Goal: Task Accomplishment & Management: Complete application form

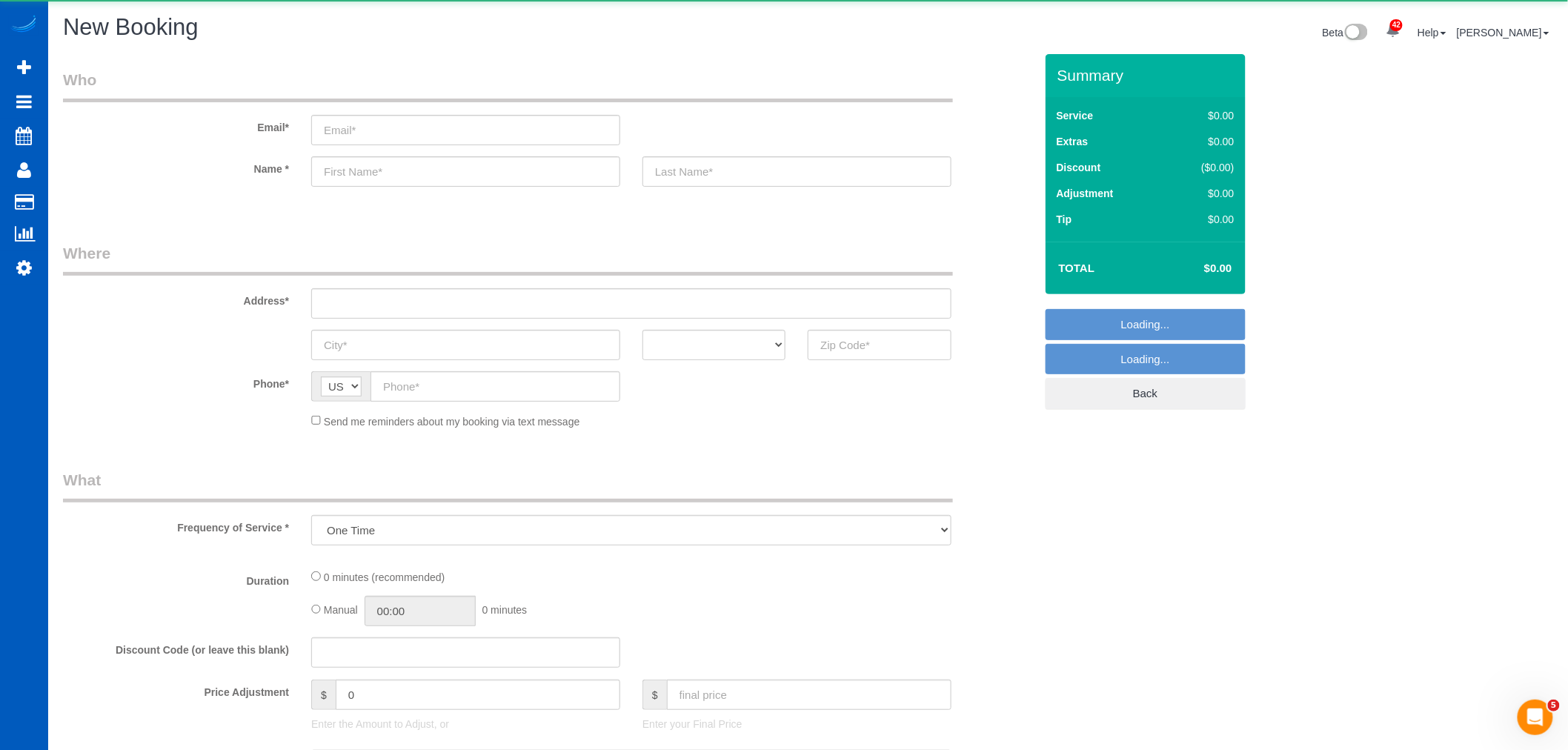
select select "199"
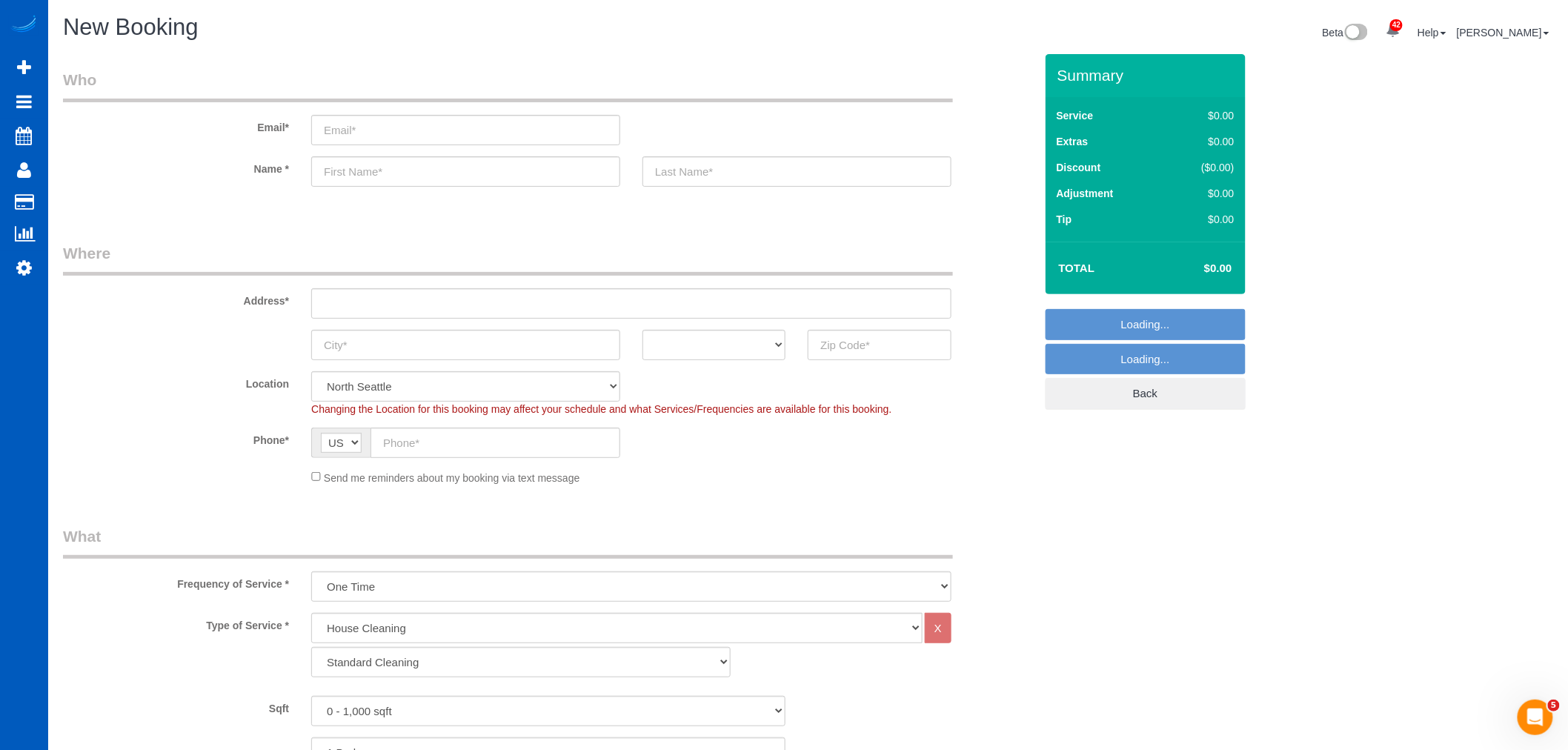
select select "object:6420"
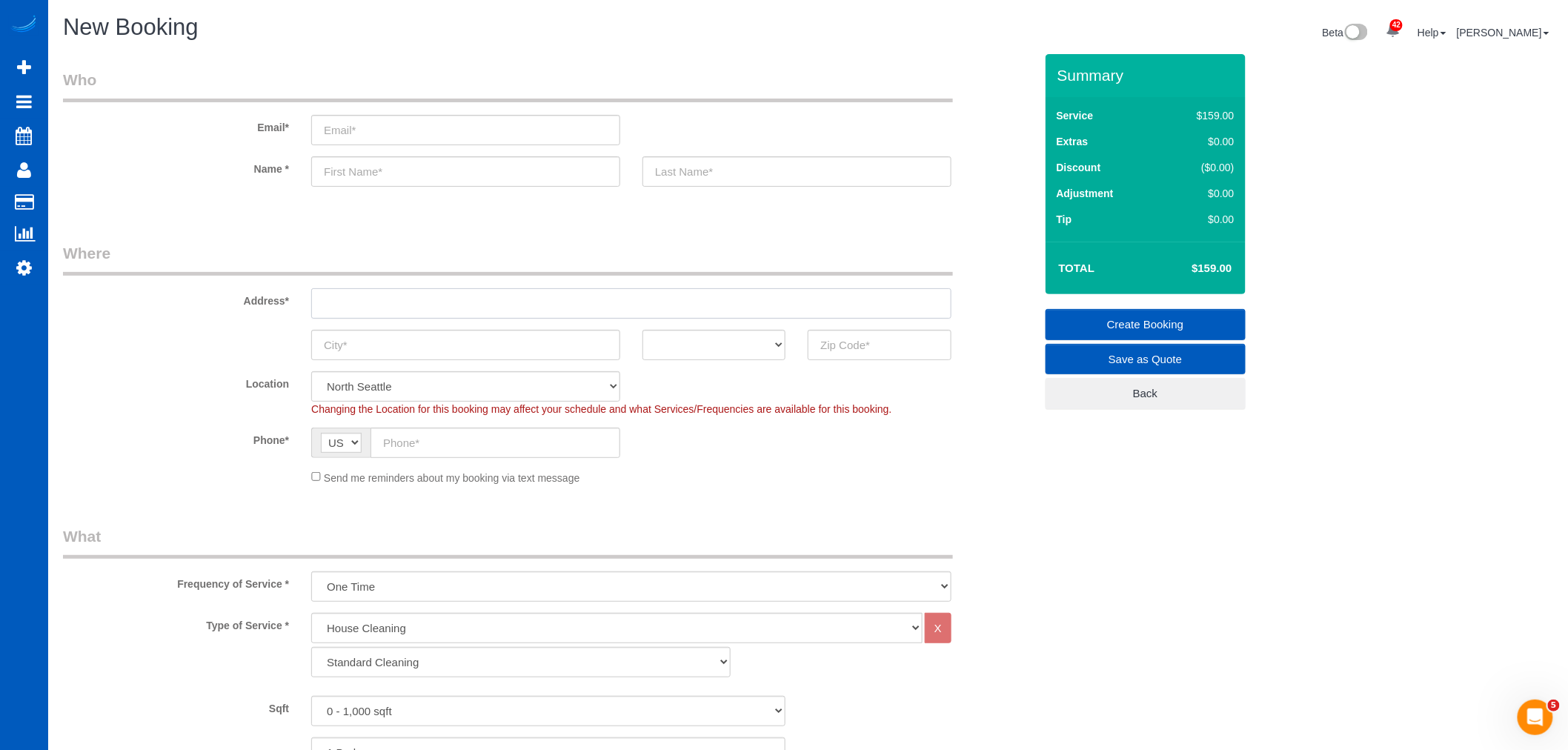
click at [345, 310] on input "text" at bounding box center [631, 303] width 640 height 30
paste input "[STREET_ADDRESS]"
drag, startPoint x: 454, startPoint y: 306, endPoint x: 417, endPoint y: 306, distance: 37.0
click at [417, 306] on input "[STREET_ADDRESS]" at bounding box center [631, 303] width 640 height 30
type input "[STREET_ADDRESS]"
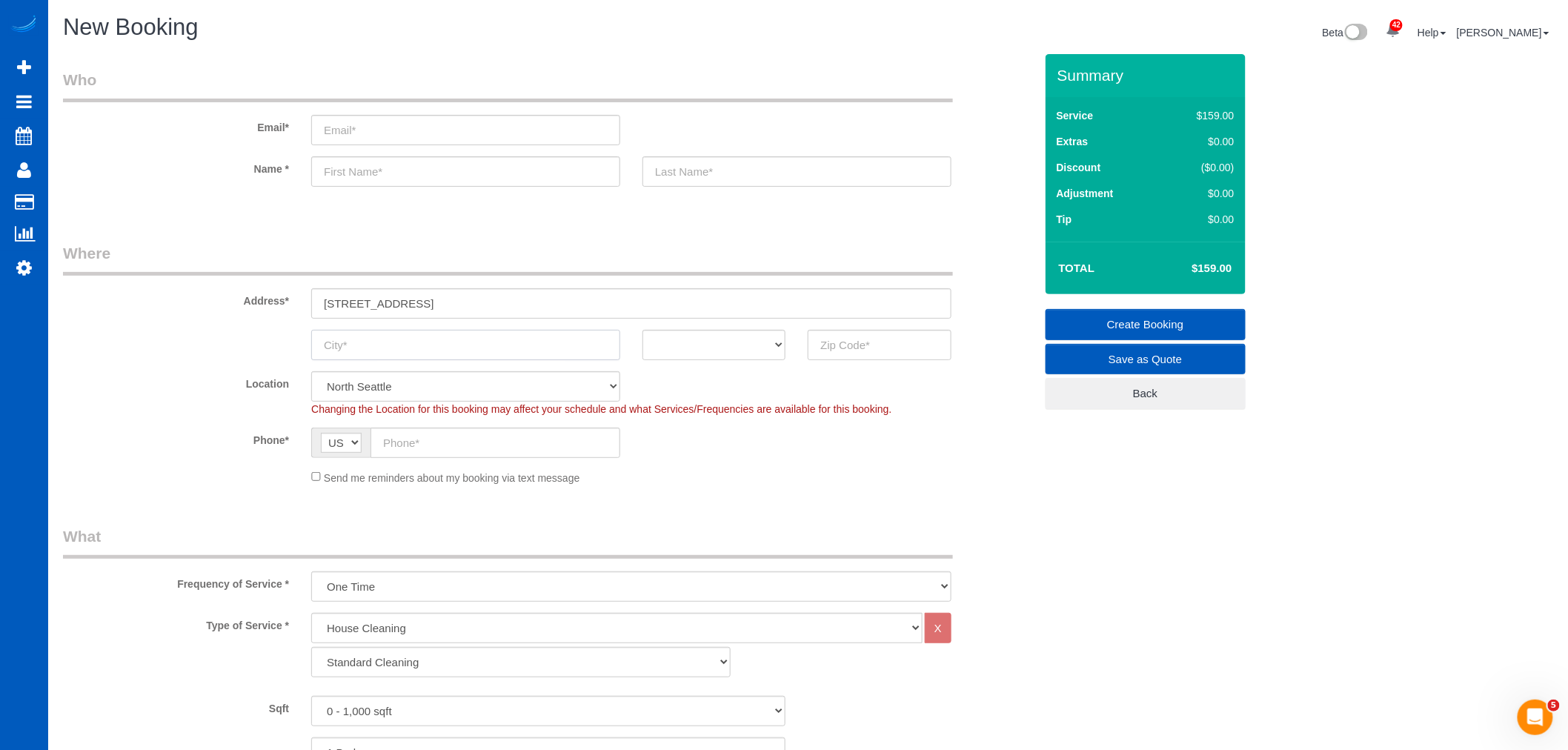
click at [337, 350] on input "text" at bounding box center [466, 345] width 309 height 30
paste input "[GEOGRAPHIC_DATA]"
type input "[GEOGRAPHIC_DATA]"
drag, startPoint x: 484, startPoint y: 305, endPoint x: 513, endPoint y: 304, distance: 29.0
click at [513, 304] on input "[STREET_ADDRESS]" at bounding box center [631, 303] width 640 height 30
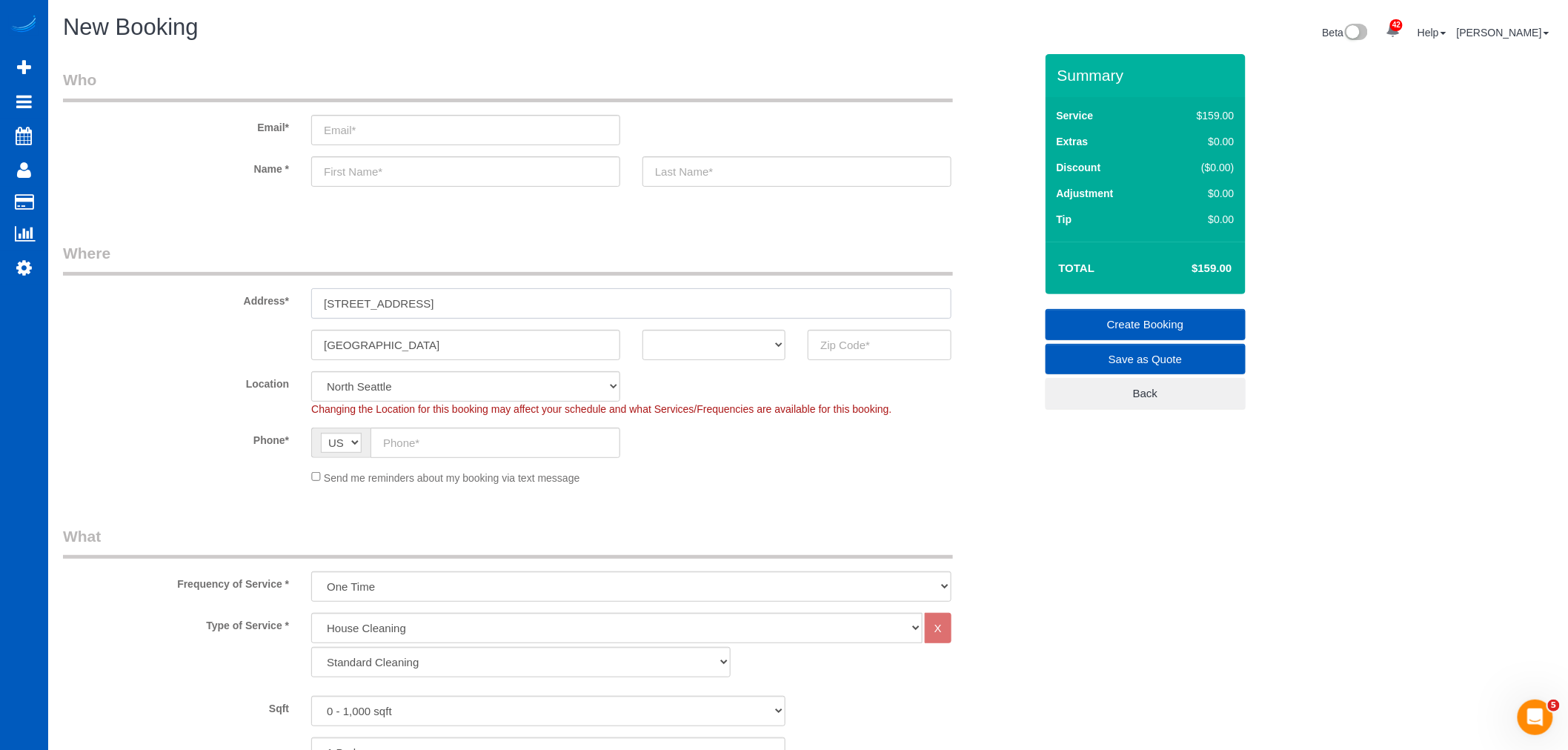
click at [494, 304] on input "[STREET_ADDRESS]" at bounding box center [631, 303] width 640 height 30
drag, startPoint x: 483, startPoint y: 304, endPoint x: 521, endPoint y: 300, distance: 38.2
click at [521, 300] on input "[STREET_ADDRESS]" at bounding box center [631, 303] width 640 height 30
click at [898, 352] on input "text" at bounding box center [879, 345] width 143 height 30
paste input "97239"
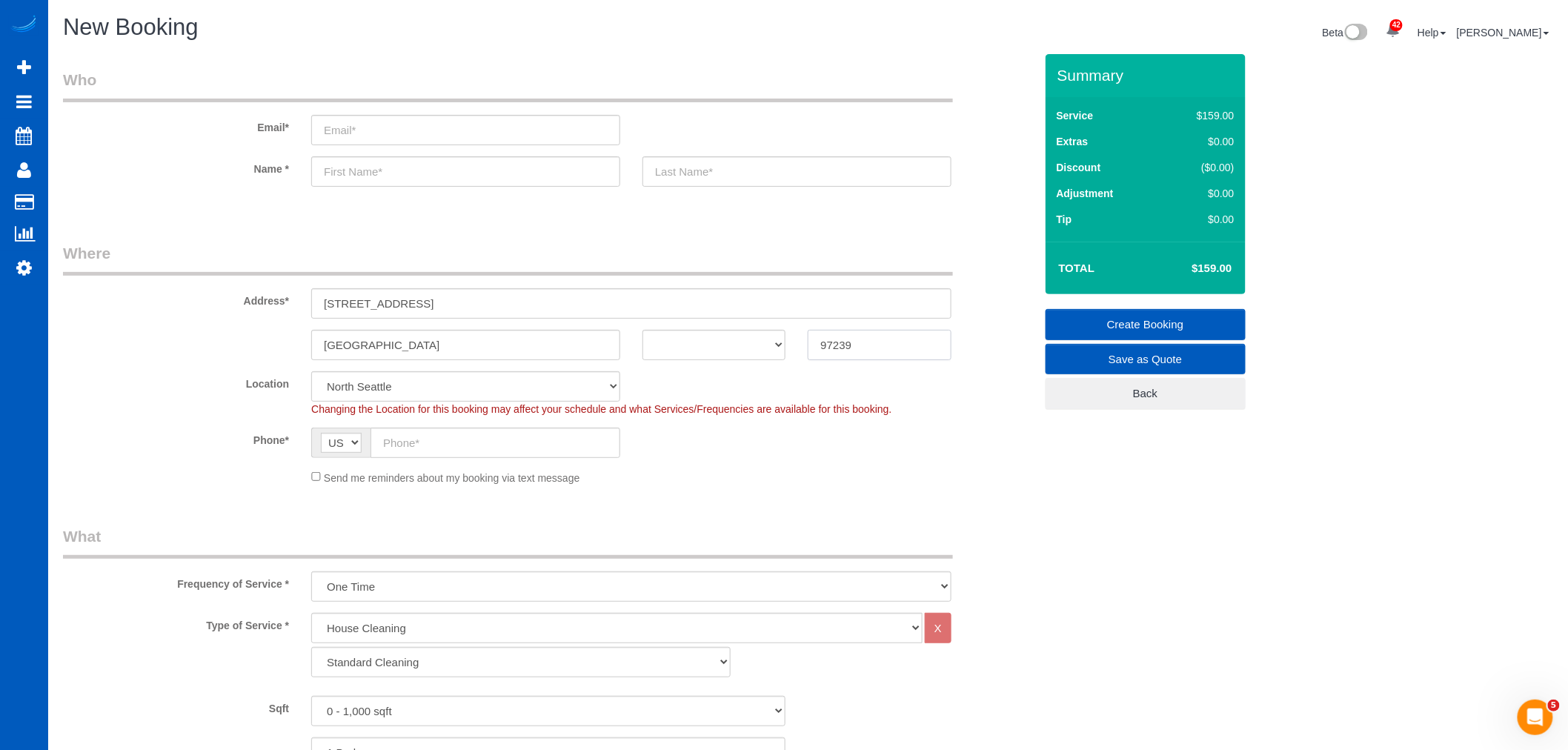
type input "97239"
drag, startPoint x: 457, startPoint y: 302, endPoint x: 416, endPoint y: 302, distance: 41.0
click at [416, 302] on input "[STREET_ADDRESS]" at bounding box center [631, 303] width 640 height 30
select select "34"
select select "object:6425"
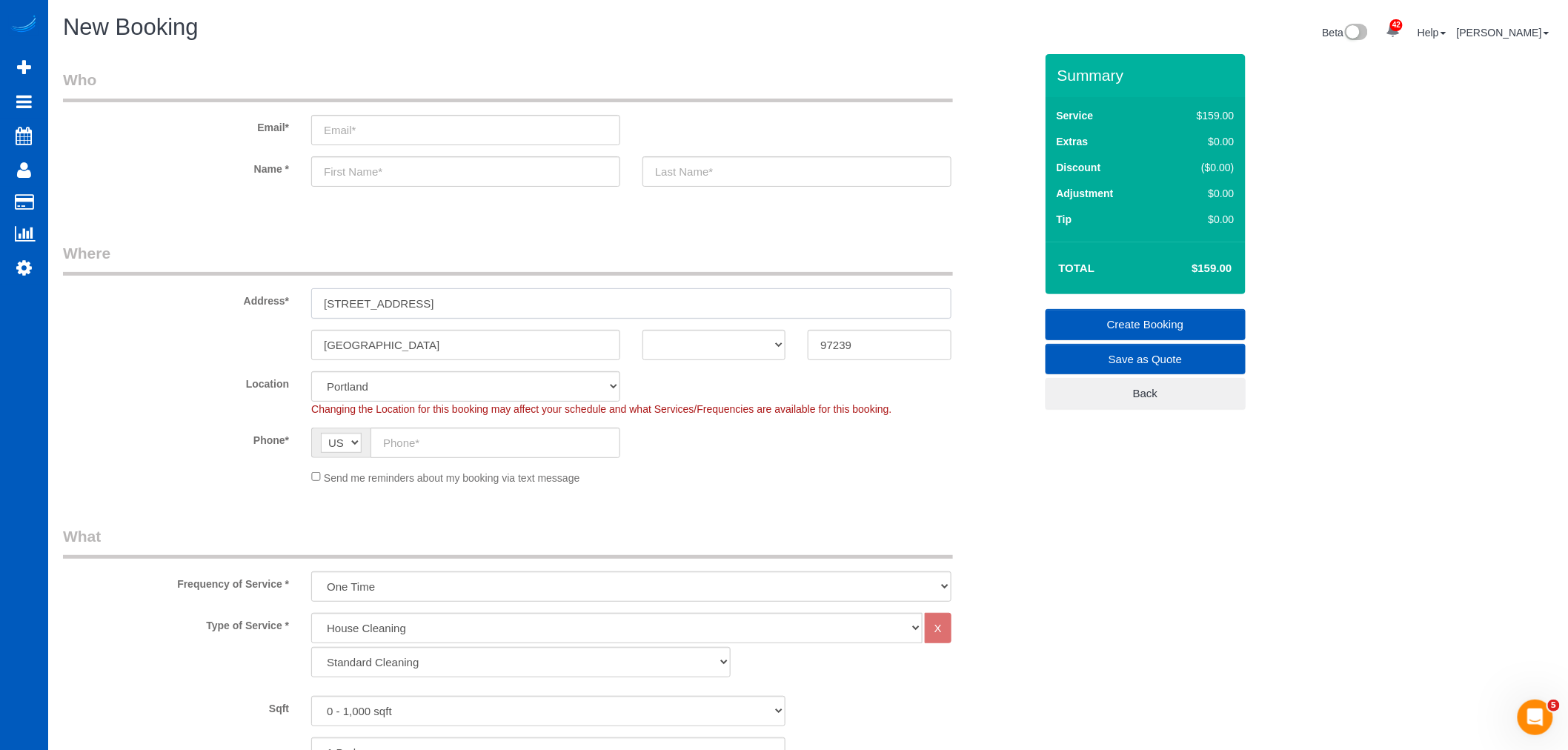
drag, startPoint x: 480, startPoint y: 299, endPoint x: 465, endPoint y: 301, distance: 15.1
click at [465, 301] on input "[STREET_ADDRESS]" at bounding box center [631, 303] width 640 height 30
click at [688, 349] on select "AK AL AR AZ CA CO CT DC DE [GEOGRAPHIC_DATA] [GEOGRAPHIC_DATA] HI IA ID IL IN K…" at bounding box center [714, 345] width 143 height 30
select select "OR"
click at [643, 330] on select "AK AL AR AZ CA CO CT DC DE [GEOGRAPHIC_DATA] [GEOGRAPHIC_DATA] HI IA ID IL IN K…" at bounding box center [714, 345] width 143 height 30
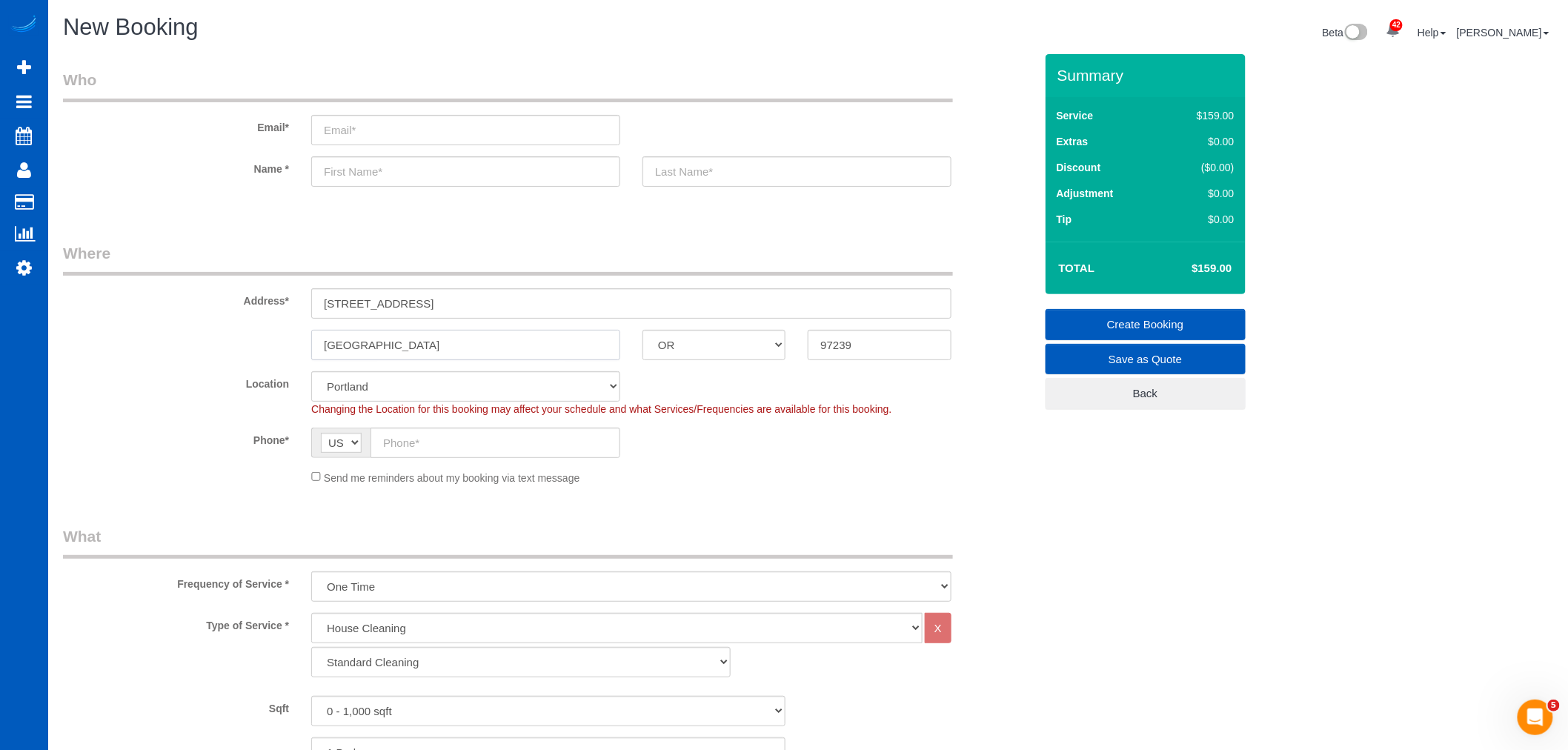
click at [507, 344] on input "[GEOGRAPHIC_DATA]" at bounding box center [466, 345] width 309 height 30
click at [457, 307] on input "[STREET_ADDRESS]" at bounding box center [631, 303] width 640 height 30
drag, startPoint x: 457, startPoint y: 307, endPoint x: 552, endPoint y: 304, distance: 95.0
click at [552, 304] on input "[STREET_ADDRESS]" at bounding box center [631, 303] width 640 height 30
drag, startPoint x: 409, startPoint y: 309, endPoint x: 408, endPoint y: 318, distance: 9.1
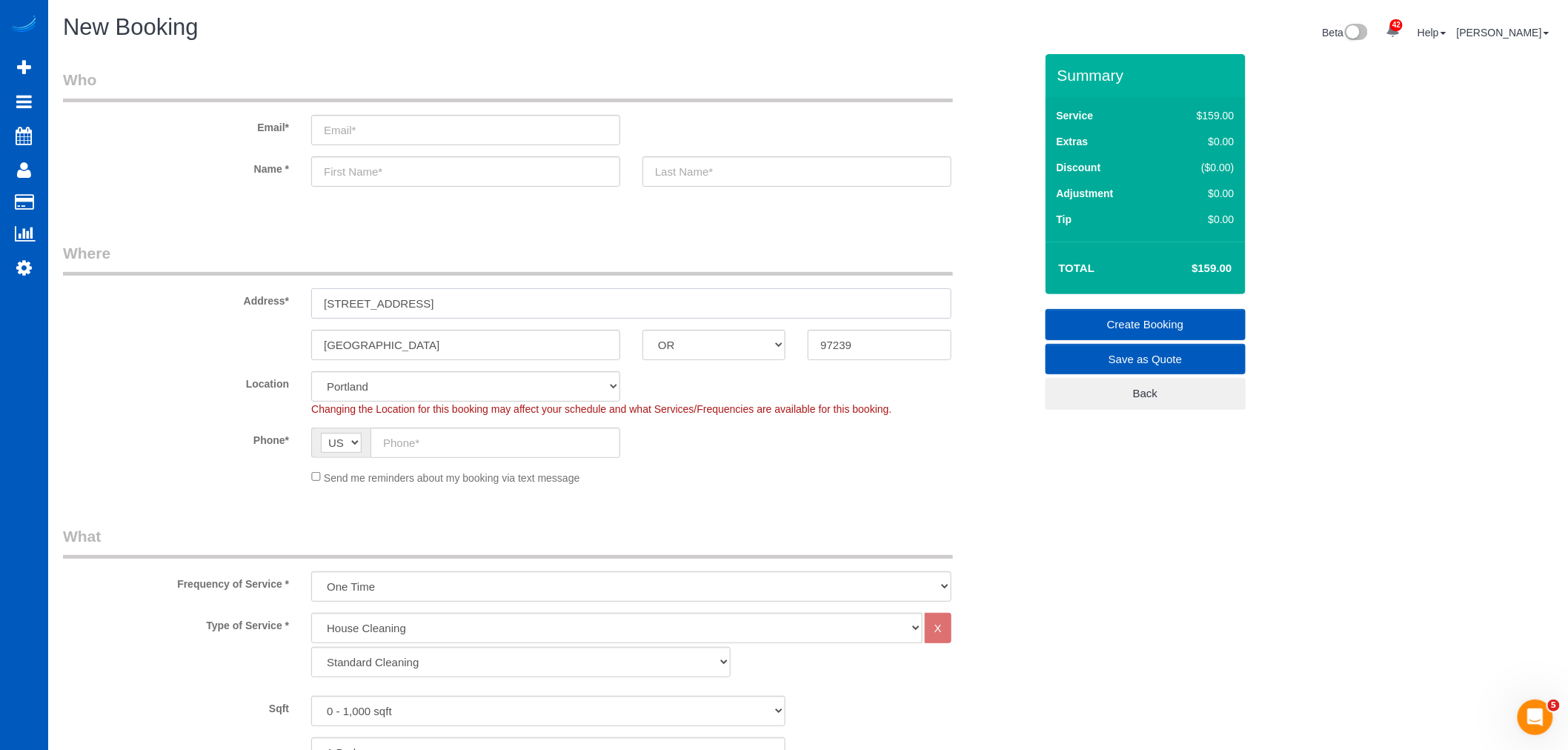
click at [408, 318] on sui-booking-address "Address* [STREET_ADDRESS] [GEOGRAPHIC_DATA] AK AL AR AZ CA CO CT DC DE [GEOGRAP…" at bounding box center [548, 301] width 971 height 118
drag, startPoint x: 415, startPoint y: 307, endPoint x: 477, endPoint y: 308, distance: 62.0
click at [477, 308] on input "[STREET_ADDRESS][PERSON_NAME]" at bounding box center [631, 303] width 640 height 30
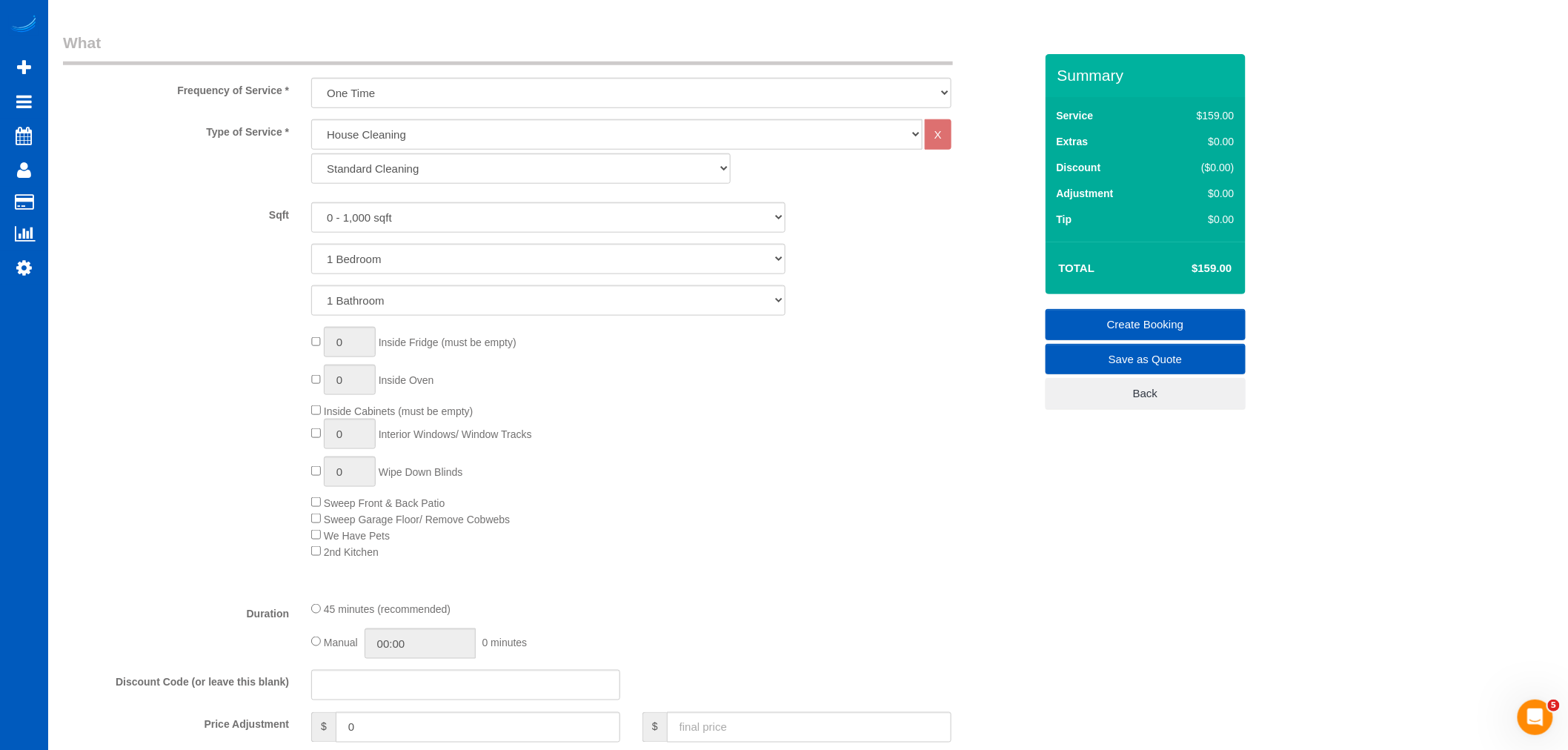
scroll to position [411, 0]
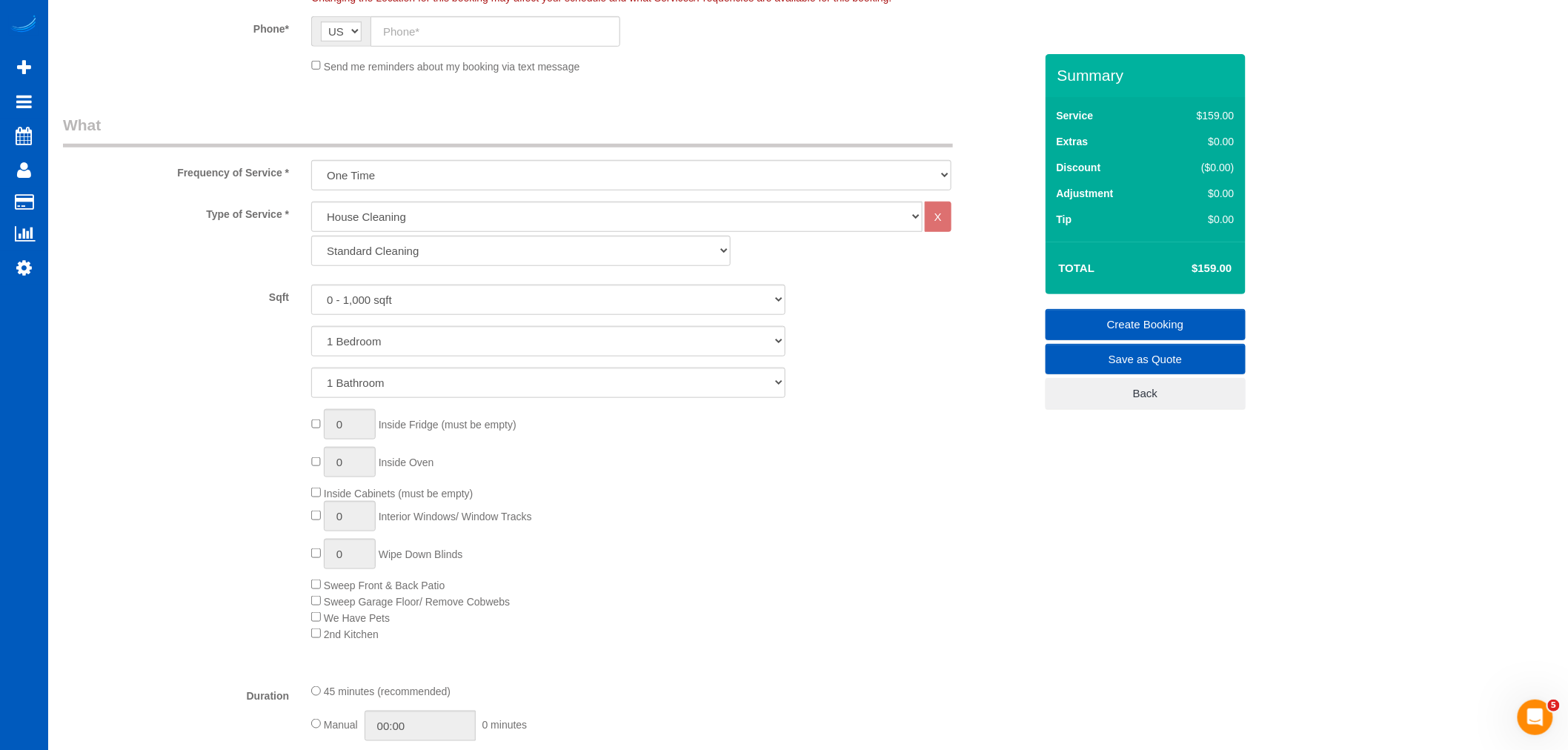
type input "[STREET_ADDRESS]"
click at [390, 266] on select "Standard Cleaning Deep Cleaning Move In/ Out Cleaning" at bounding box center [521, 251] width 420 height 30
click at [404, 264] on select "Standard Cleaning Deep Cleaning Move In/ Out Cleaning" at bounding box center [521, 251] width 420 height 30
click at [390, 249] on select "Standard Cleaning Deep Cleaning Move In/ Out Cleaning" at bounding box center [521, 251] width 420 height 30
click at [311, 236] on select "Standard Cleaning Deep Cleaning Move In/ Out Cleaning" at bounding box center [521, 251] width 420 height 30
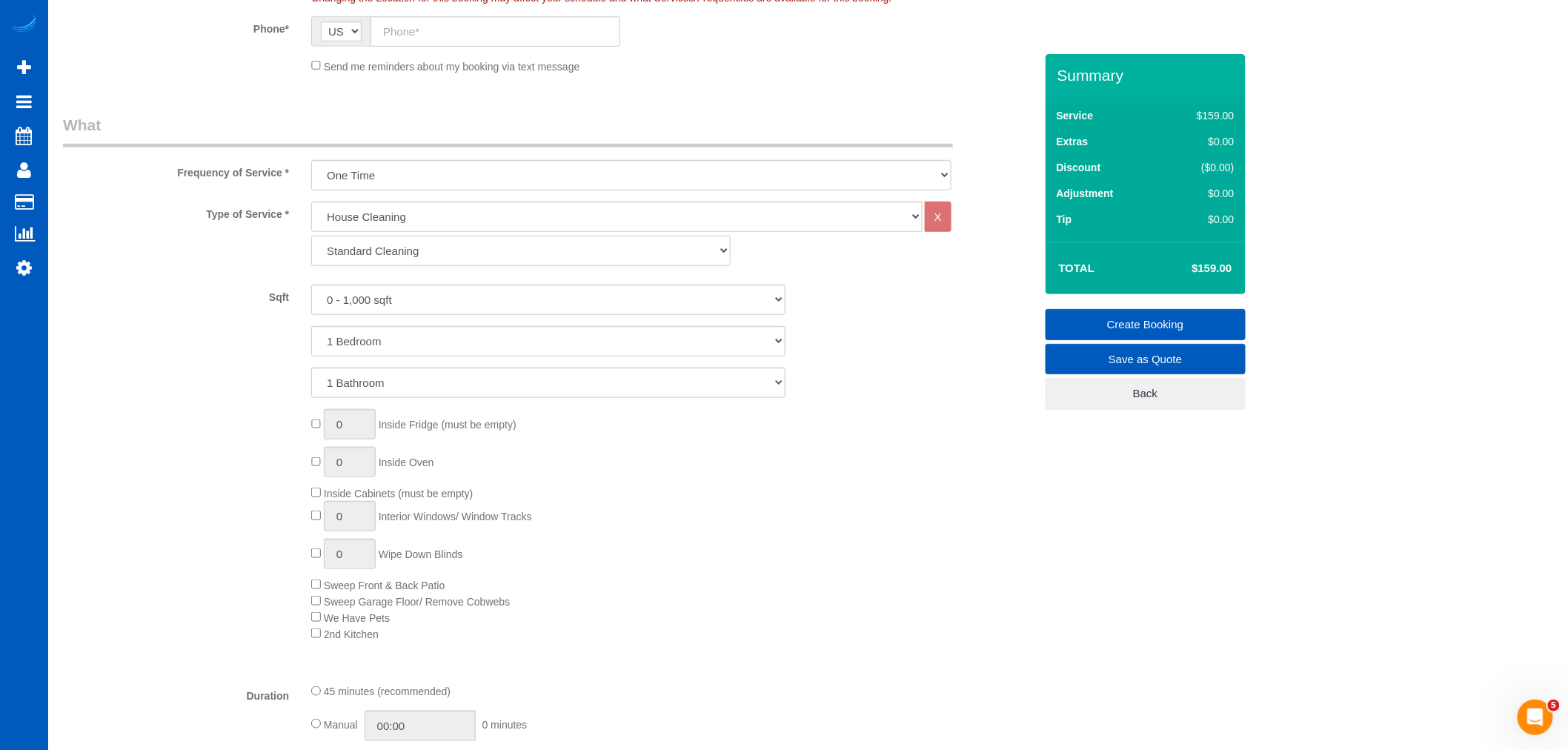
click at [390, 239] on select "Standard Cleaning Deep Cleaning Move In/ Out Cleaning" at bounding box center [521, 251] width 420 height 30
click at [413, 256] on select "Standard Cleaning Deep Cleaning Move In/ Out Cleaning" at bounding box center [521, 251] width 420 height 30
click at [387, 291] on select "0 - 1,000 sqft 1,001 - 1,500 sqft 1,501 - 2,000 sqft 2,001 - 2,500 sqft 2,501 -…" at bounding box center [548, 300] width 474 height 30
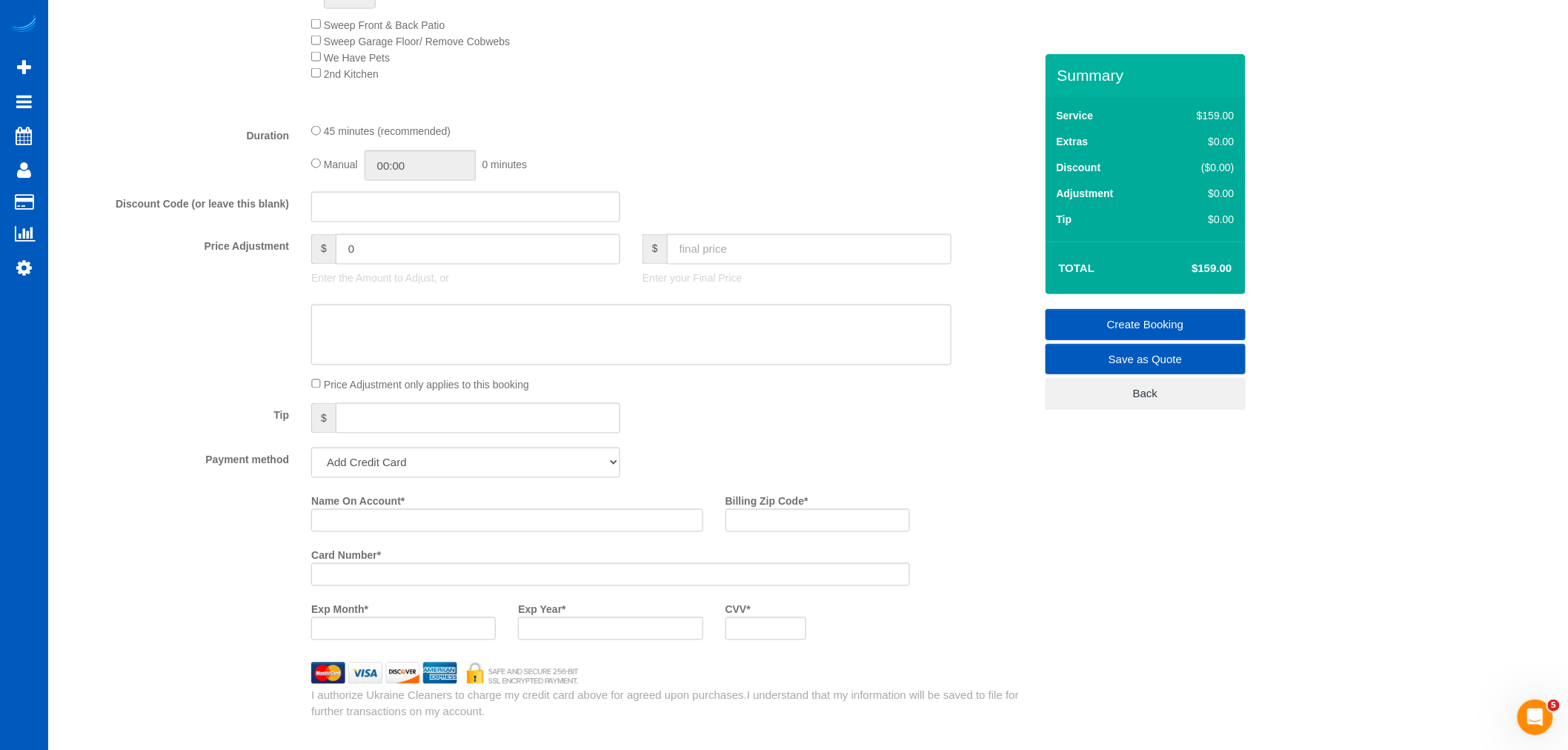
scroll to position [1070, 0]
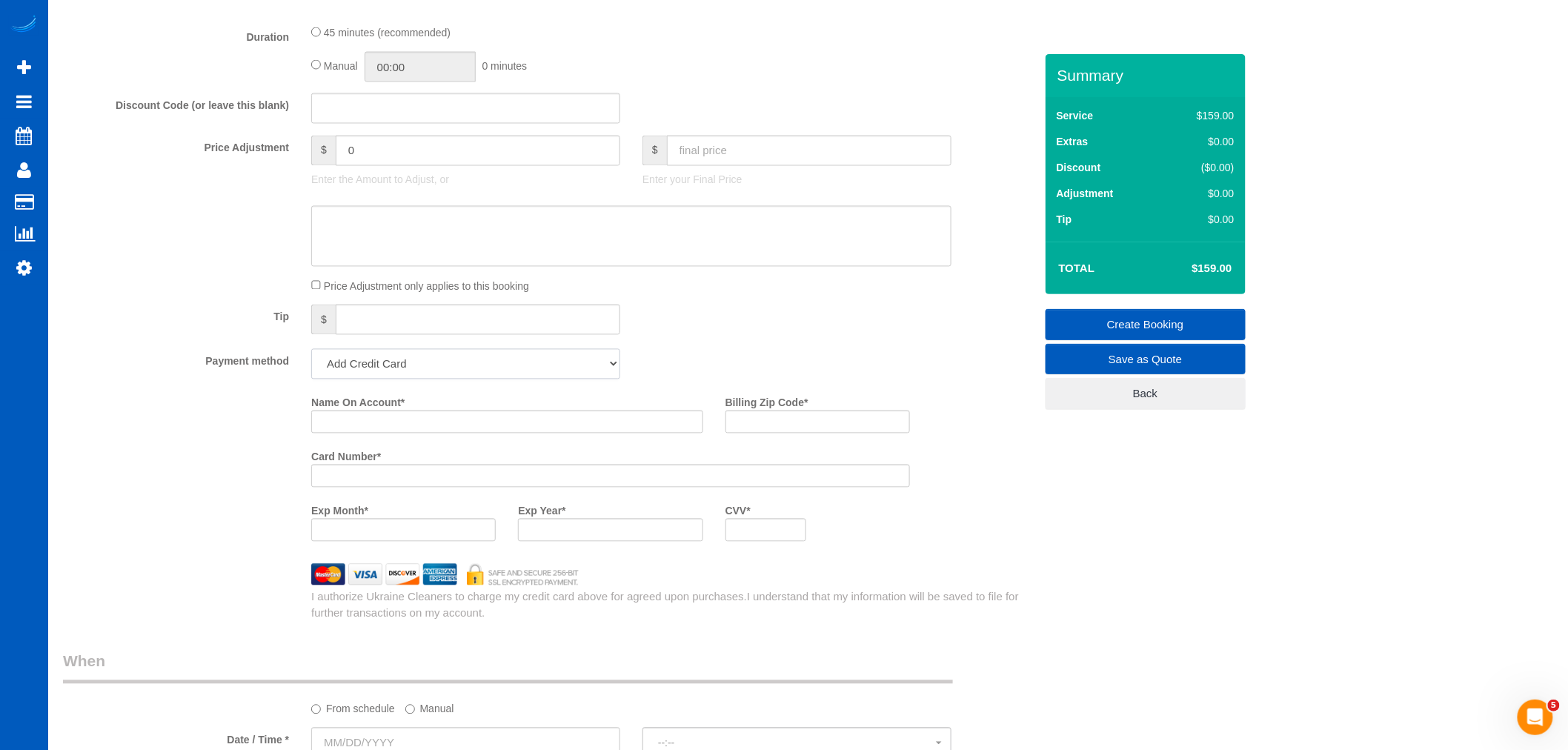
click at [374, 362] on select "Add Credit Card Cash Check Paypal" at bounding box center [466, 364] width 309 height 30
select select "string:cash"
click at [311, 360] on select "Add Credit Card Cash Check Paypal" at bounding box center [466, 364] width 309 height 30
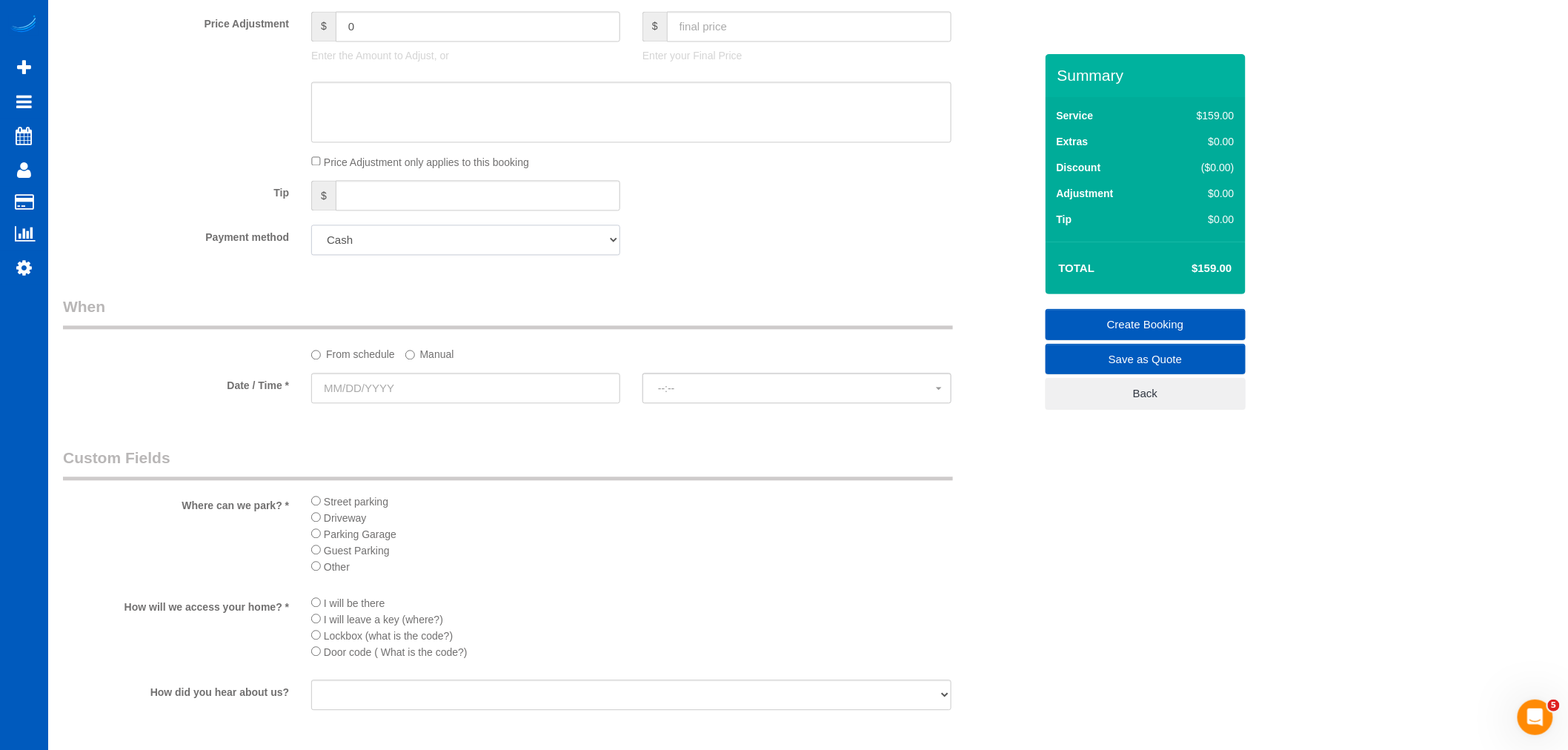
scroll to position [1317, 0]
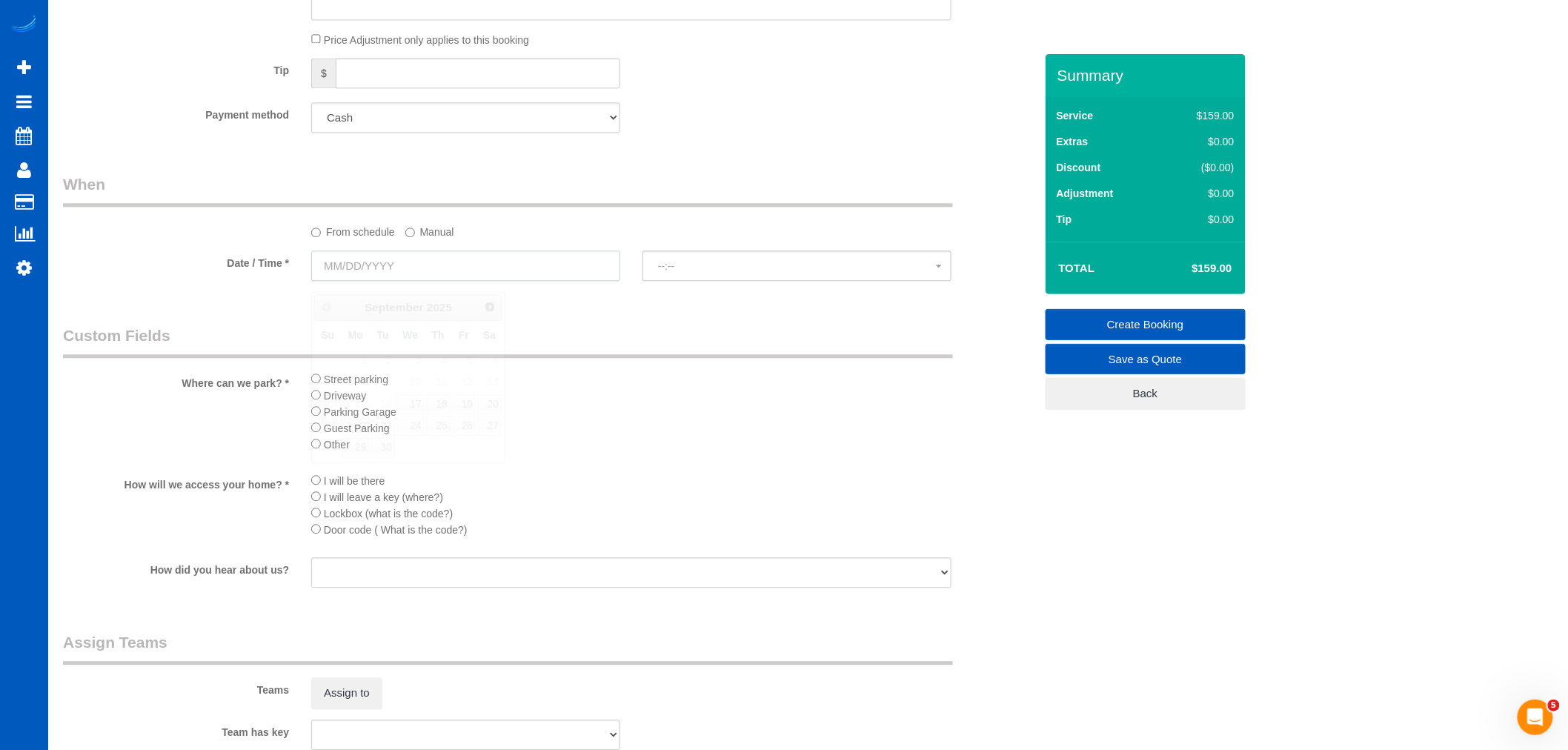
click at [352, 277] on input "text" at bounding box center [466, 266] width 309 height 30
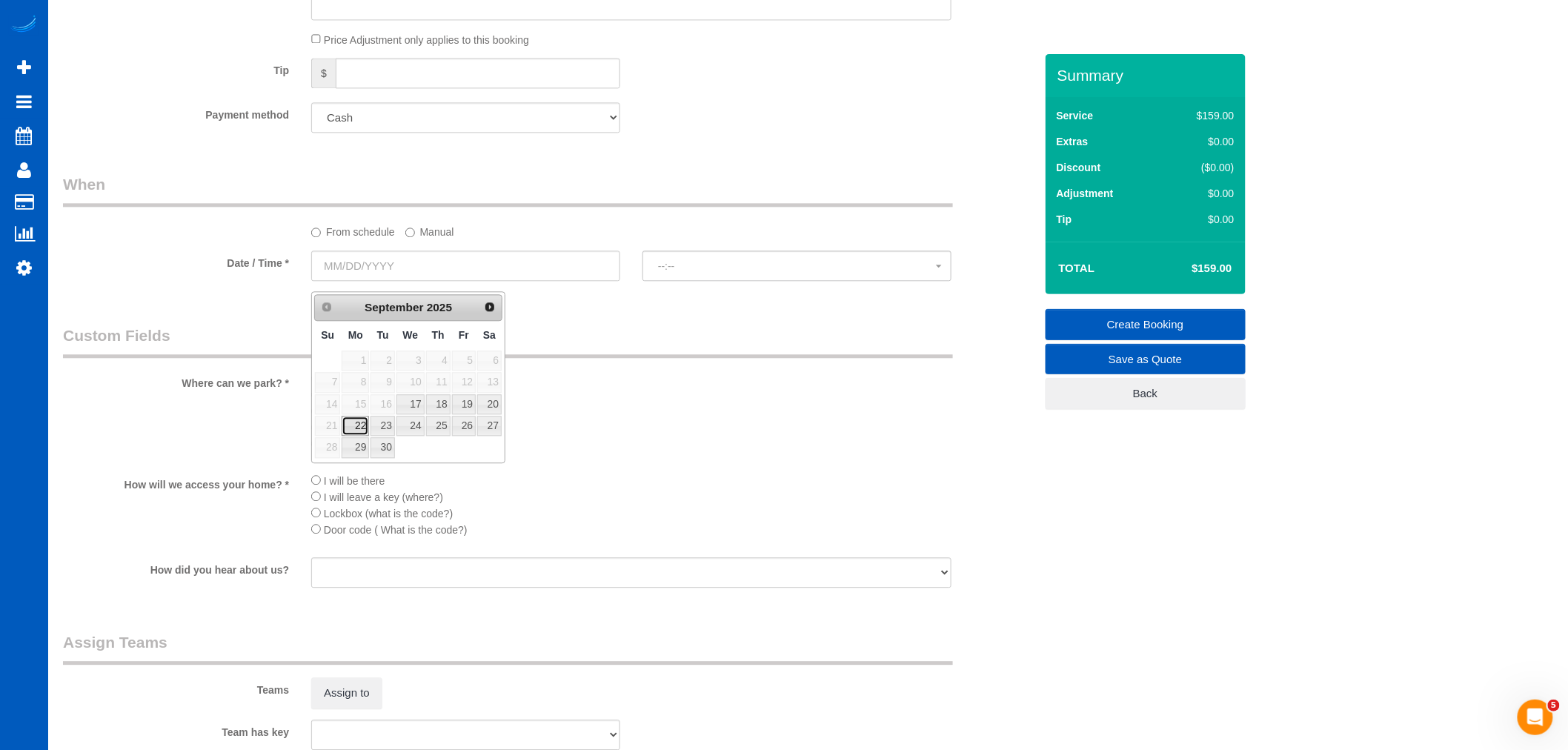
click at [352, 424] on link "22" at bounding box center [355, 425] width 28 height 20
type input "[DATE]"
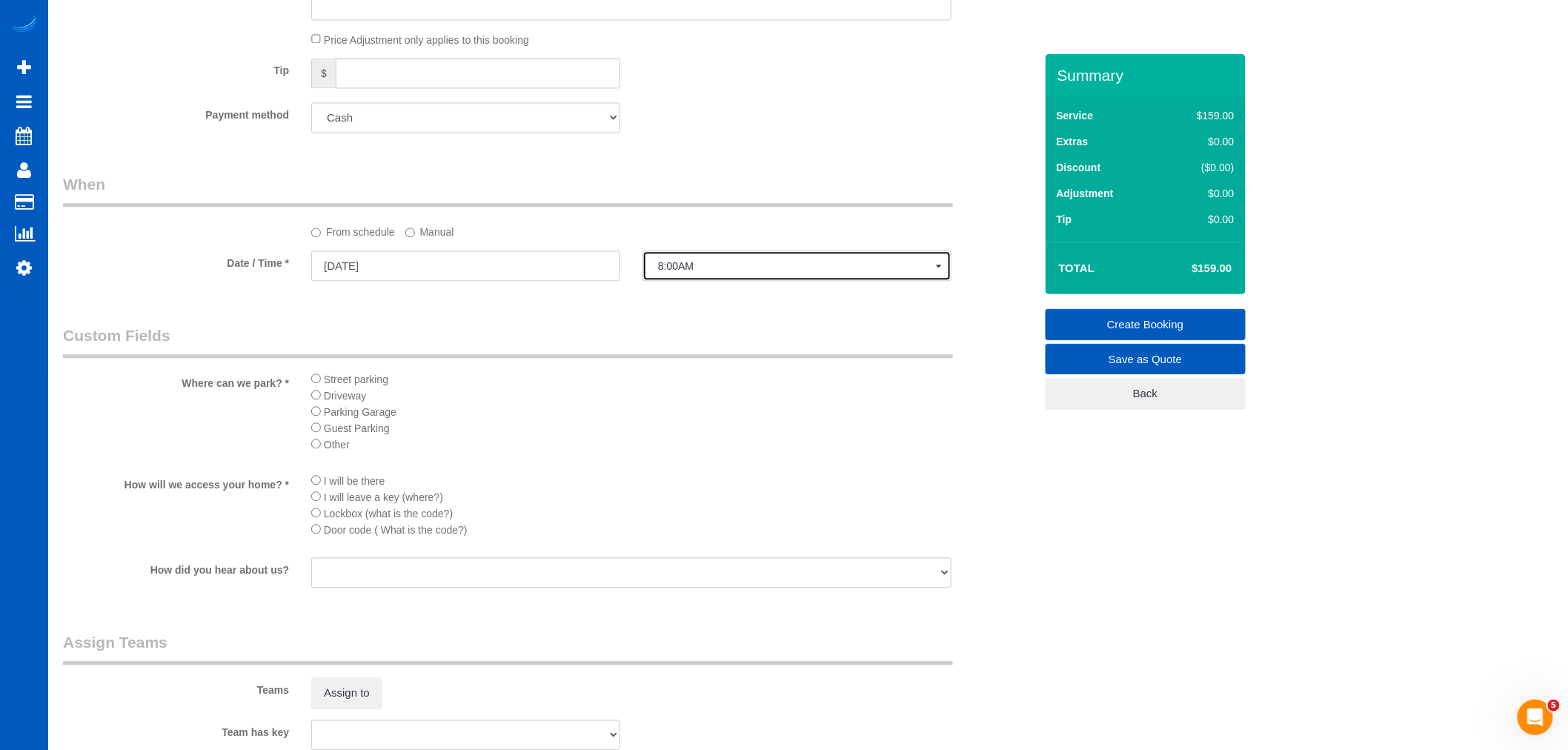
click at [699, 281] on button "8:00AM" at bounding box center [797, 266] width 309 height 30
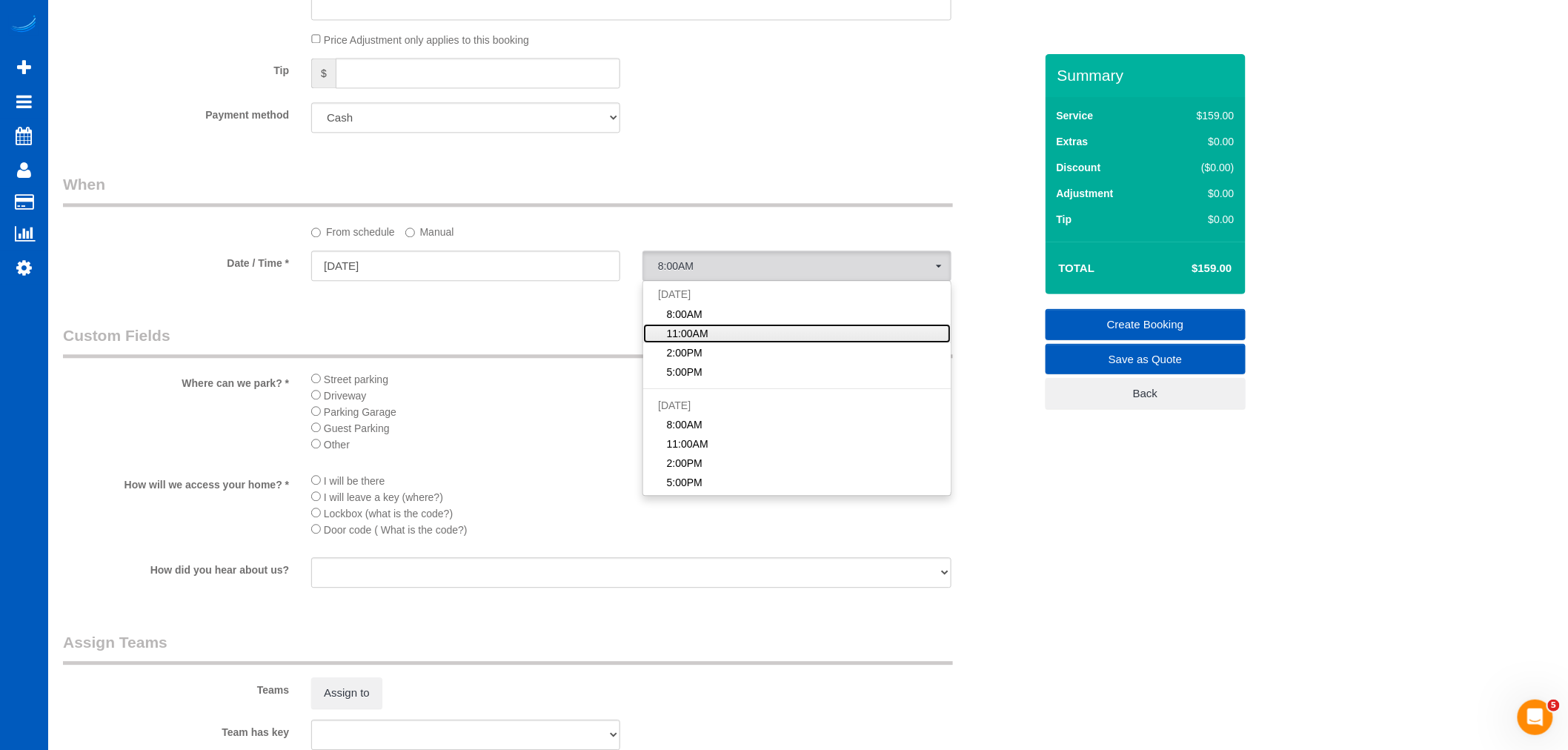
click at [715, 343] on link "11:00AM" at bounding box center [797, 334] width 307 height 19
select select "spot13"
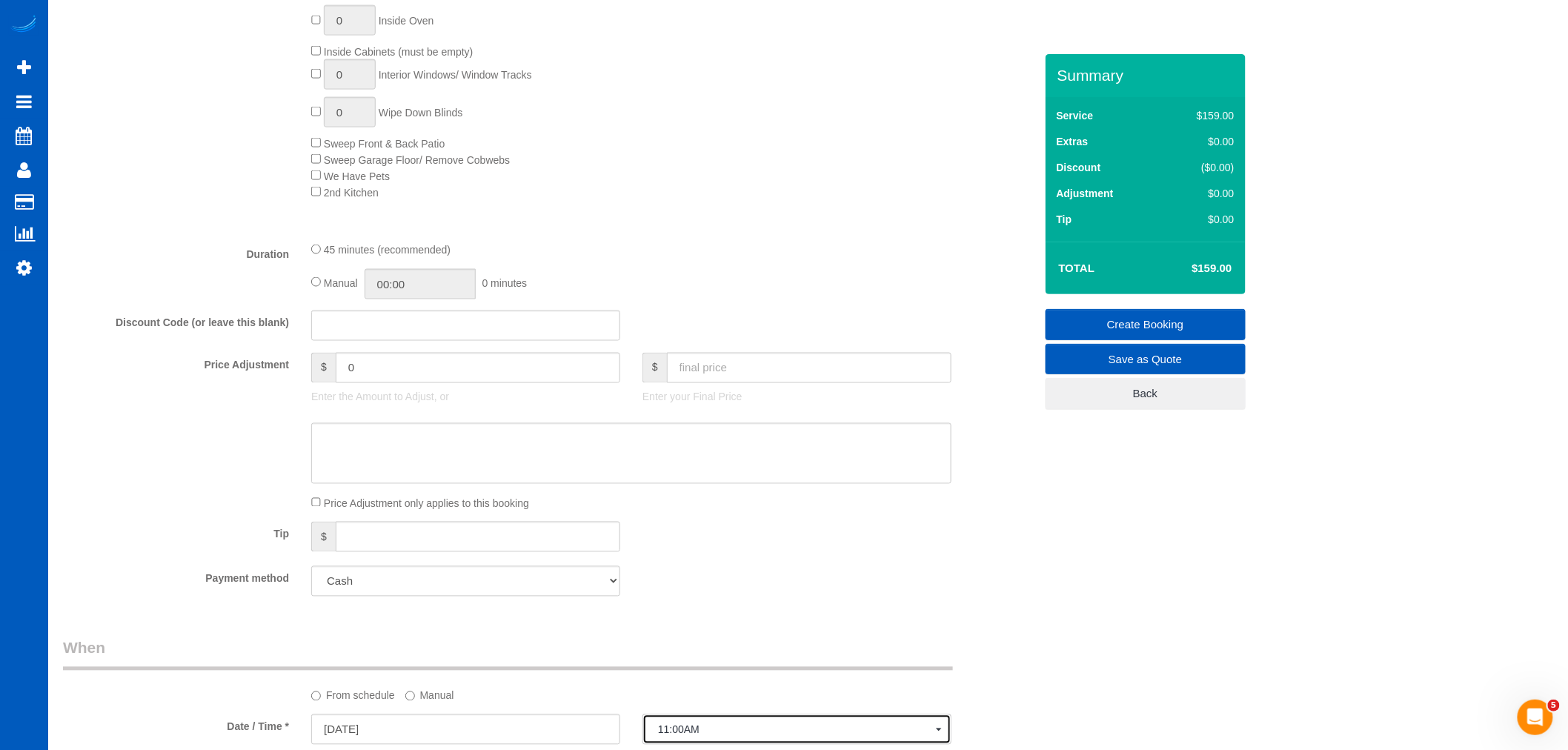
scroll to position [823, 0]
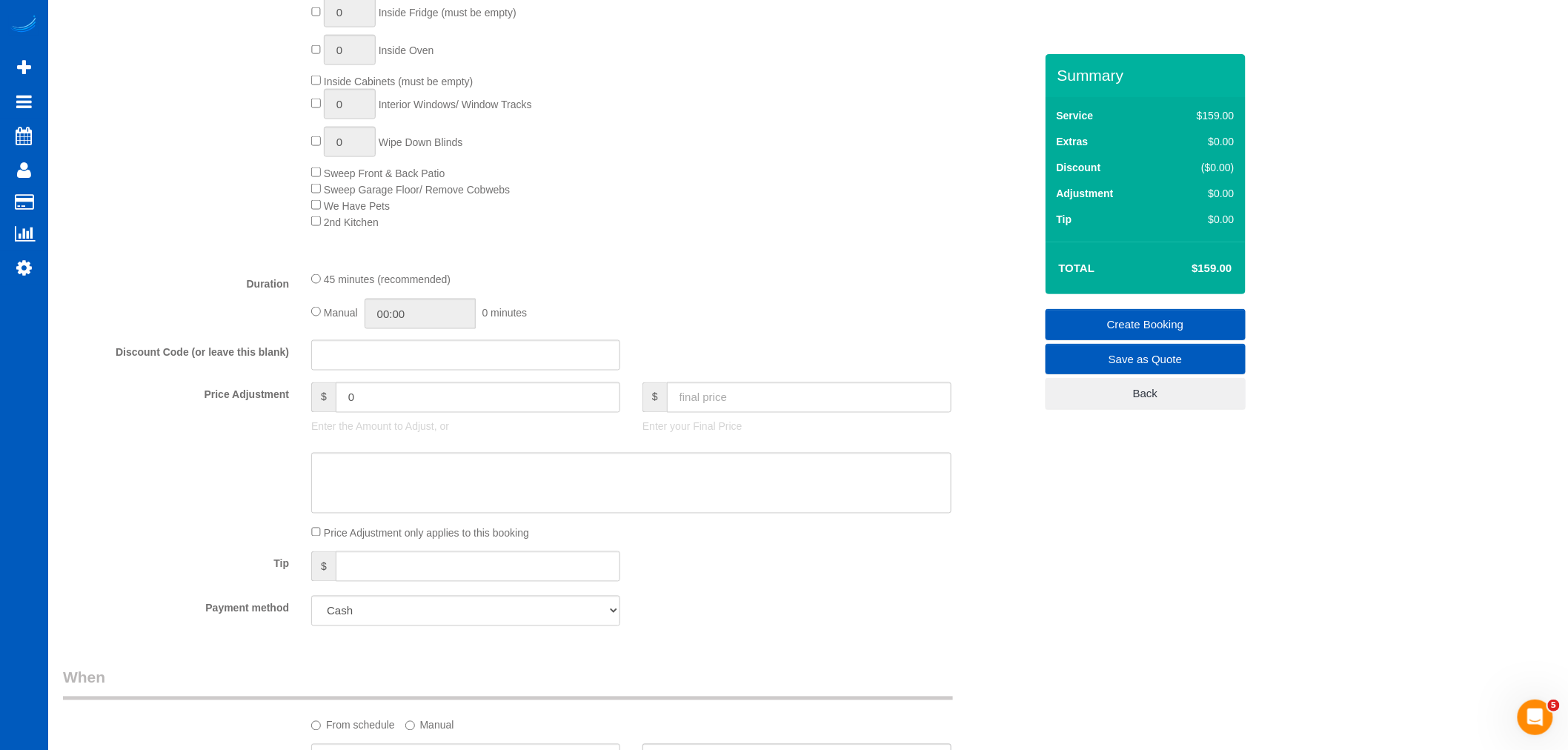
click at [833, 426] on div "$ Enter your Final Price" at bounding box center [797, 412] width 331 height 59
click at [823, 413] on input "text" at bounding box center [809, 398] width 285 height 30
type input "180"
type input "21"
click at [702, 346] on fieldset "What Frequency of Service * One Time Weekly - 15.00% Every 2 Weeks - 10.00% Eve…" at bounding box center [548, 169] width 971 height 935
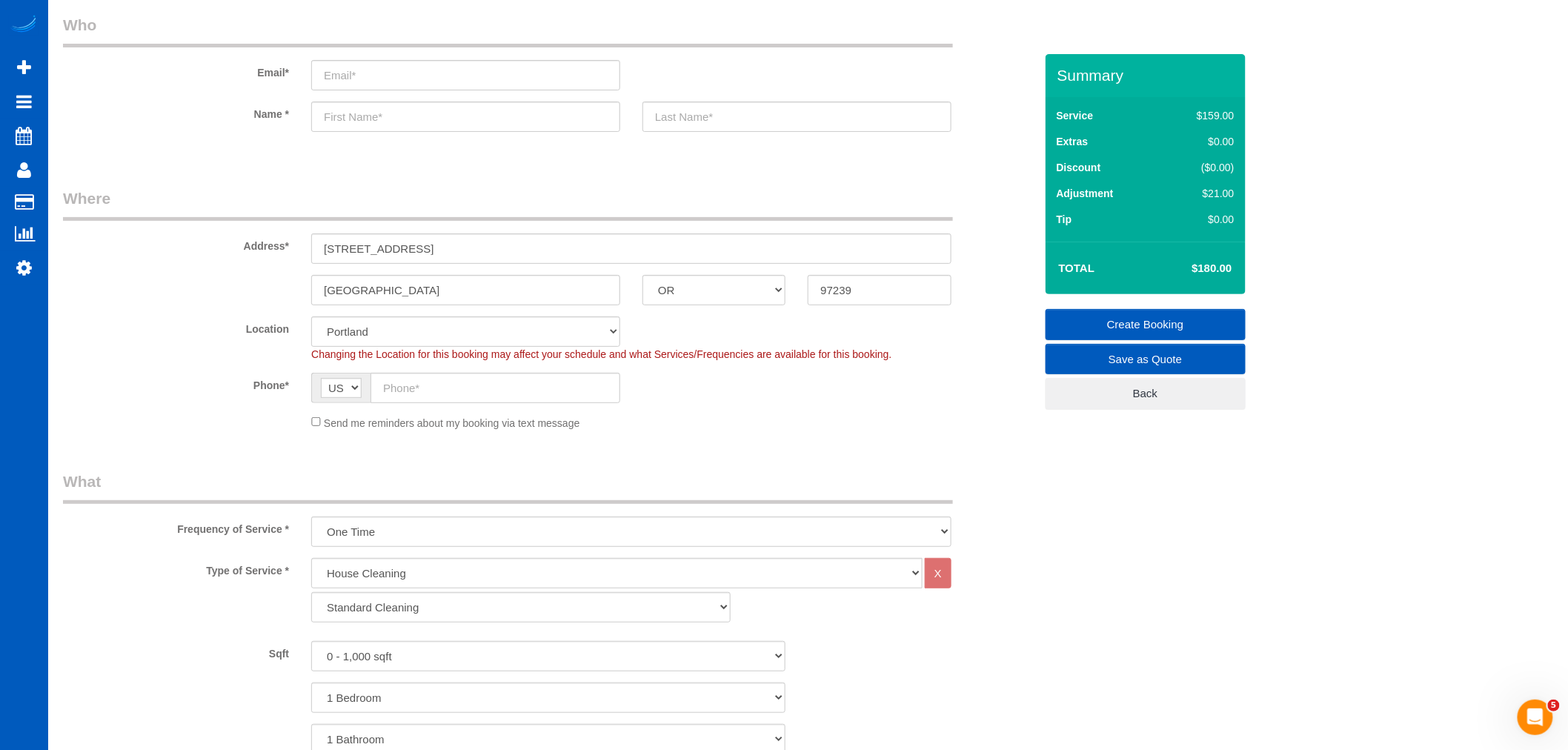
scroll to position [0, 0]
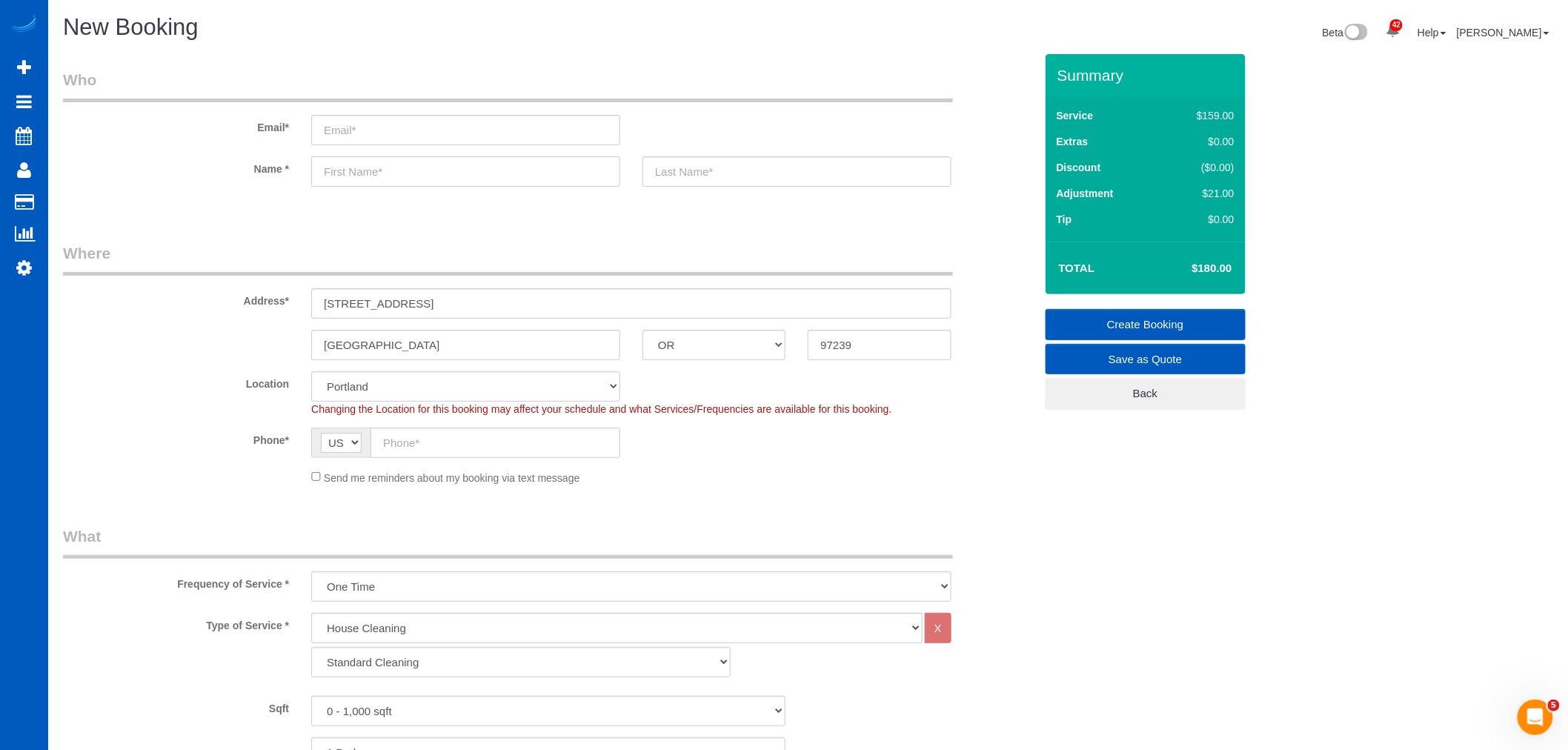
click at [420, 169] on input "text" at bounding box center [466, 171] width 309 height 30
click at [420, 171] on input "text" at bounding box center [466, 171] width 309 height 30
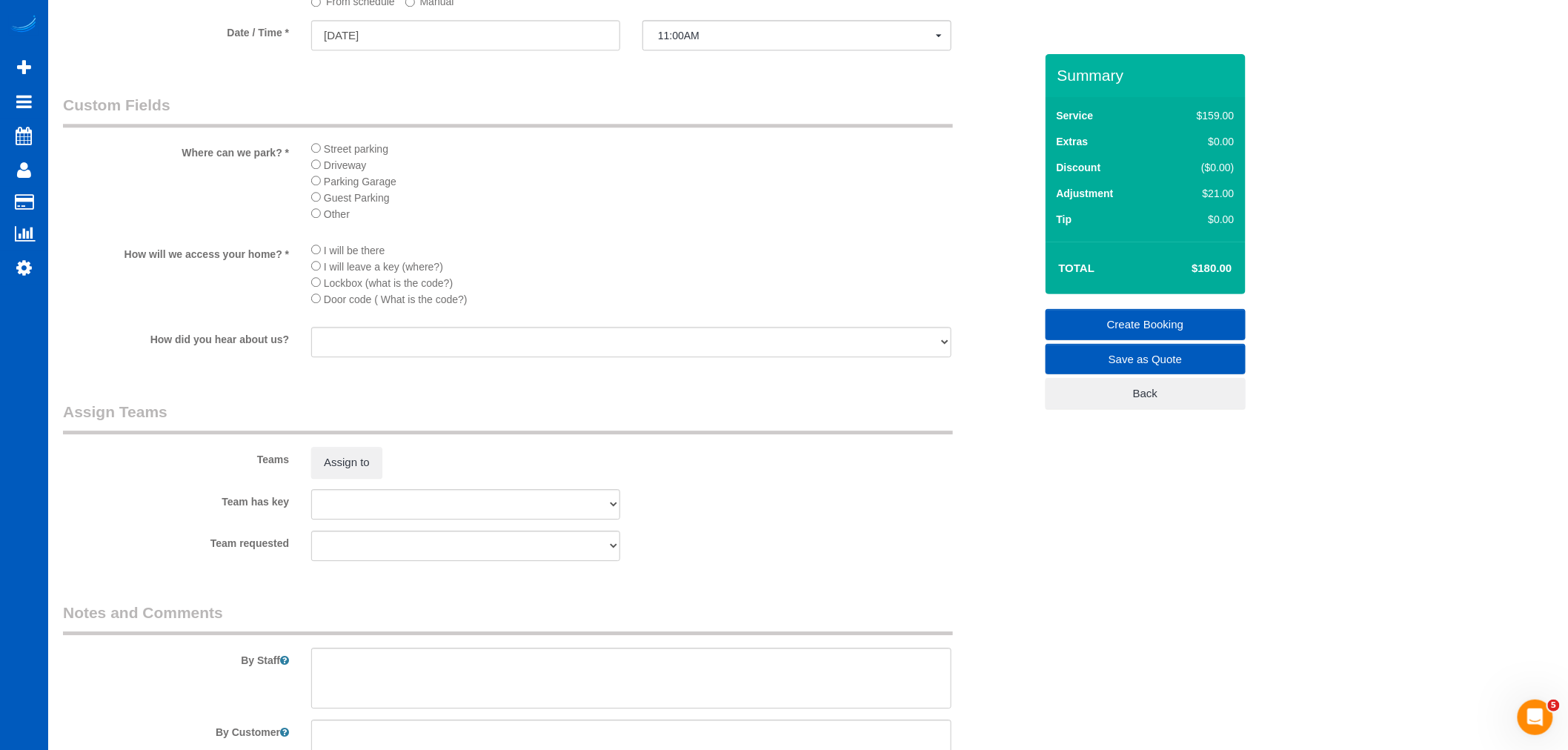
scroll to position [1564, 0]
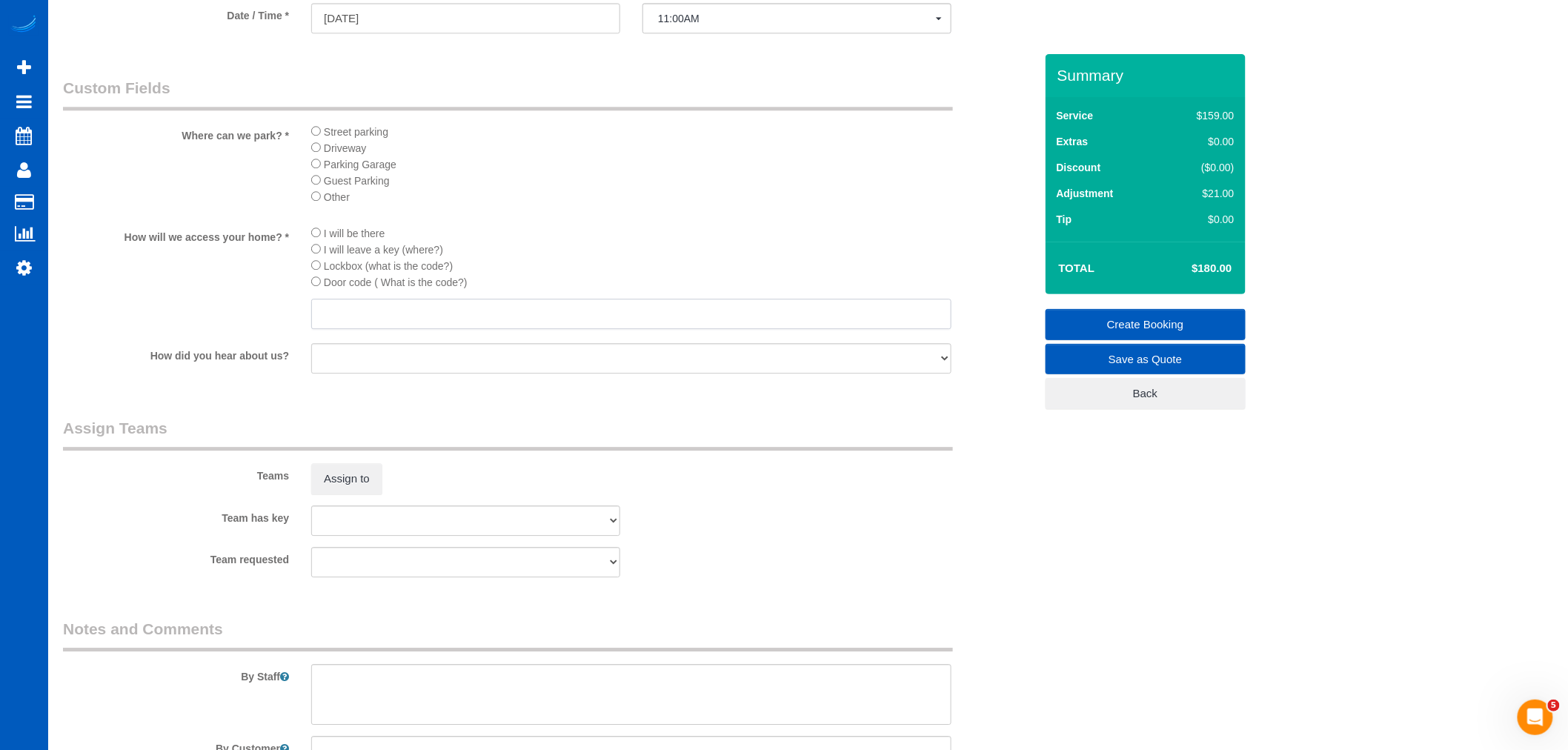
click at [338, 329] on input "text" at bounding box center [631, 314] width 640 height 30
click at [337, 329] on input "text" at bounding box center [631, 314] width 640 height 30
type input "8447"
click at [413, 494] on div "Assign to" at bounding box center [466, 478] width 331 height 31
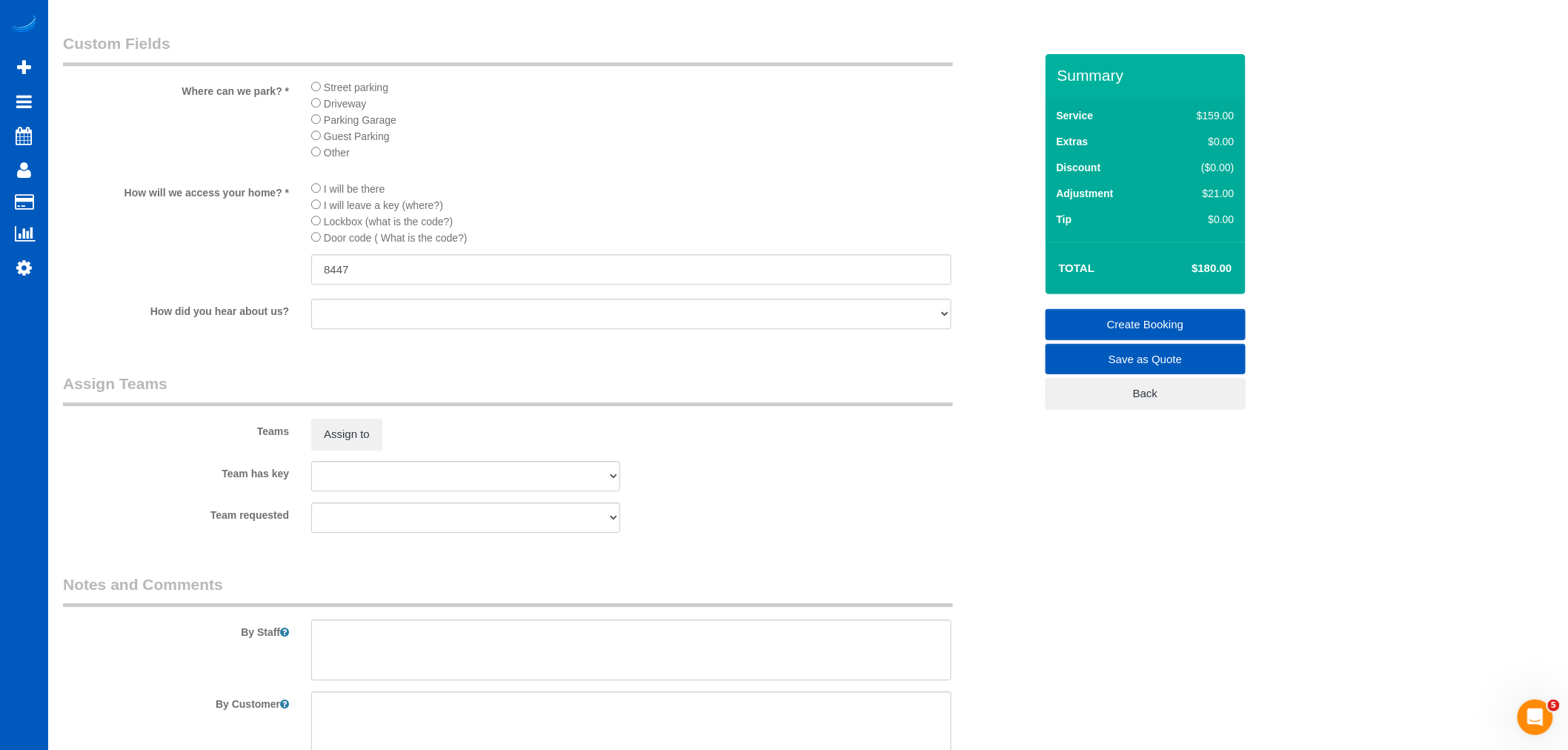
scroll to position [1724, 0]
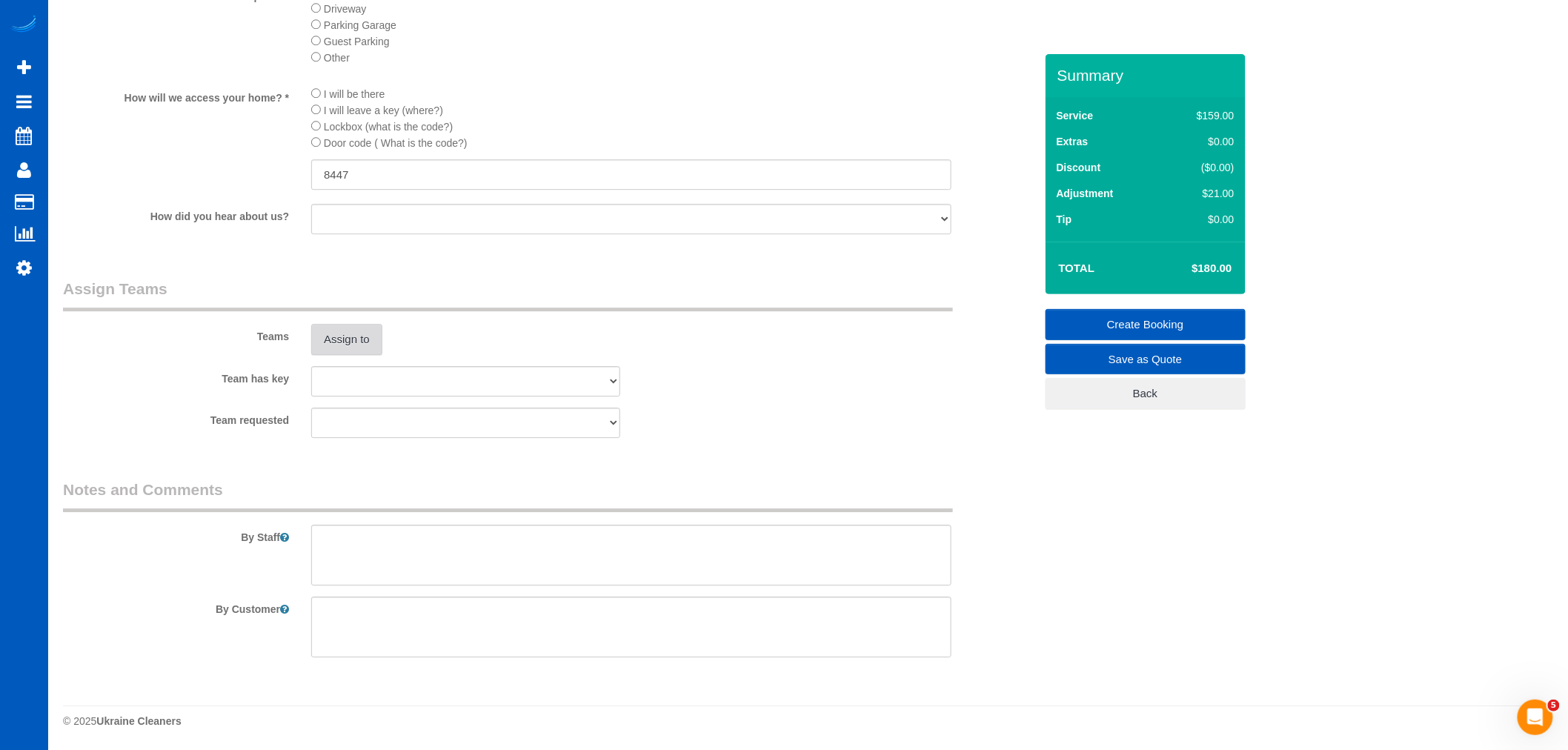
click at [338, 344] on button "Assign to" at bounding box center [347, 339] width 71 height 31
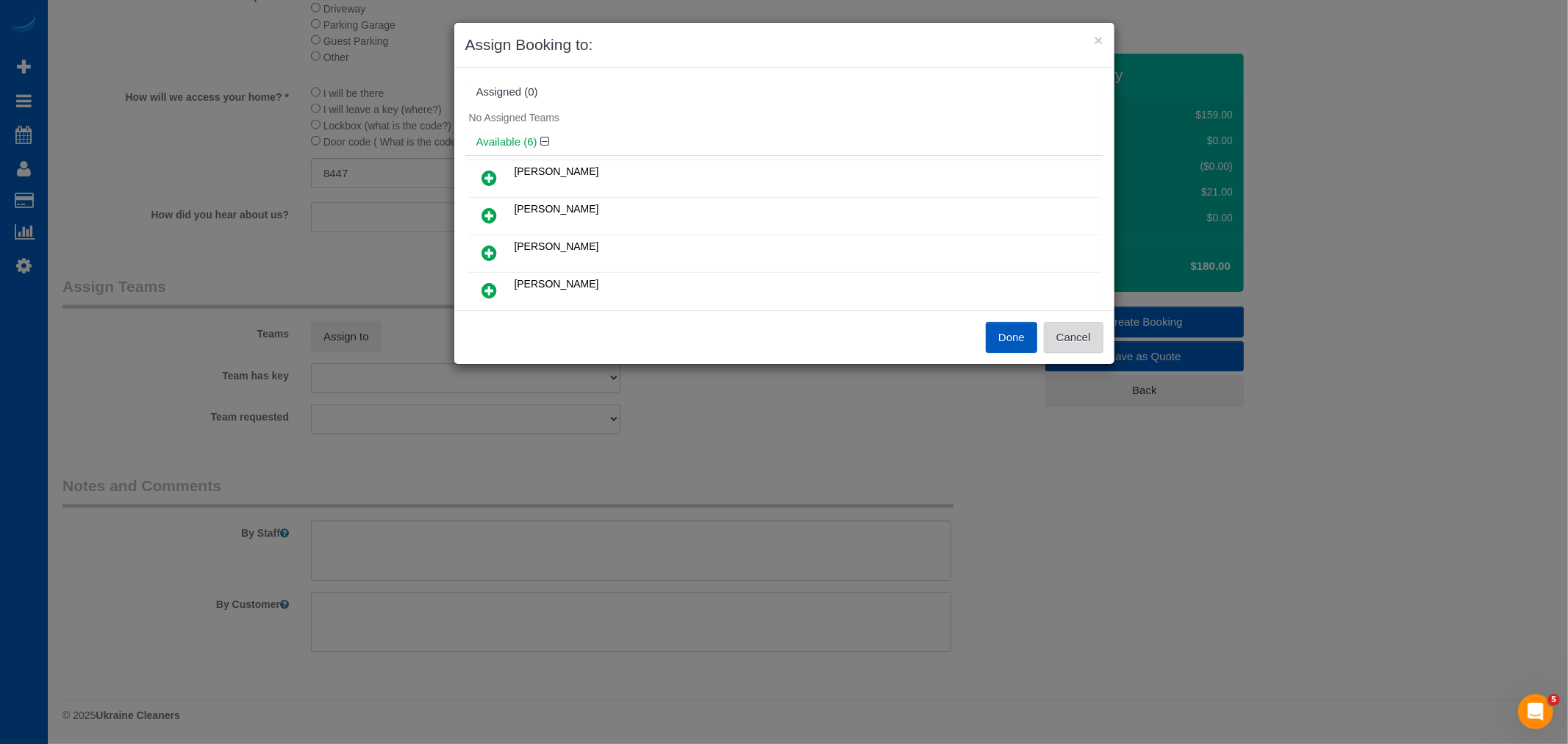
click at [1077, 328] on button "Cancel" at bounding box center [1073, 337] width 60 height 31
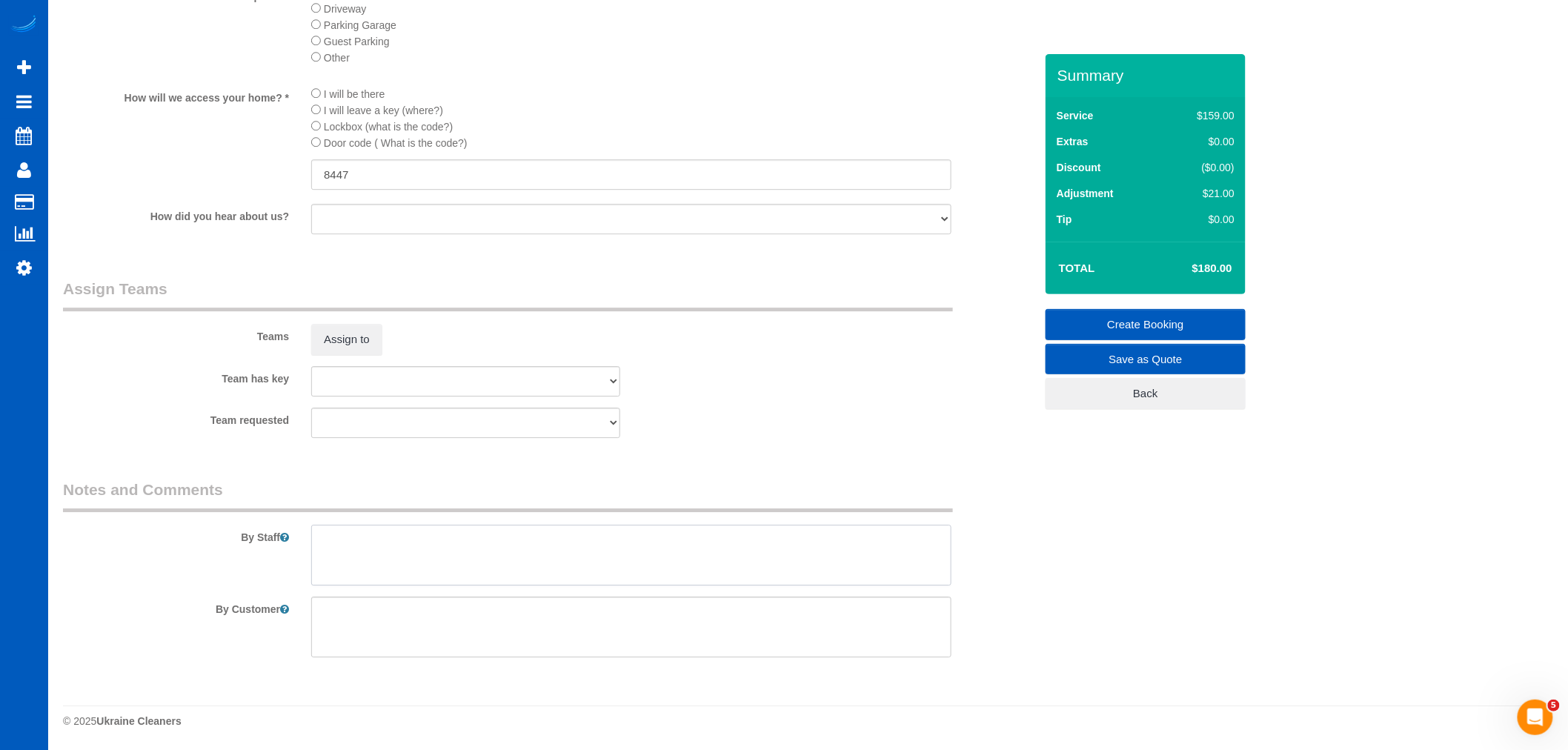
click at [477, 537] on textarea at bounding box center [631, 555] width 640 height 61
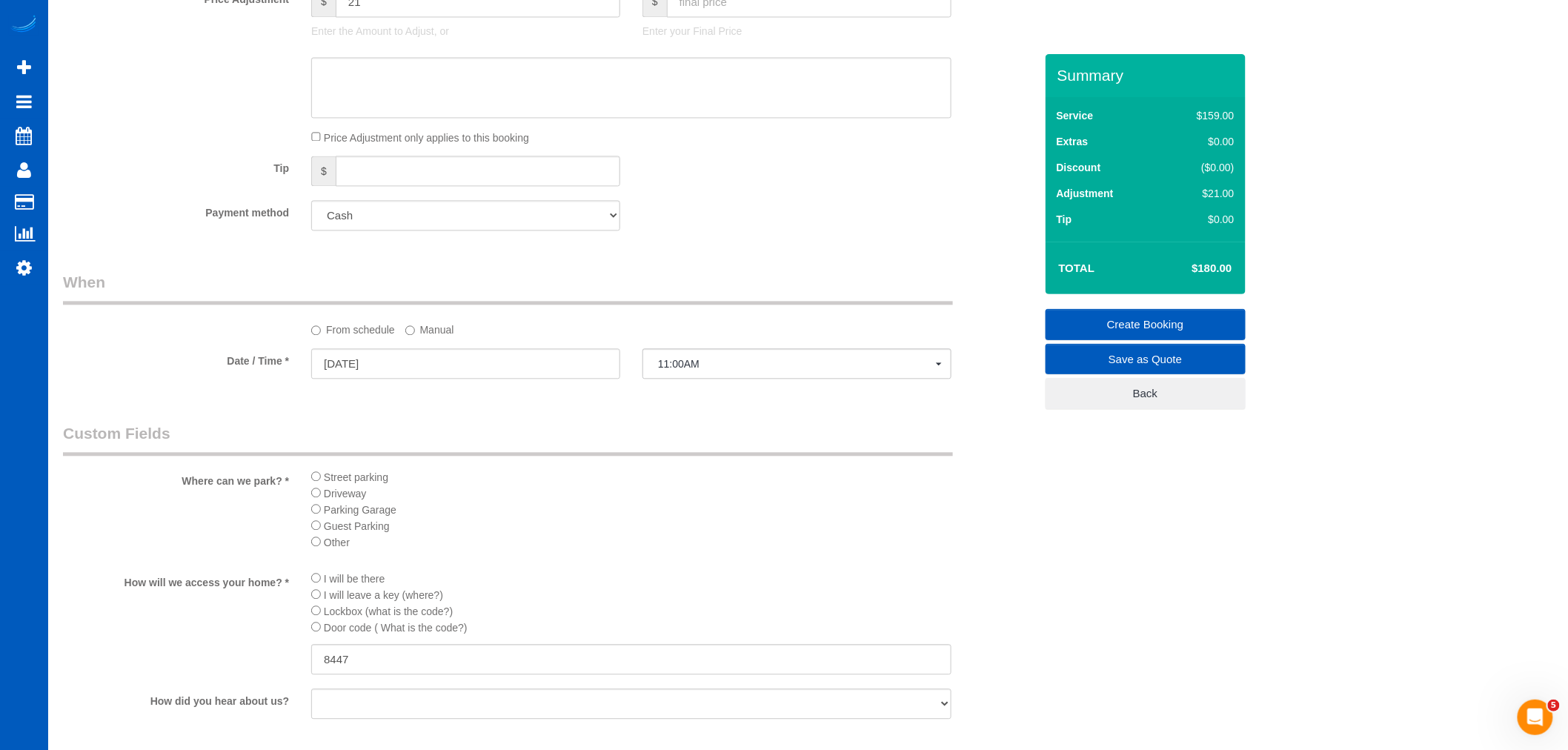
scroll to position [982, 0]
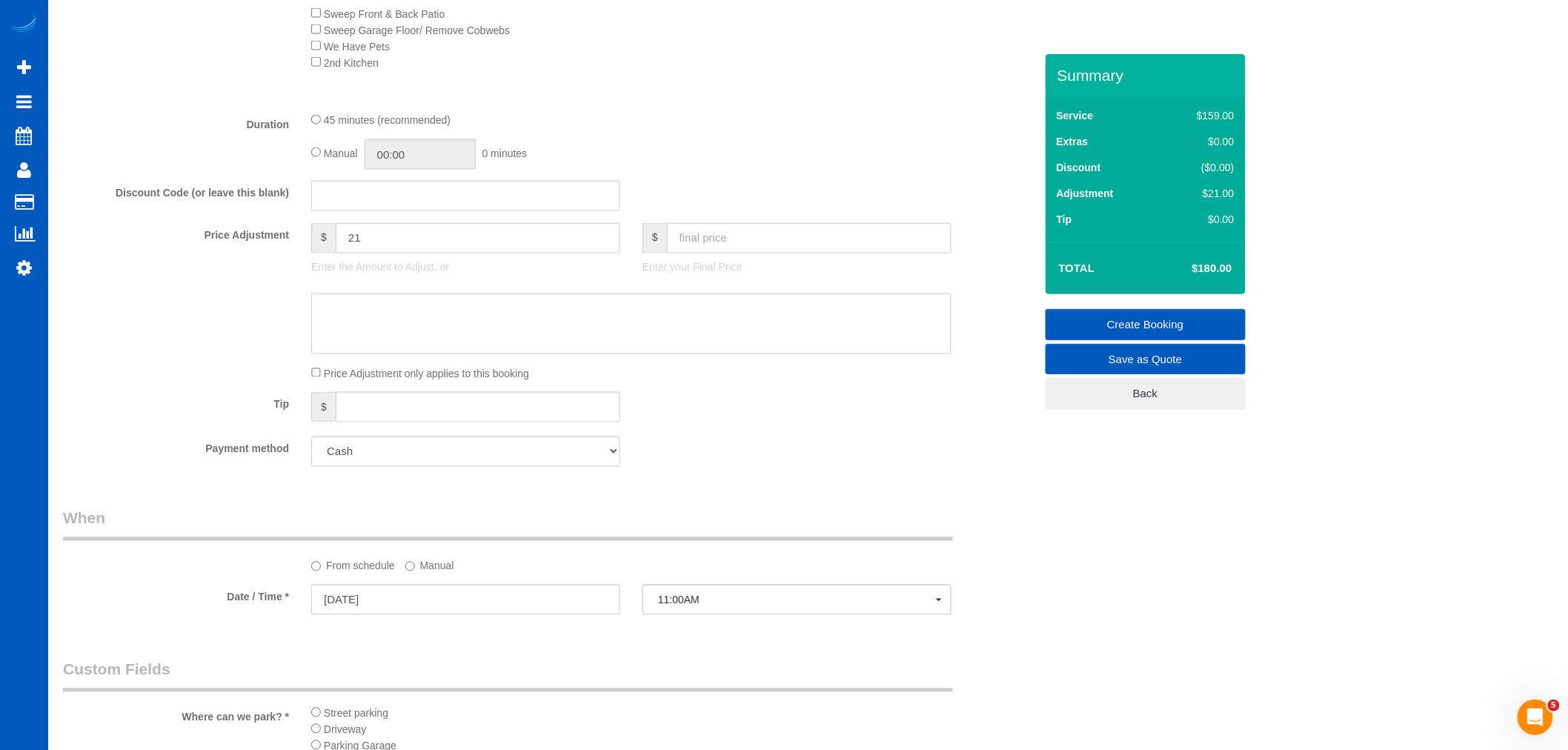
type textarea "in the basement there is a supply cabinet 813 code"
click at [730, 251] on input "text" at bounding box center [809, 238] width 285 height 30
type input "180"
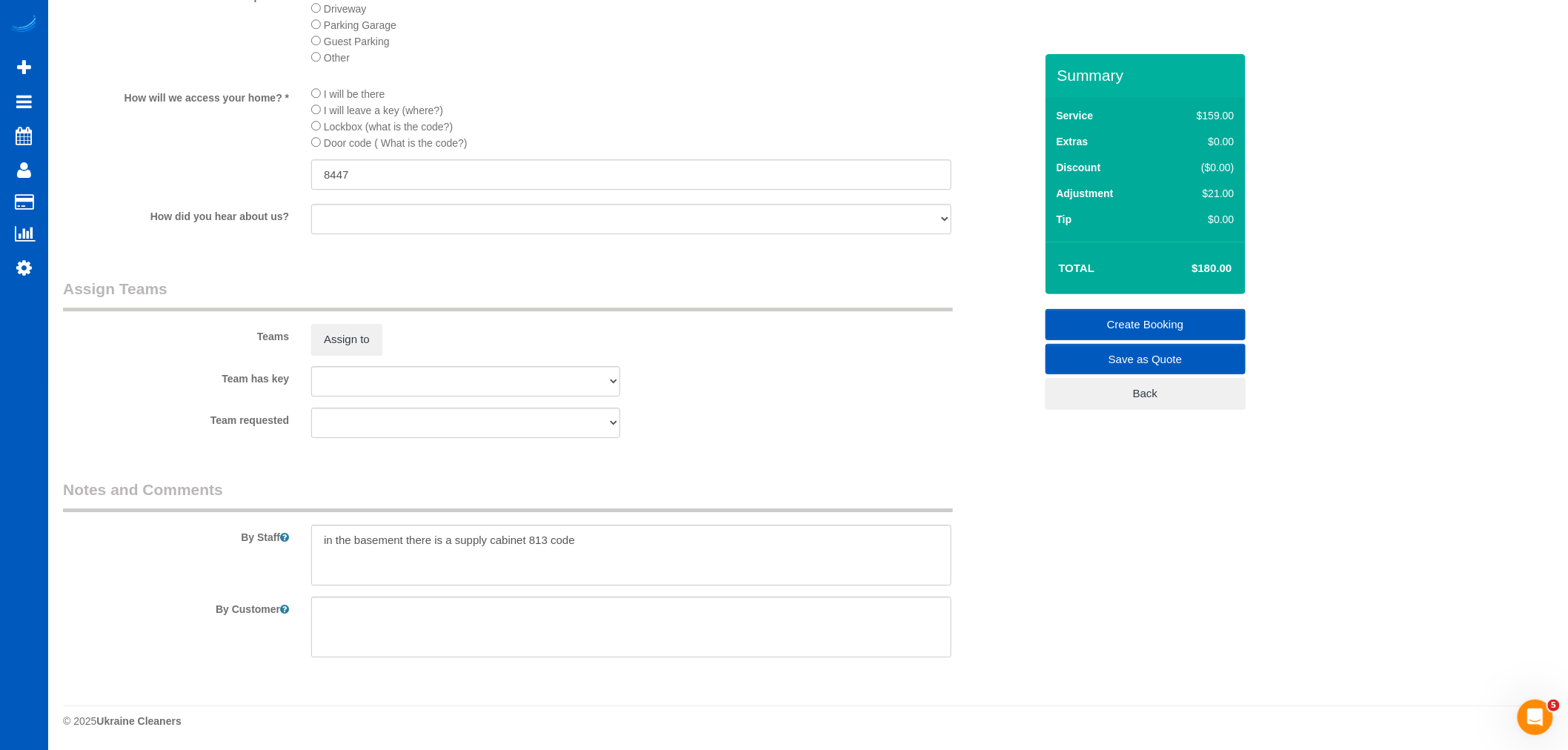
scroll to position [1223, 0]
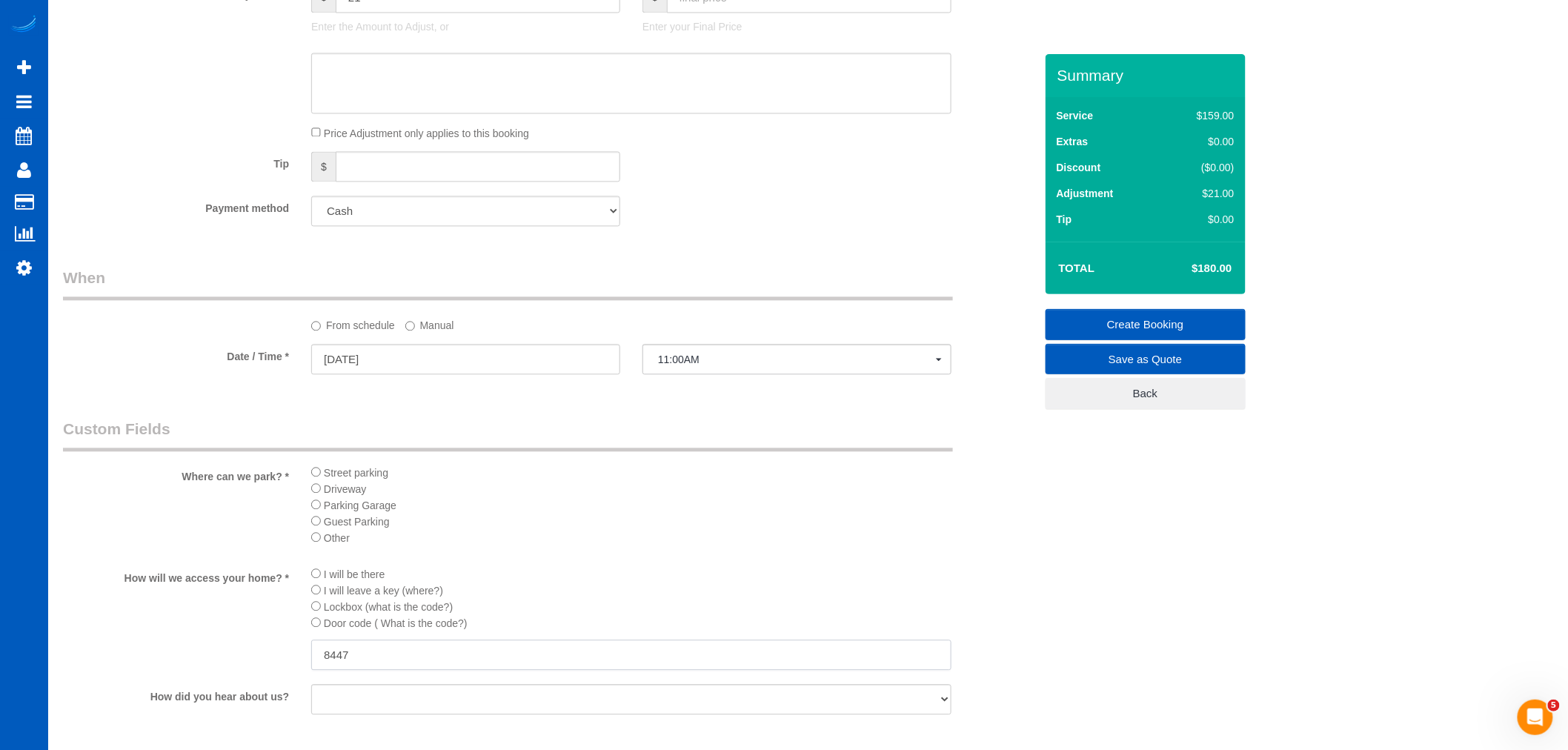
click at [396, 670] on input "8447" at bounding box center [631, 654] width 640 height 30
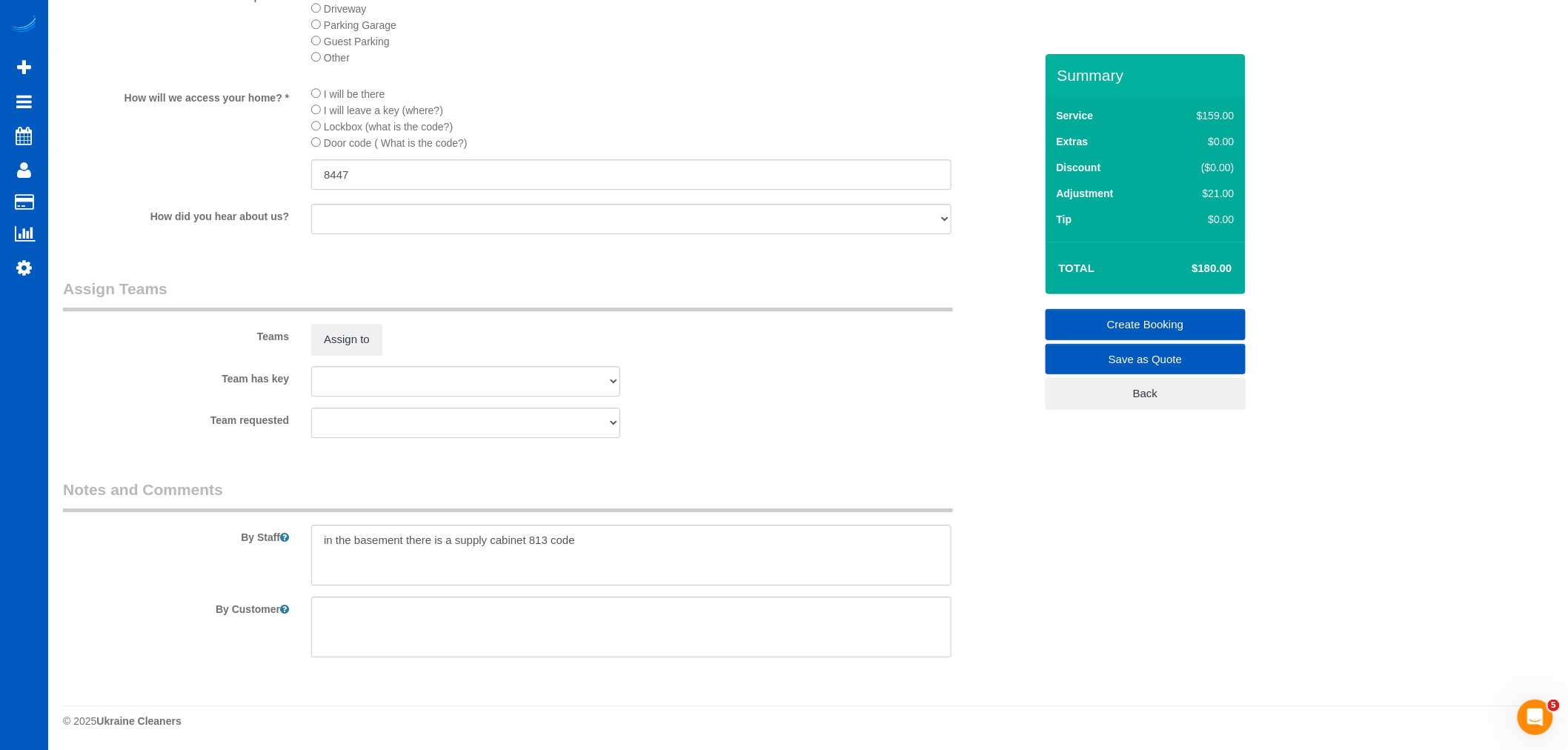
scroll to position [1724, 0]
click at [582, 565] on textarea at bounding box center [631, 555] width 640 height 61
click at [626, 559] on textarea at bounding box center [631, 555] width 640 height 61
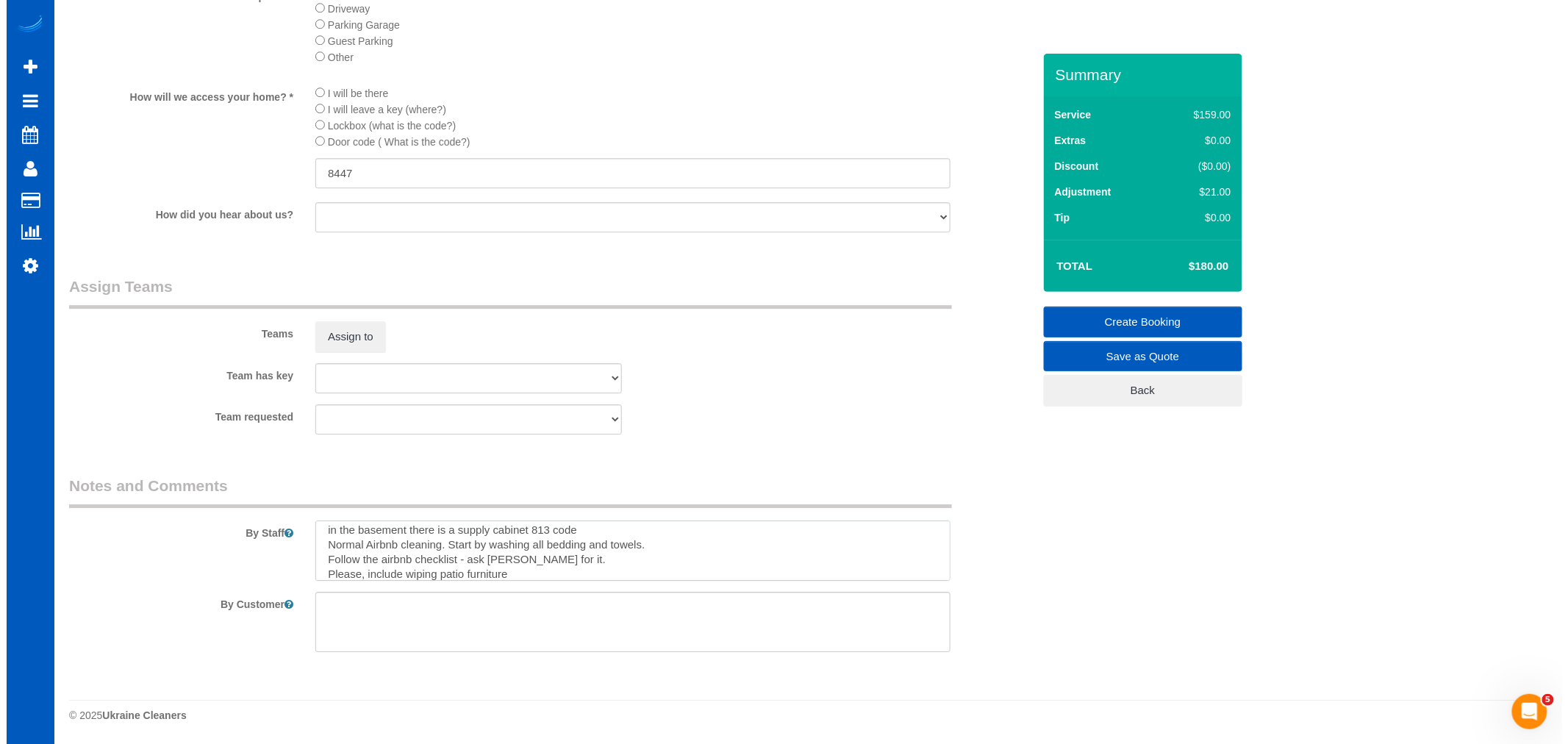
scroll to position [20, 0]
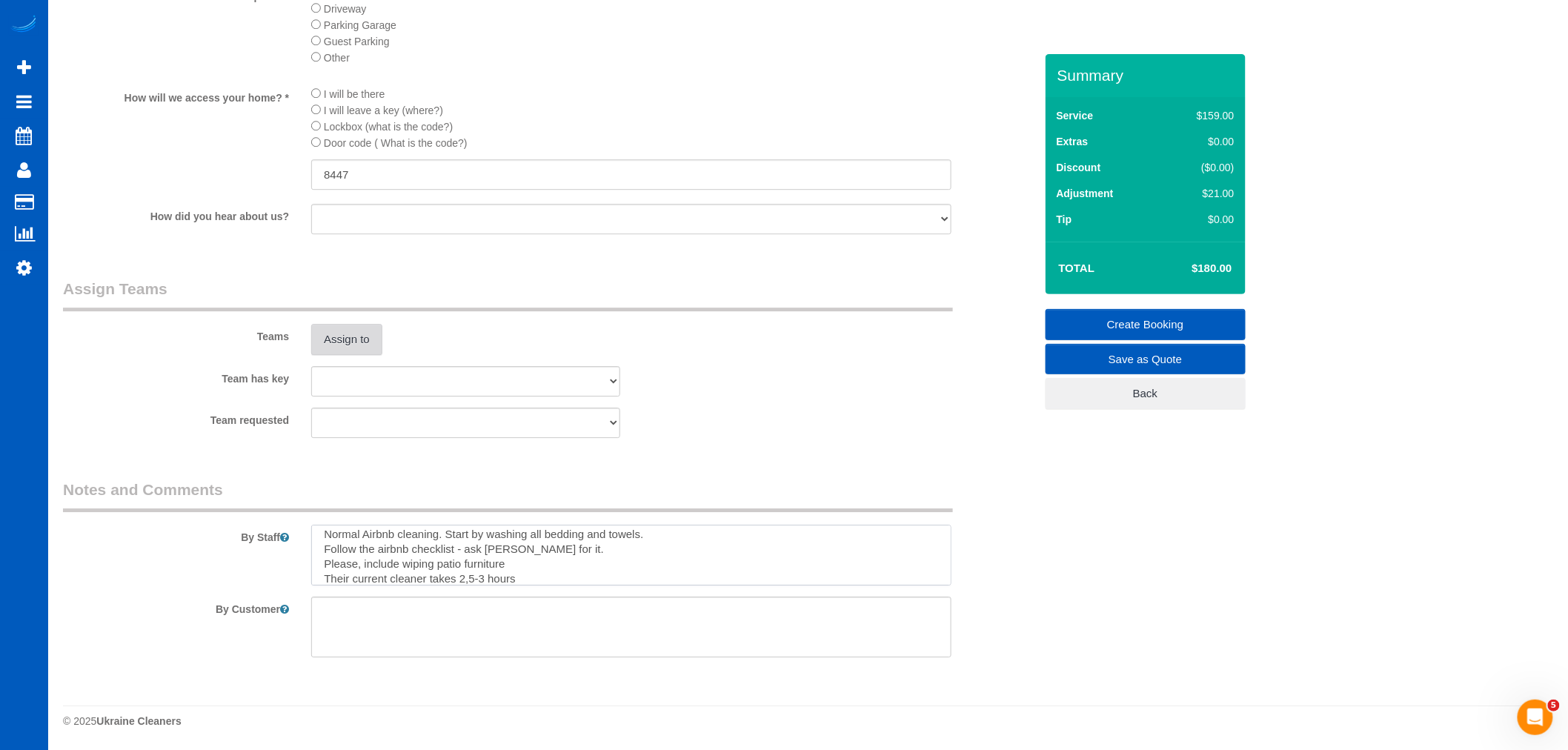
type textarea "in the basement there is a supply cabinet 813 code Normal Airbnb cleaning. Star…"
click at [366, 344] on button "Assign to" at bounding box center [347, 339] width 71 height 31
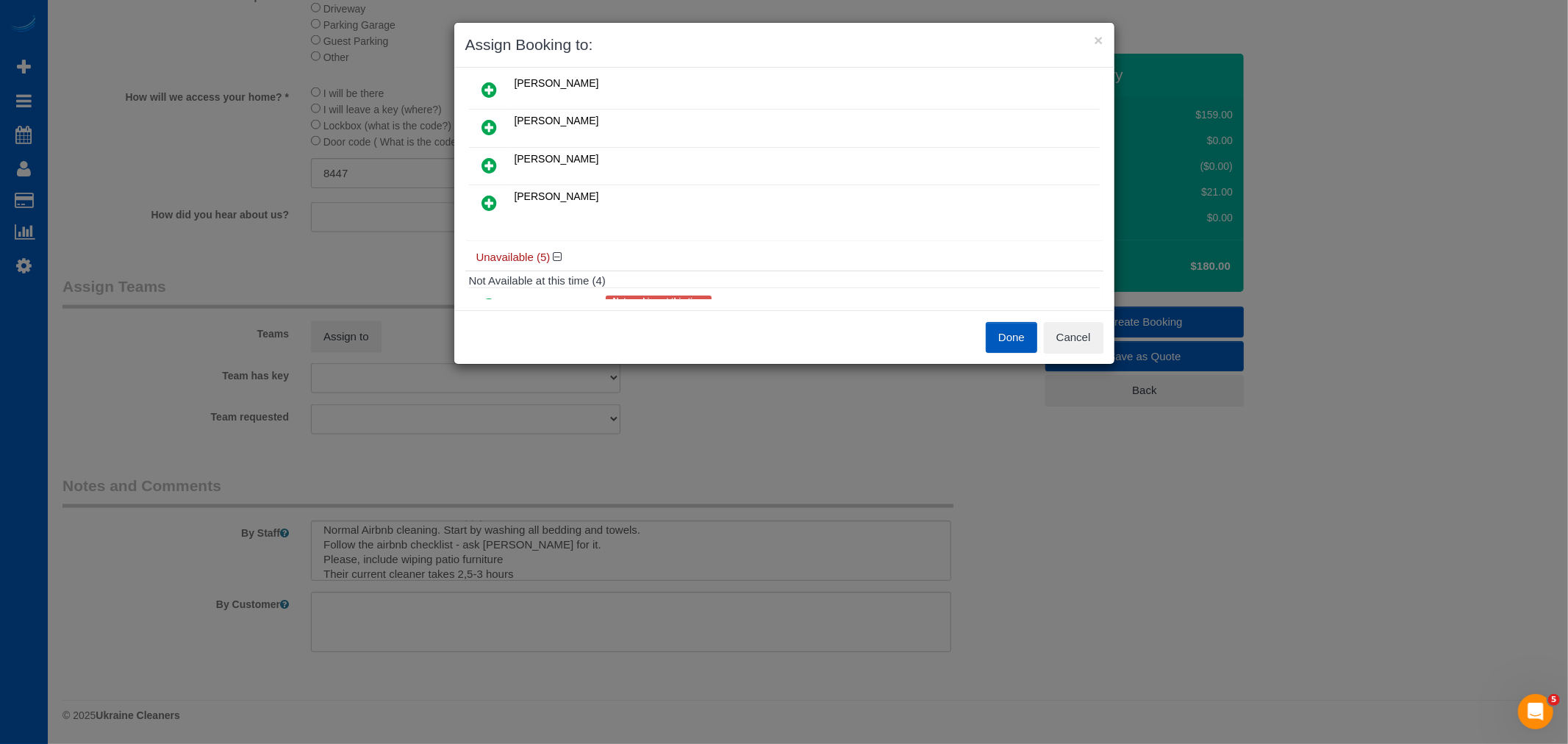
click at [486, 158] on icon at bounding box center [490, 165] width 16 height 18
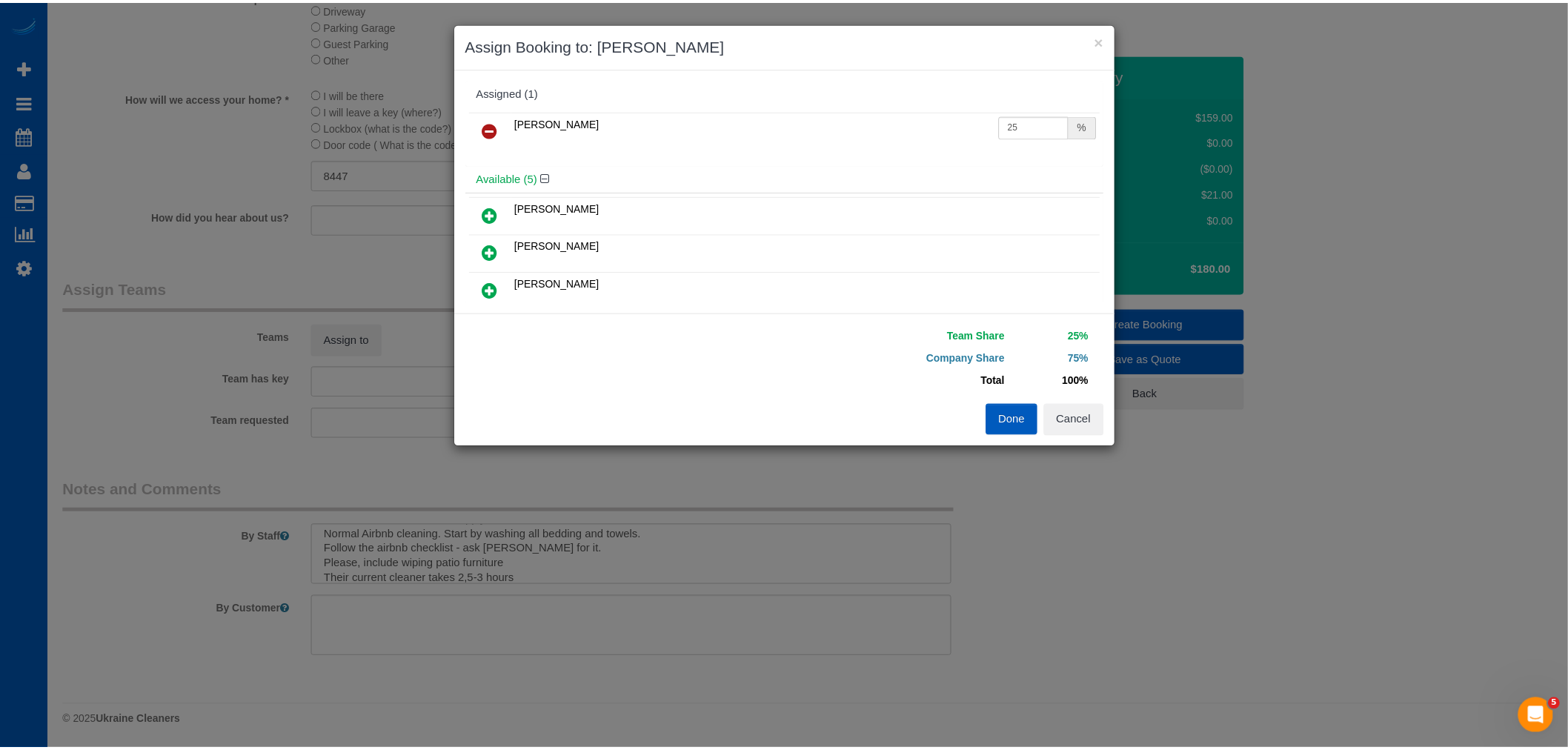
scroll to position [0, 0]
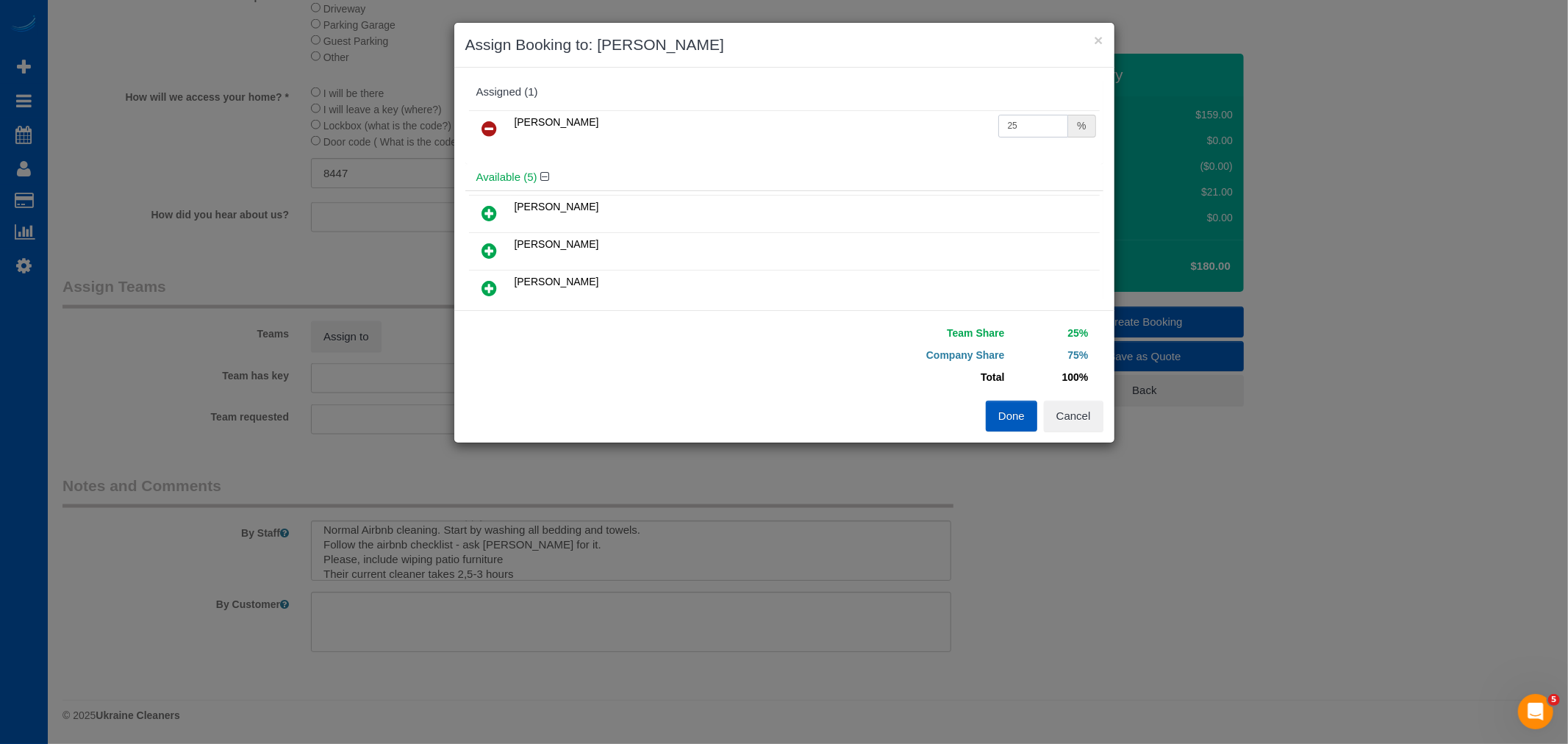
drag, startPoint x: 1026, startPoint y: 132, endPoint x: 851, endPoint y: 133, distance: 175.0
click at [851, 133] on tr "[PERSON_NAME] 25 %" at bounding box center [784, 129] width 630 height 38
type input "60"
click at [1018, 416] on button "Done" at bounding box center [1011, 416] width 52 height 31
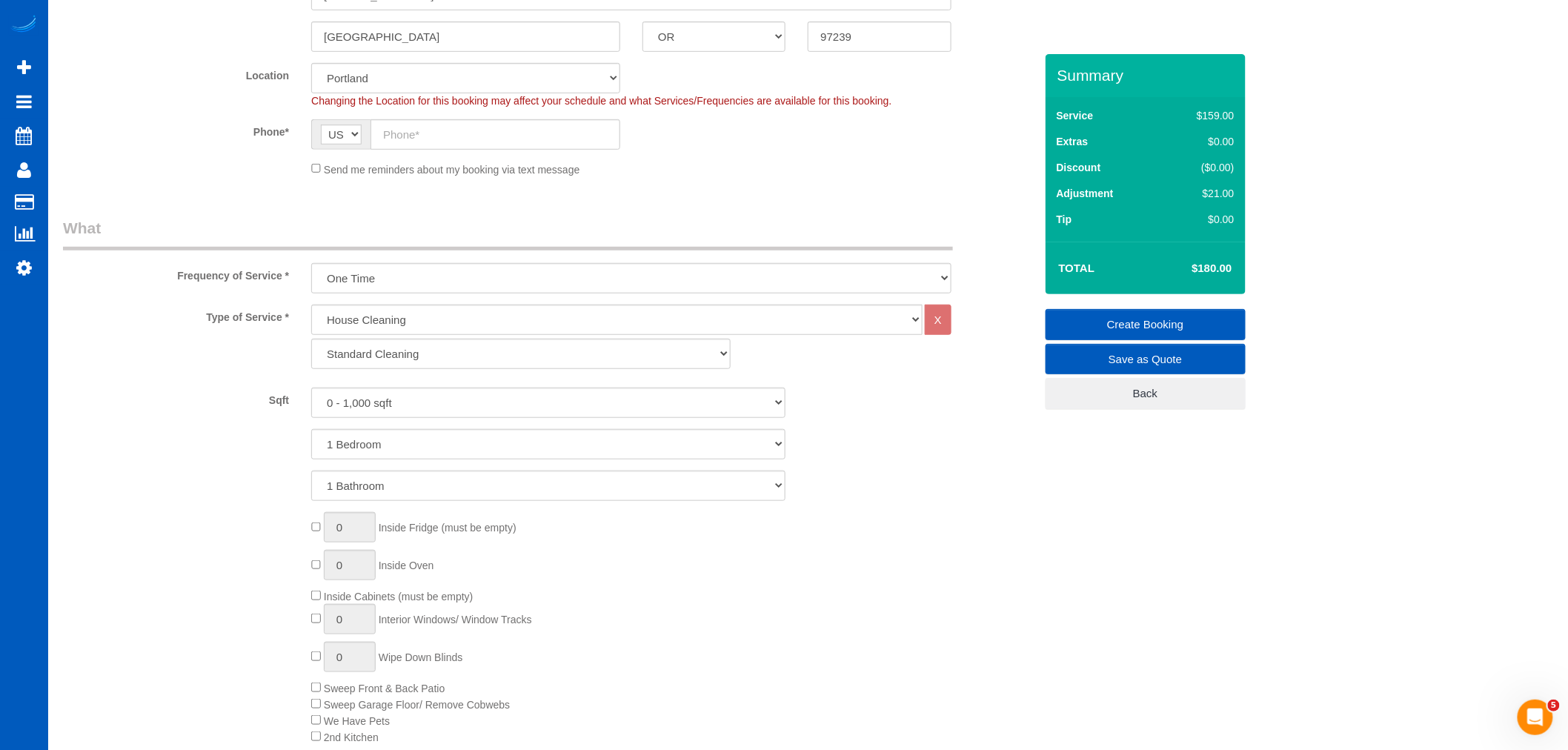
scroll to position [493, 0]
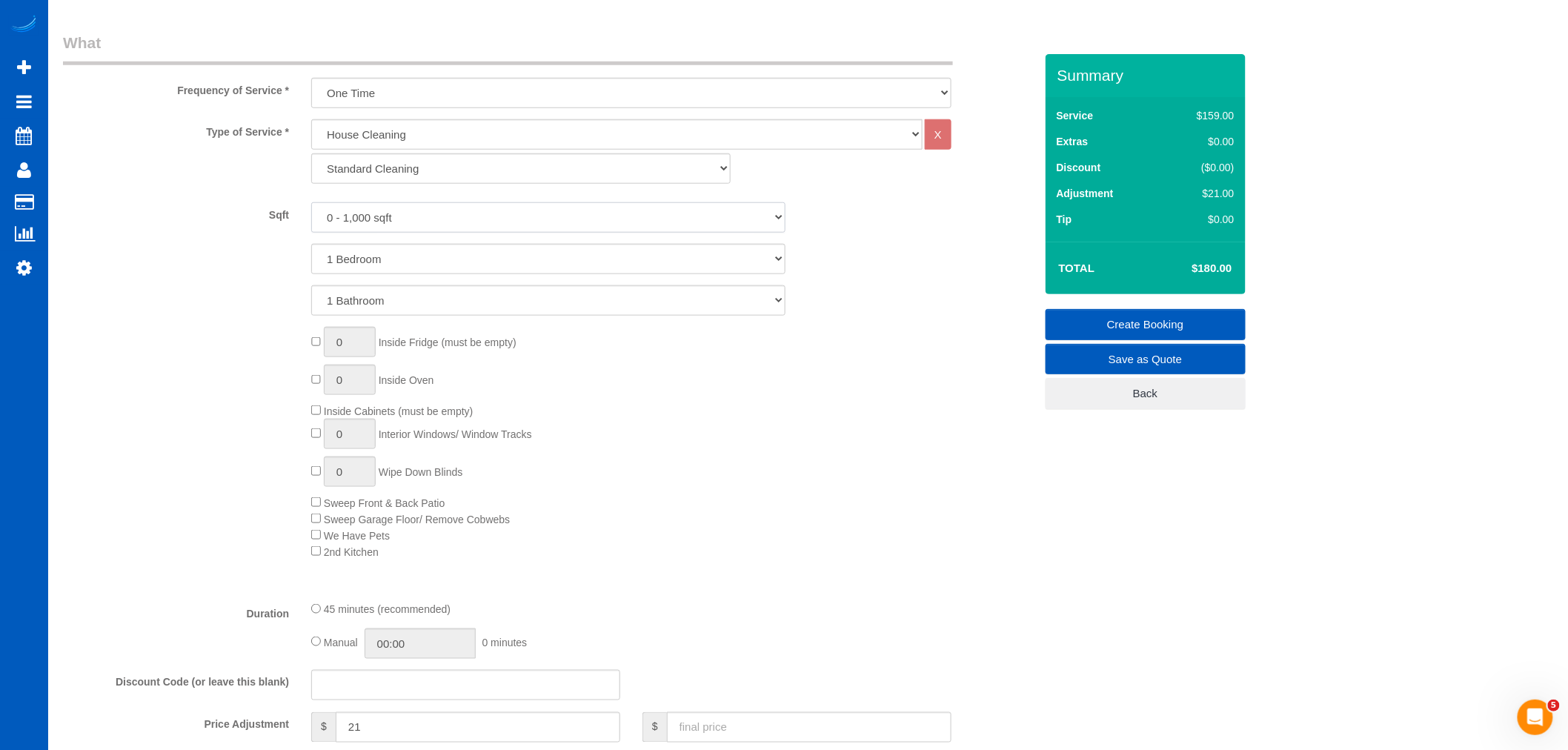
click at [409, 218] on select "0 - 1,000 sqft 1,001 - 1,500 sqft 1,501 - 2,000 sqft 2,001 - 2,500 sqft 2,501 -…" at bounding box center [548, 217] width 474 height 30
click at [311, 203] on select "0 - 1,000 sqft 1,001 - 1,500 sqft 1,501 - 2,000 sqft 2,001 - 2,500 sqft 2,501 -…" at bounding box center [548, 217] width 474 height 30
click at [440, 215] on select "0 - 1,000 sqft 1,001 - 1,500 sqft 1,501 - 2,000 sqft 2,001 - 2,500 sqft 2,501 -…" at bounding box center [548, 217] width 474 height 30
select select "1001"
click at [311, 203] on select "0 - 1,000 sqft 1,001 - 1,500 sqft 1,501 - 2,000 sqft 2,001 - 2,500 sqft 2,501 -…" at bounding box center [548, 217] width 474 height 30
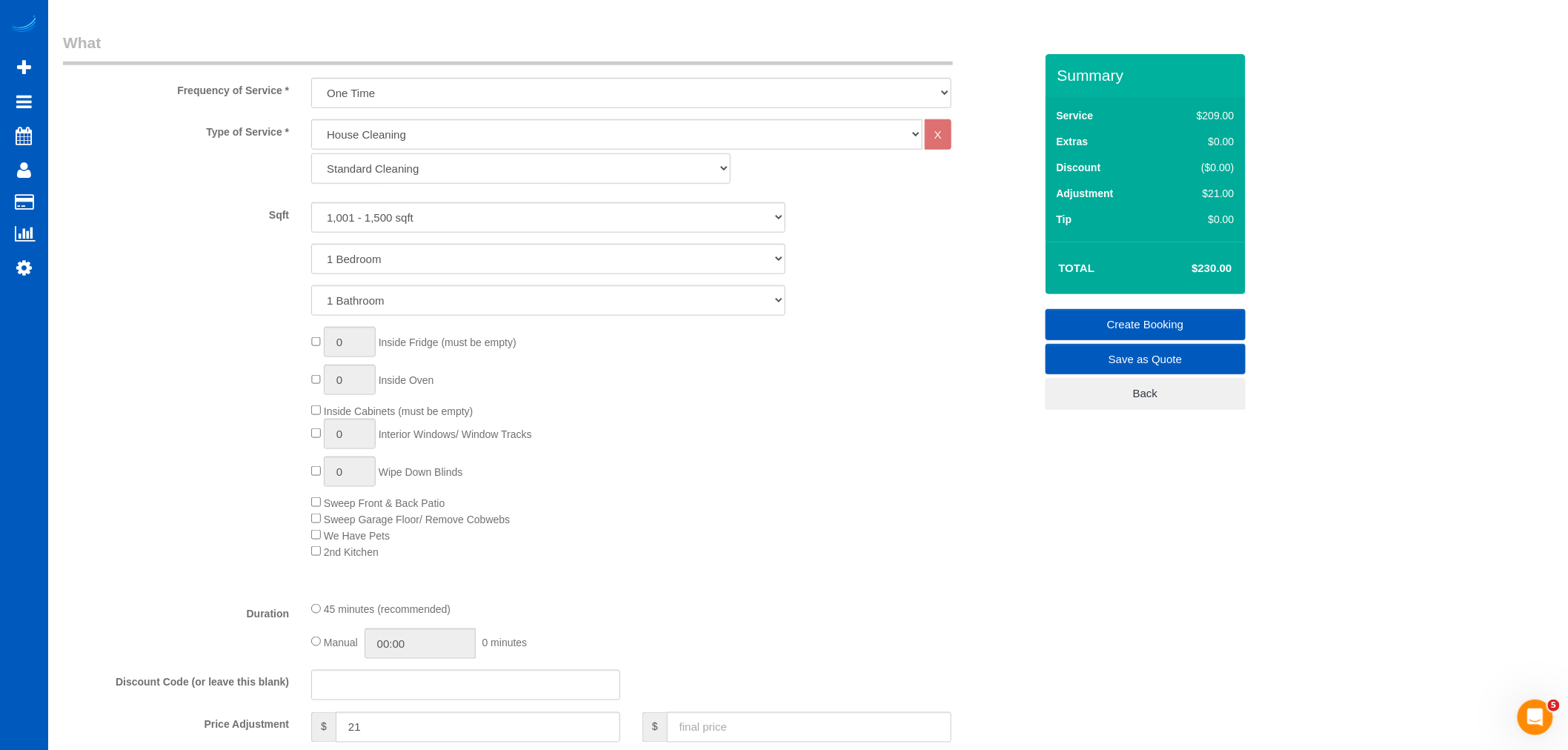
click at [482, 172] on select "Standard Cleaning Deep Cleaning Move In/ Out Cleaning" at bounding box center [521, 168] width 420 height 30
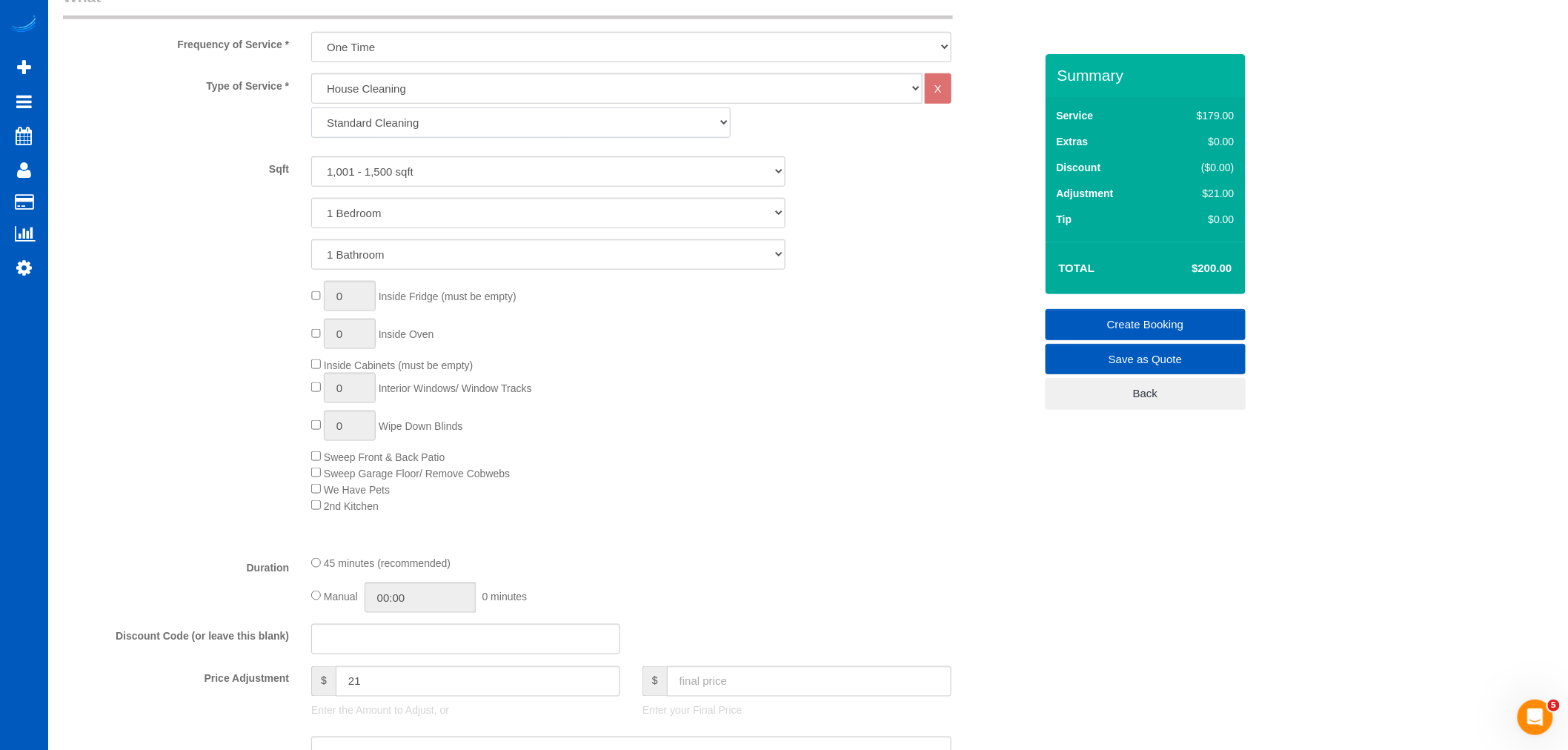
scroll to position [406, 0]
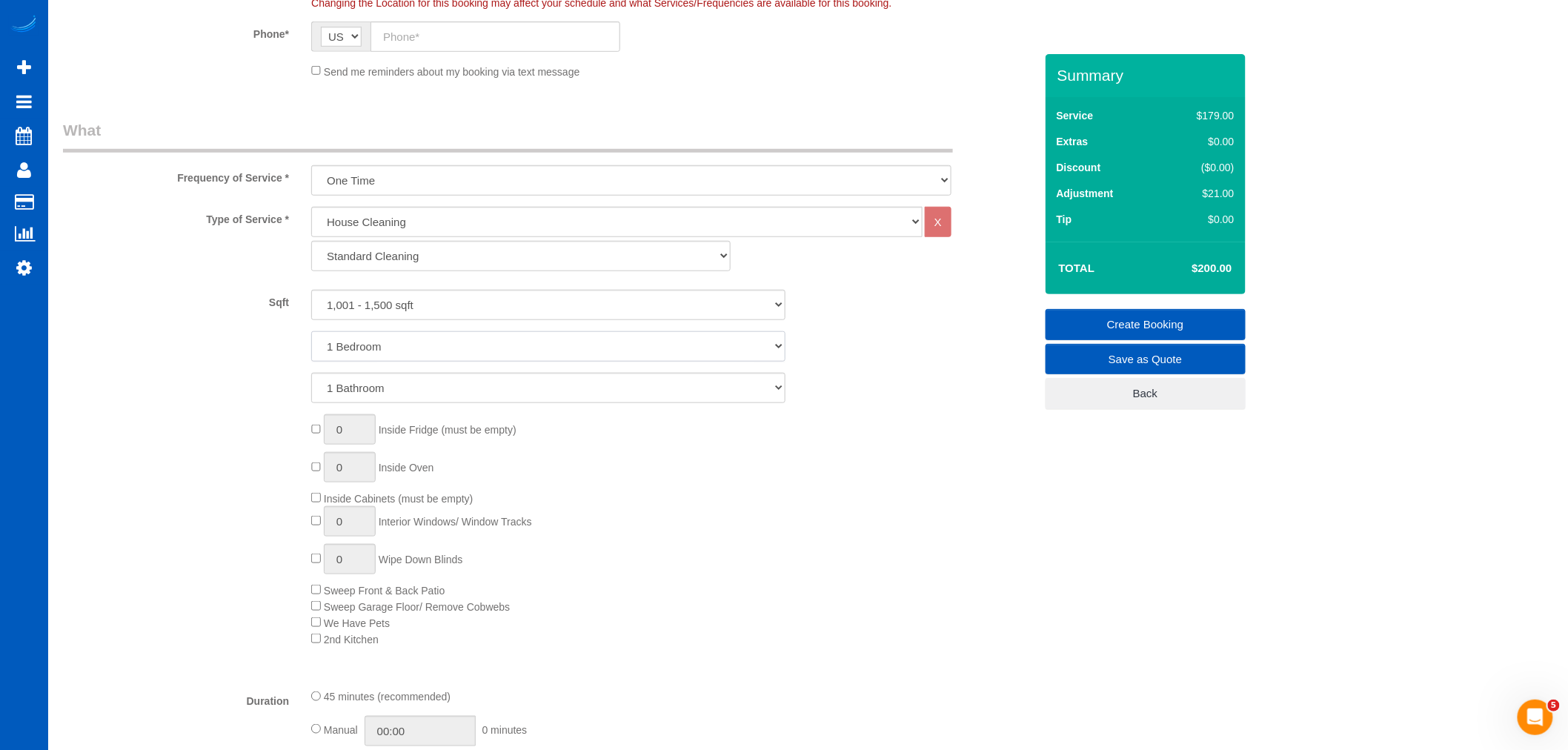
click at [389, 352] on select "1 Bedroom 2 Bedrooms 3 Bedrooms 4 Bedrooms 5 Bedrooms 6 Bedrooms 7 Bedrooms" at bounding box center [548, 346] width 474 height 30
select select "2"
click at [311, 332] on select "1 Bedroom 2 Bedrooms 3 Bedrooms 4 Bedrooms 5 Bedrooms 6 Bedrooms 7 Bedrooms" at bounding box center [548, 346] width 474 height 30
select select "spot33"
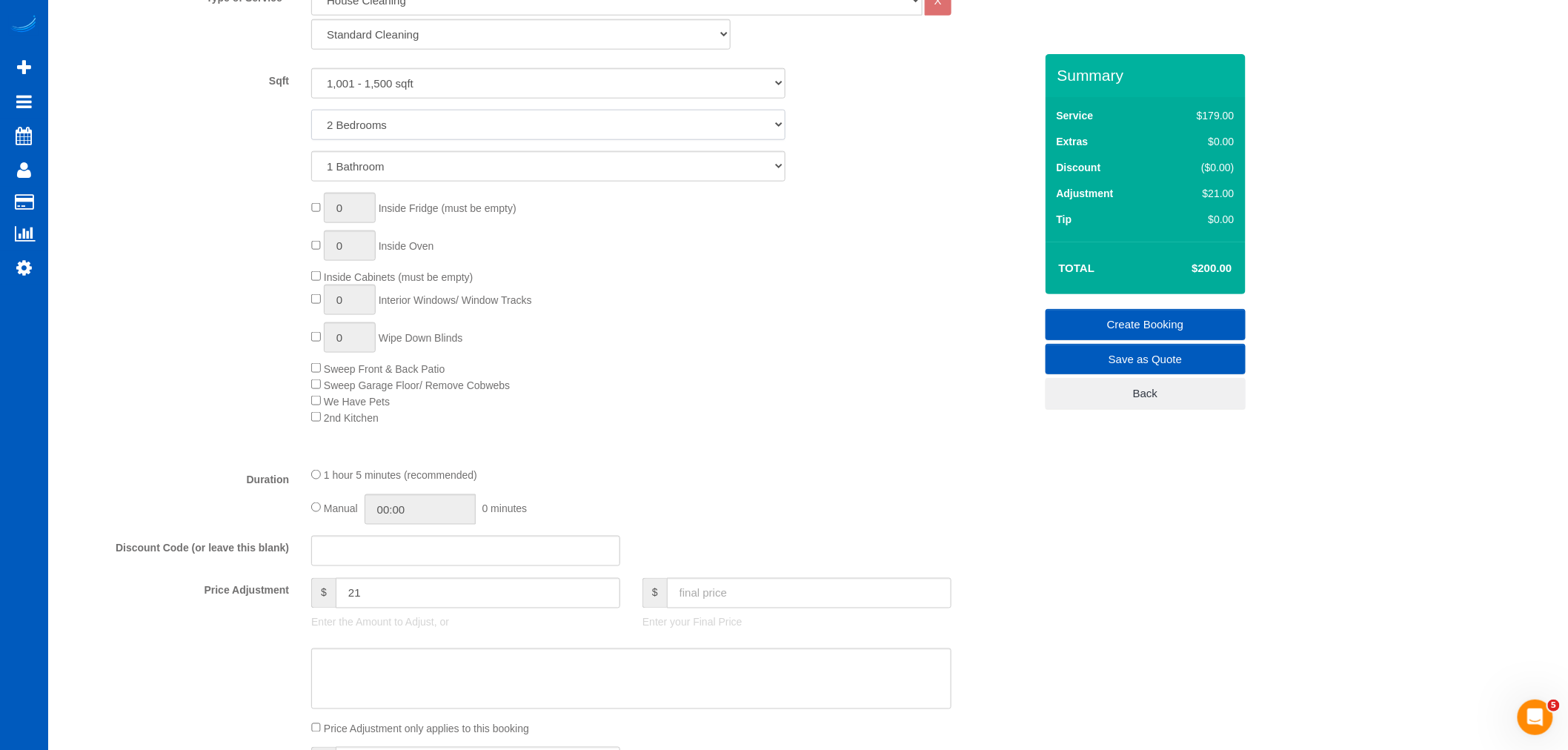
scroll to position [654, 0]
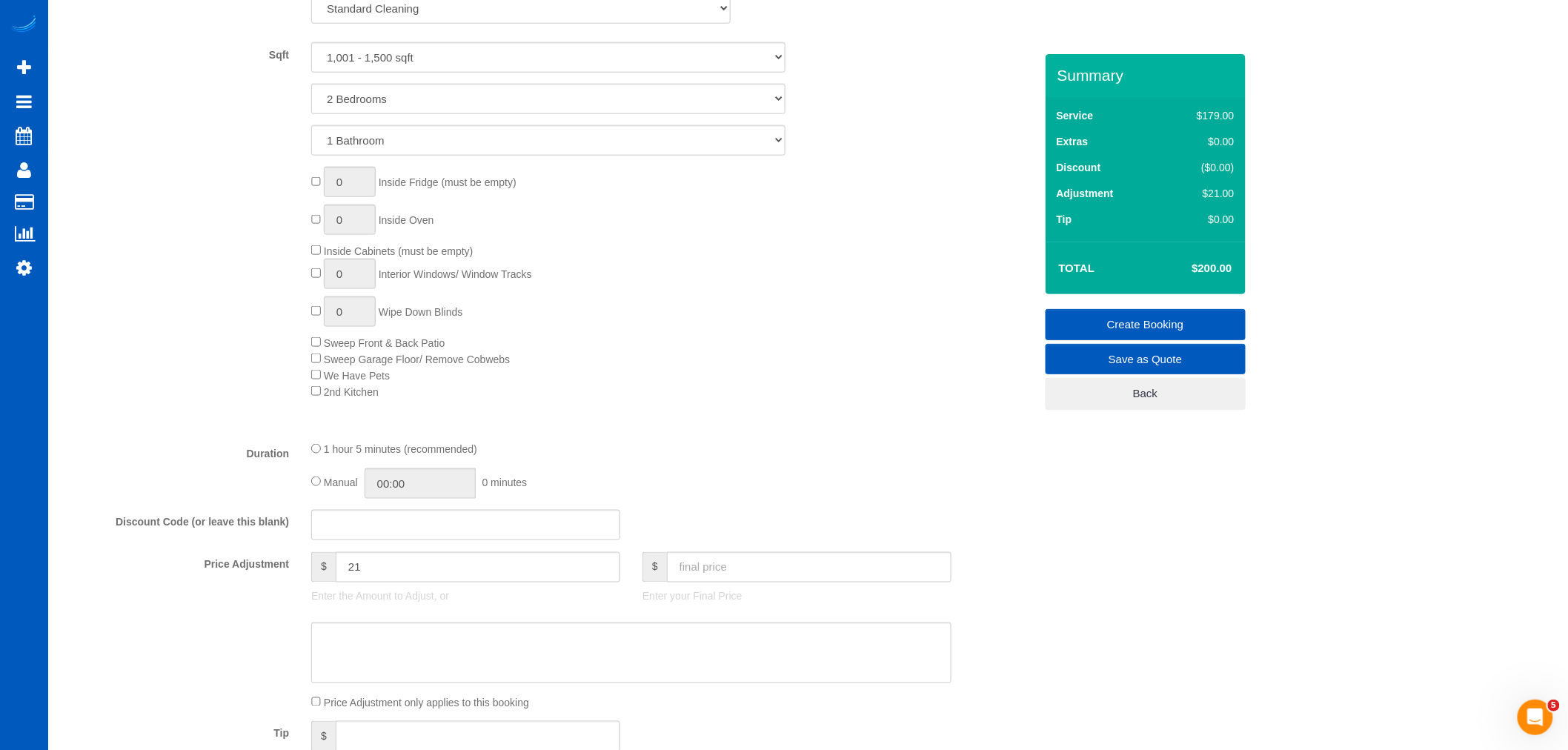
click at [714, 367] on div "0 Inside Fridge (must be empty) 0 Inside Oven Inside Cabinets (must be empty) 0…" at bounding box center [673, 282] width 744 height 232
select select "spot53"
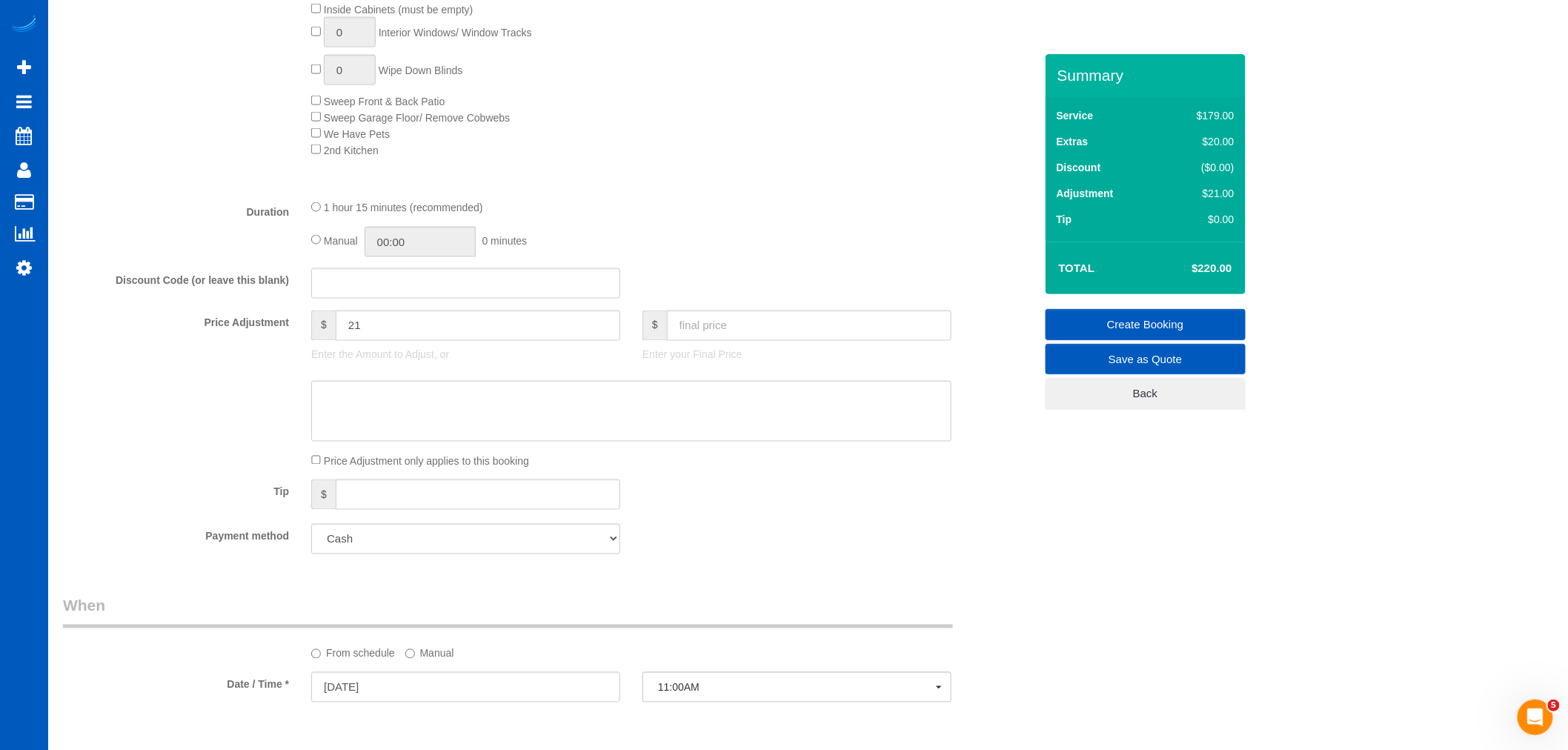
scroll to position [900, 0]
click at [711, 331] on input "text" at bounding box center [809, 320] width 285 height 30
type input "180"
type input "-19"
click at [878, 523] on fieldset "What Frequency of Service * One Time Weekly - 15.00% Every 2 Weeks - 10.00% Eve…" at bounding box center [548, 92] width 971 height 935
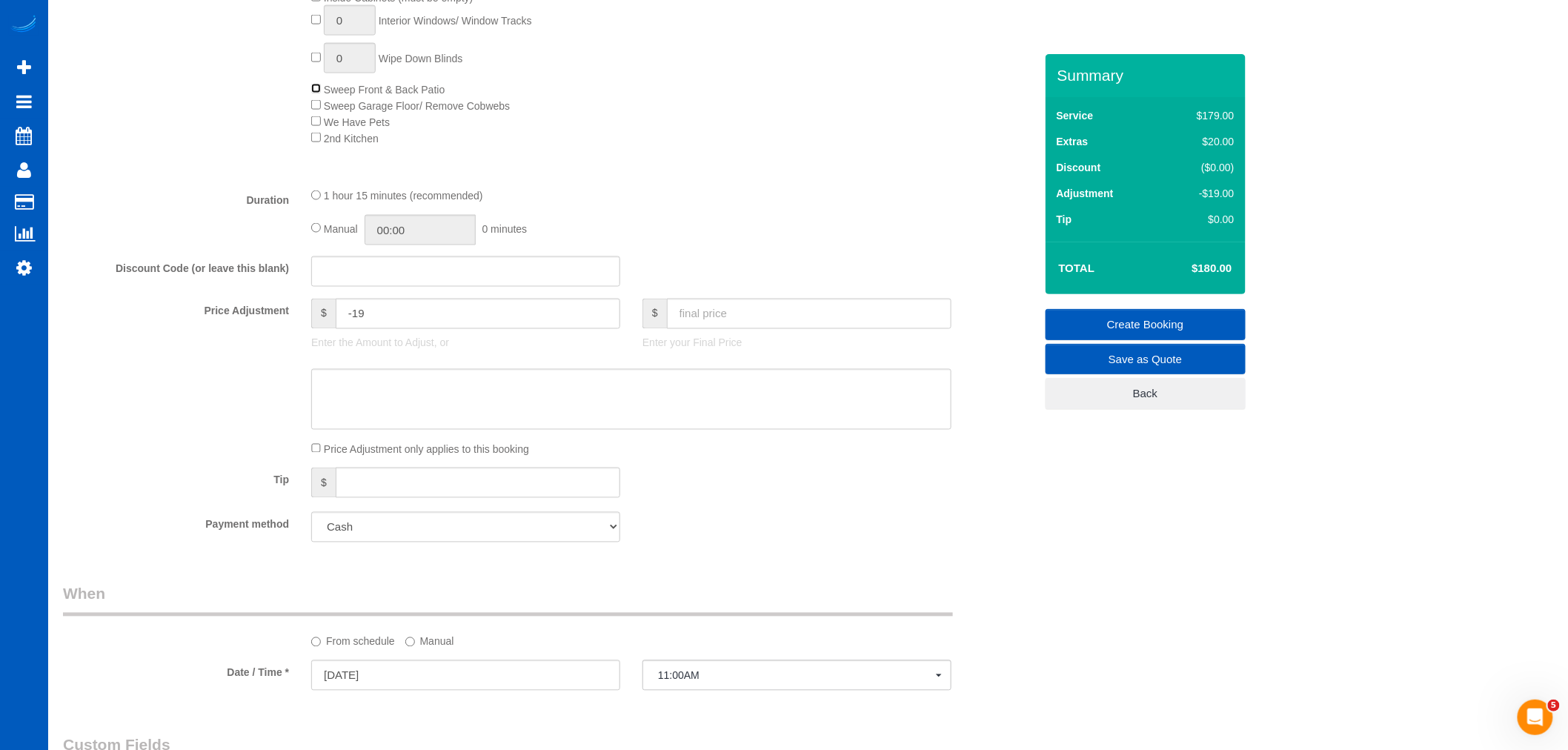
scroll to position [1065, 0]
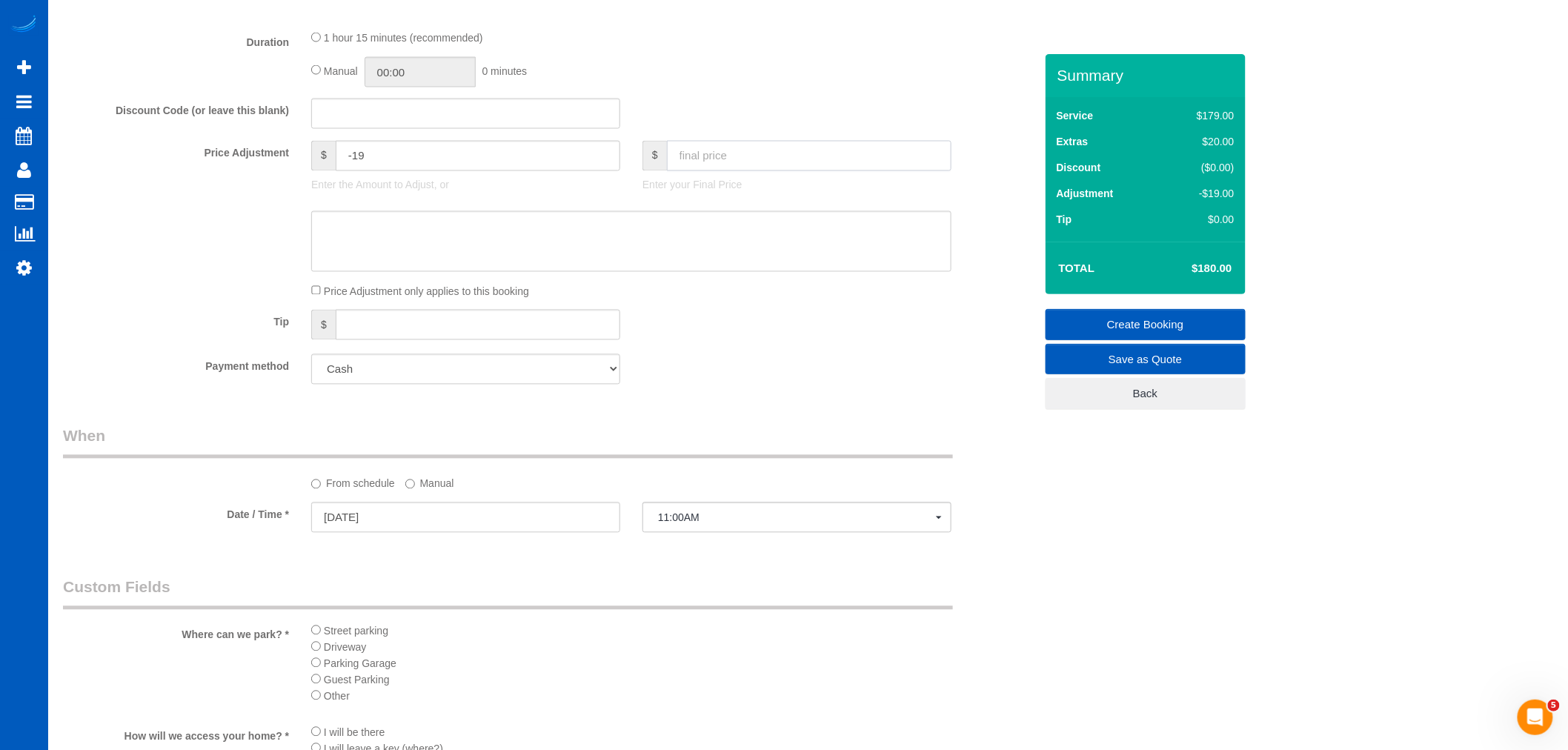
click at [718, 160] on input "text" at bounding box center [809, 156] width 285 height 30
select select "spot73"
type input "180"
type input "1"
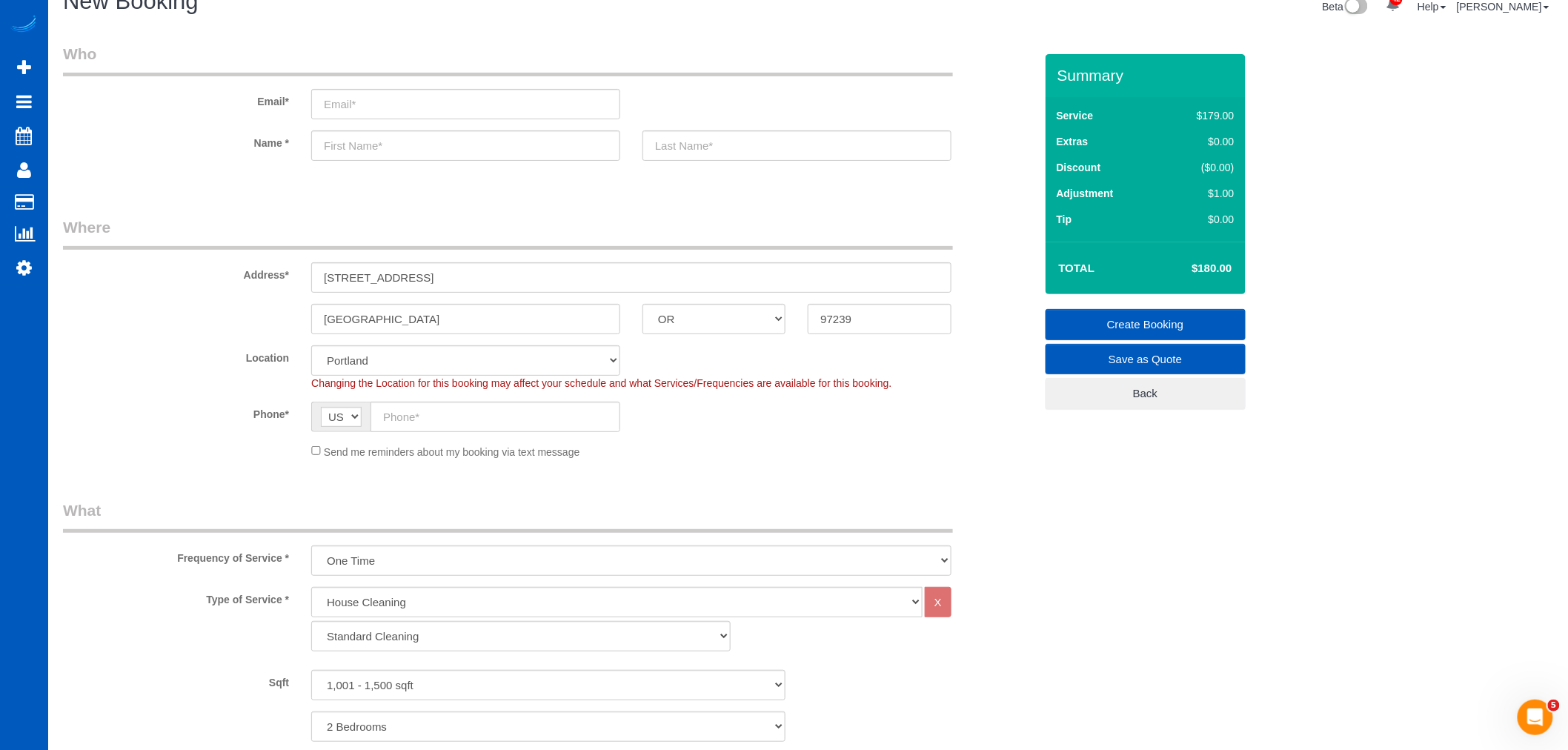
scroll to position [0, 0]
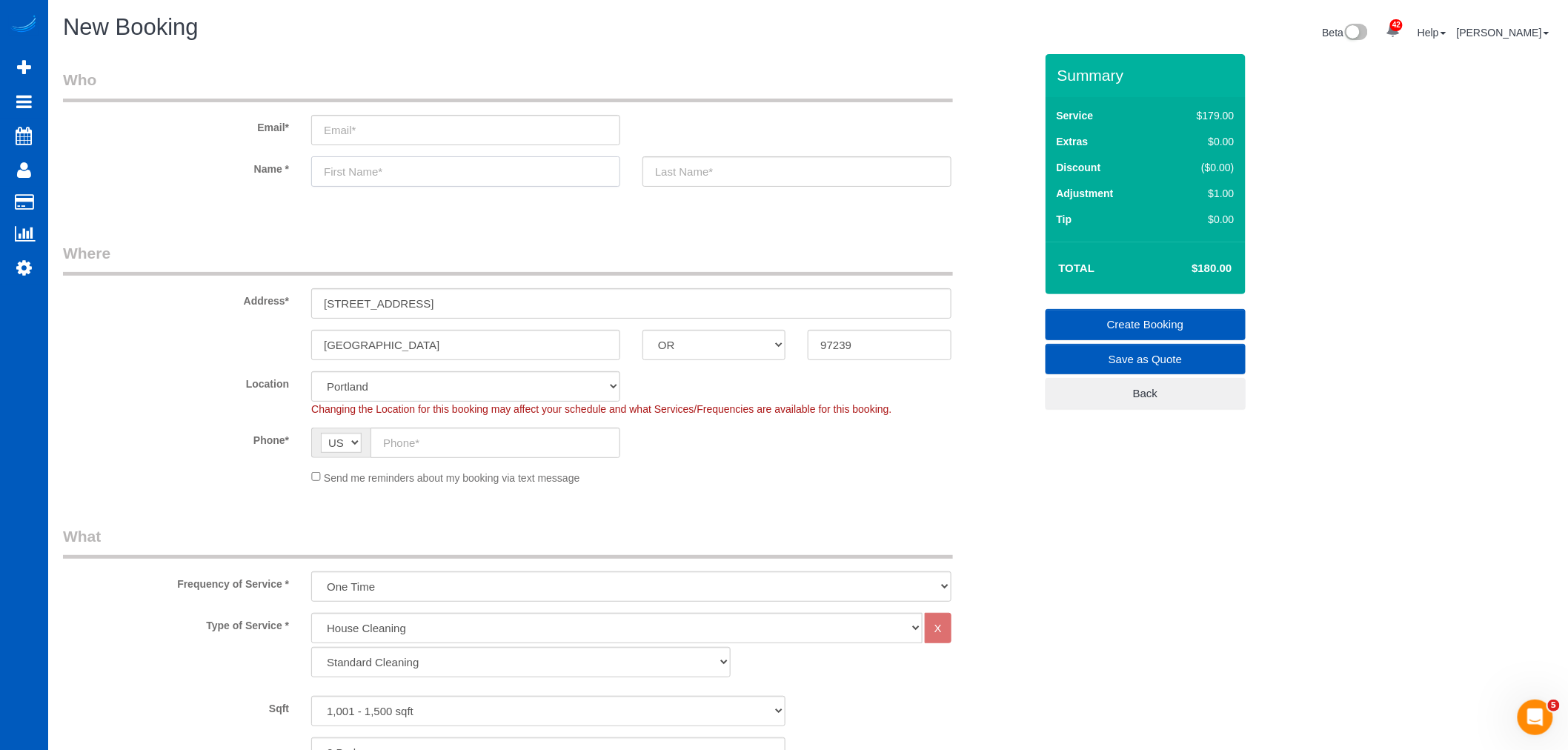
click at [376, 171] on input "text" at bounding box center [466, 171] width 309 height 30
paste input "[PERSON_NAME]"
type input "[PERSON_NAME]"
click at [705, 174] on input "text" at bounding box center [797, 171] width 309 height 30
paste input "VRBK"
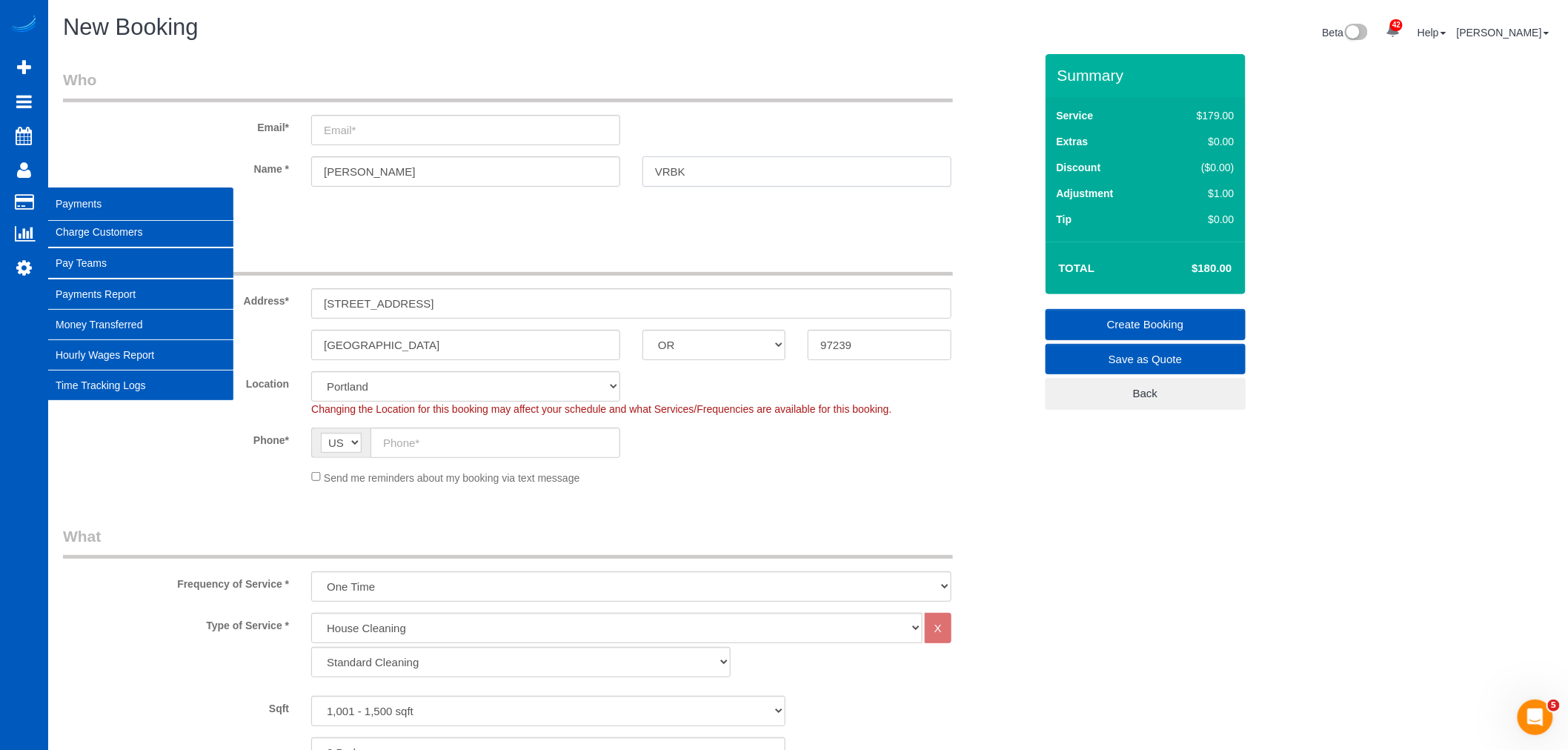
type input "VRBK"
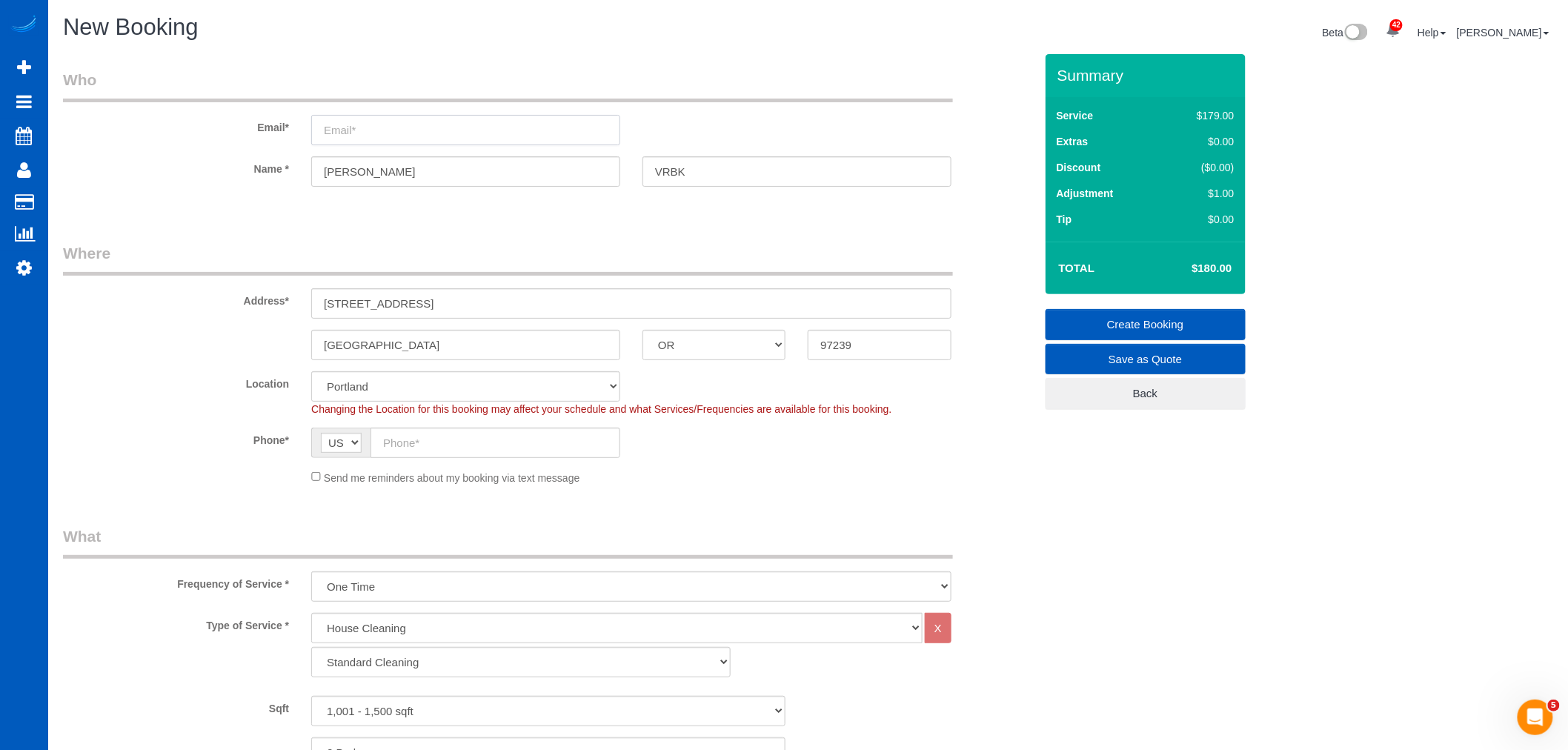
click at [416, 132] on input "email" at bounding box center [466, 130] width 309 height 30
paste input "[EMAIL_ADDRESS][DOMAIN_NAME]"
type input "[EMAIL_ADDRESS][DOMAIN_NAME]"
select select "string:fspay"
click at [437, 163] on strong "[EMAIL_ADDRESS][DOMAIN_NAME]" at bounding box center [509, 160] width 181 height 12
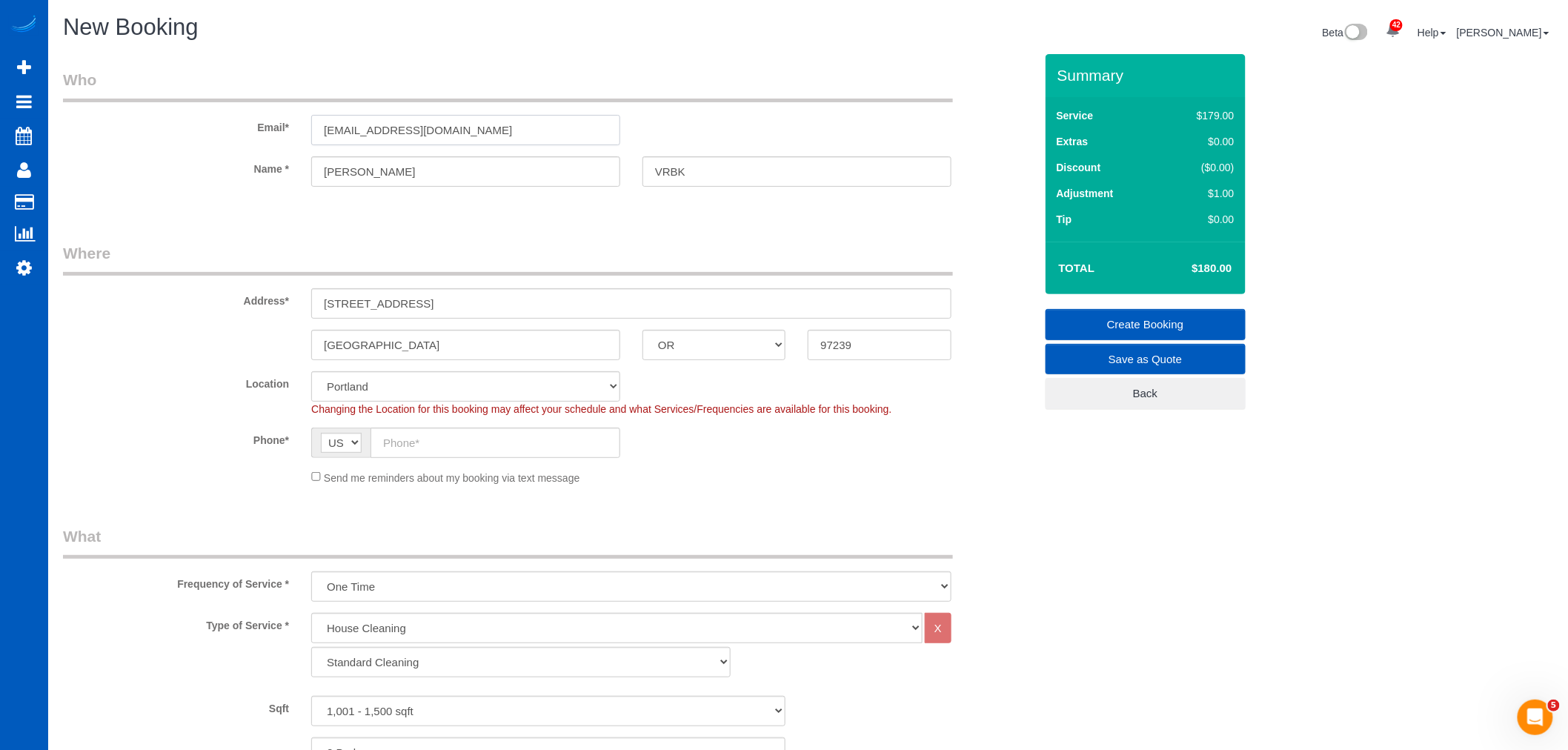
type input "[PHONE_NUMBER]"
select select "spot93"
select select "? object:null ?"
select select "spot113"
click at [351, 300] on input "text" at bounding box center [631, 303] width 640 height 30
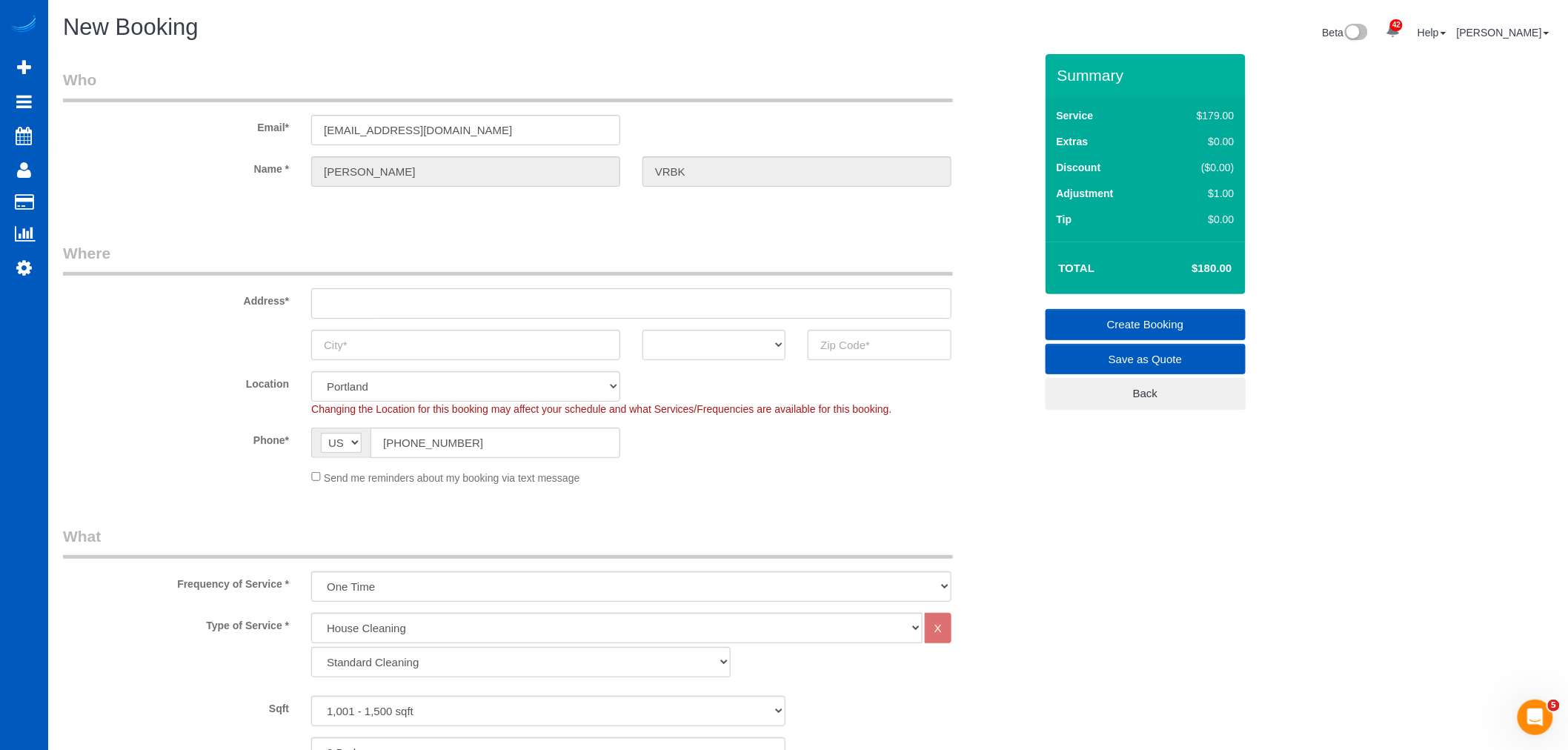
paste input "[STREET_ADDRESS]"
drag, startPoint x: 512, startPoint y: 307, endPoint x: 484, endPoint y: 307, distance: 28.0
click at [484, 307] on input "[STREET_ADDRESS]" at bounding box center [631, 303] width 640 height 30
type input "[STREET_ADDRESS]"
click at [836, 327] on sui-booking-address "Address* [STREET_ADDRESS] AK AL AR AZ CA CO CT DC DE [GEOGRAPHIC_DATA] [GEOGRAP…" at bounding box center [548, 301] width 971 height 118
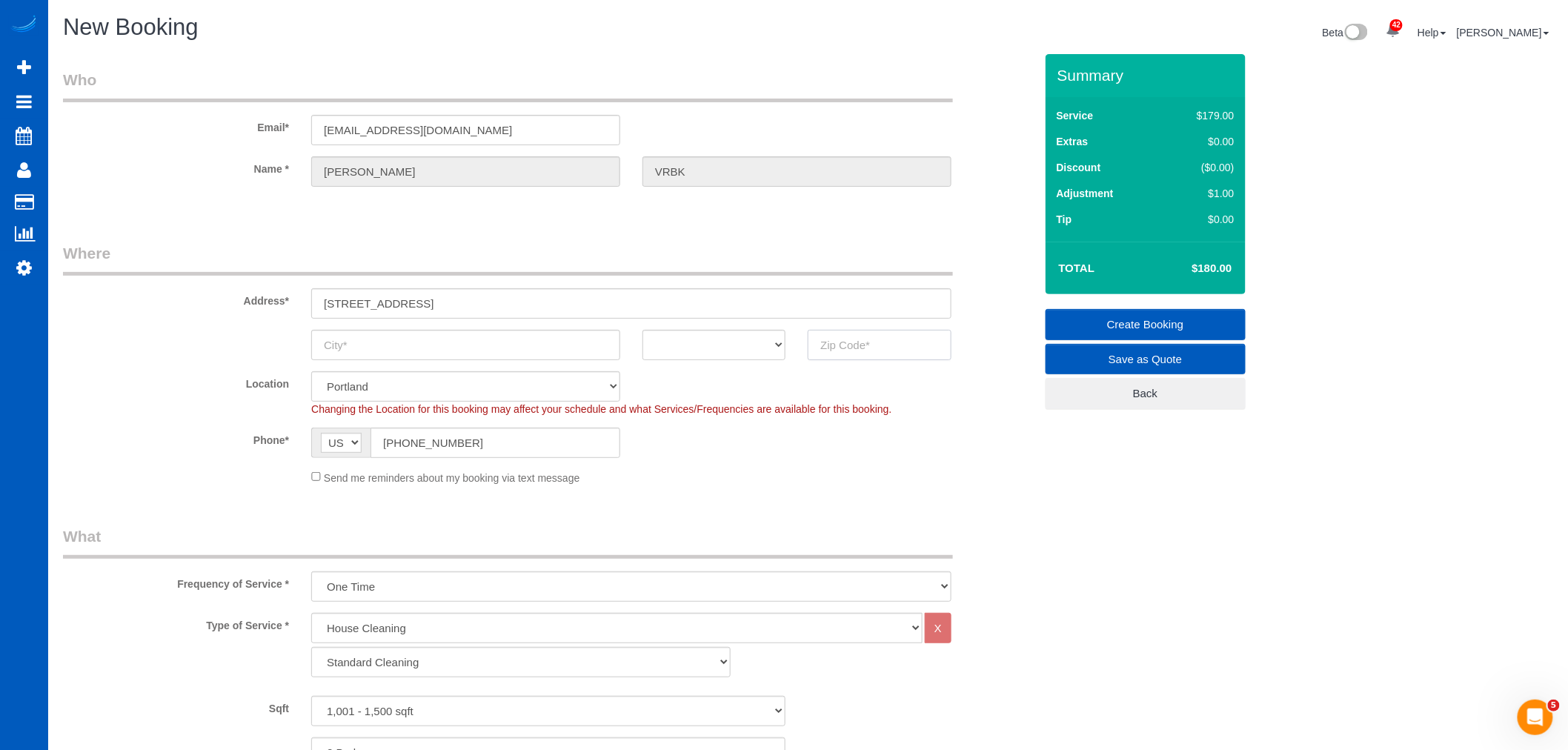
click at [837, 342] on input "text" at bounding box center [879, 345] width 143 height 30
paste input "97239"
type input "97239"
drag, startPoint x: 455, startPoint y: 305, endPoint x: 413, endPoint y: 307, distance: 42.0
click at [413, 307] on input "[STREET_ADDRESS]" at bounding box center [631, 303] width 640 height 30
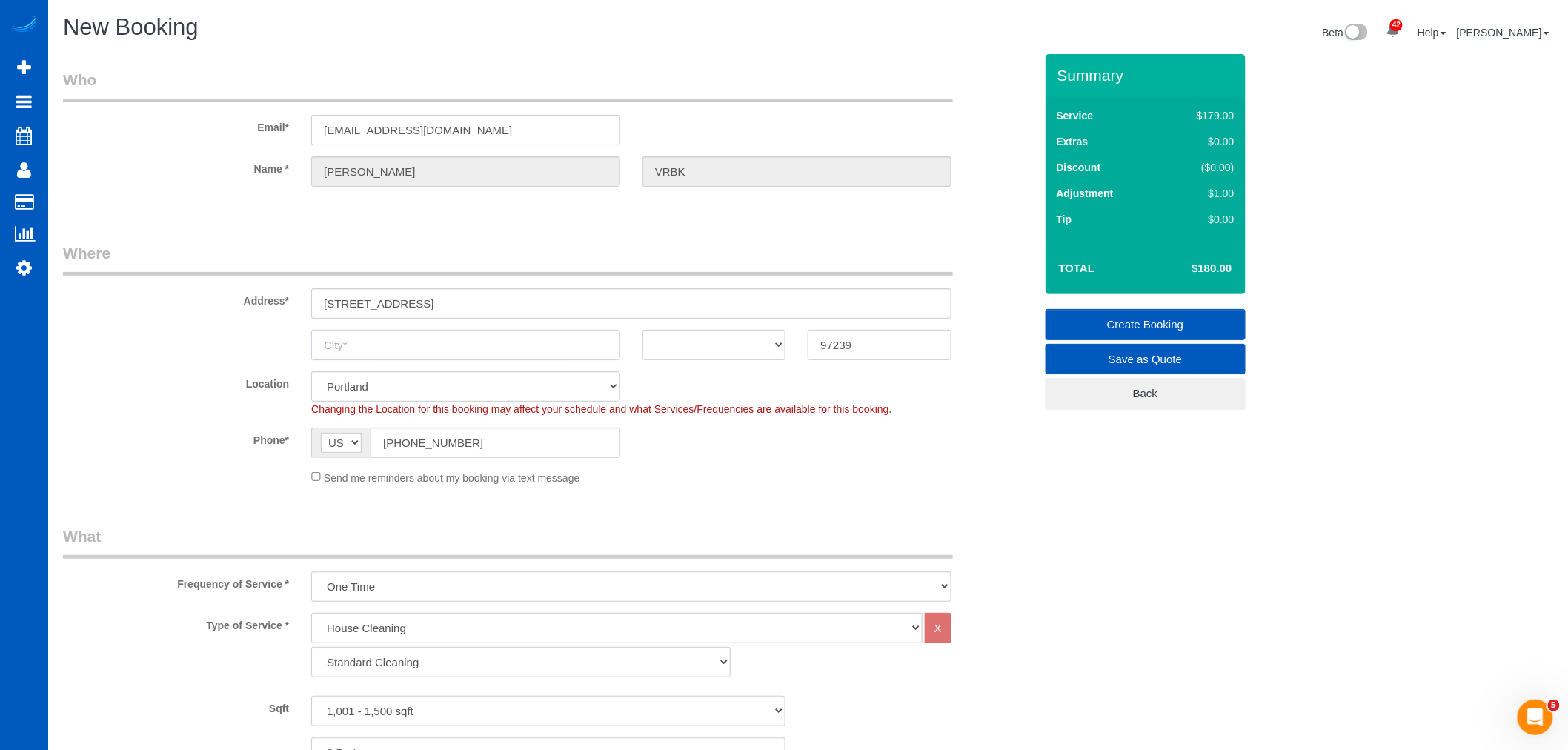
click at [403, 341] on input "text" at bounding box center [466, 345] width 309 height 30
paste input "[GEOGRAPHIC_DATA]"
type input "[GEOGRAPHIC_DATA]"
click at [731, 356] on select "AK AL AR AZ CA CO CT DC DE [GEOGRAPHIC_DATA] [GEOGRAPHIC_DATA] HI IA ID IL IN K…" at bounding box center [714, 345] width 143 height 30
select select "OR"
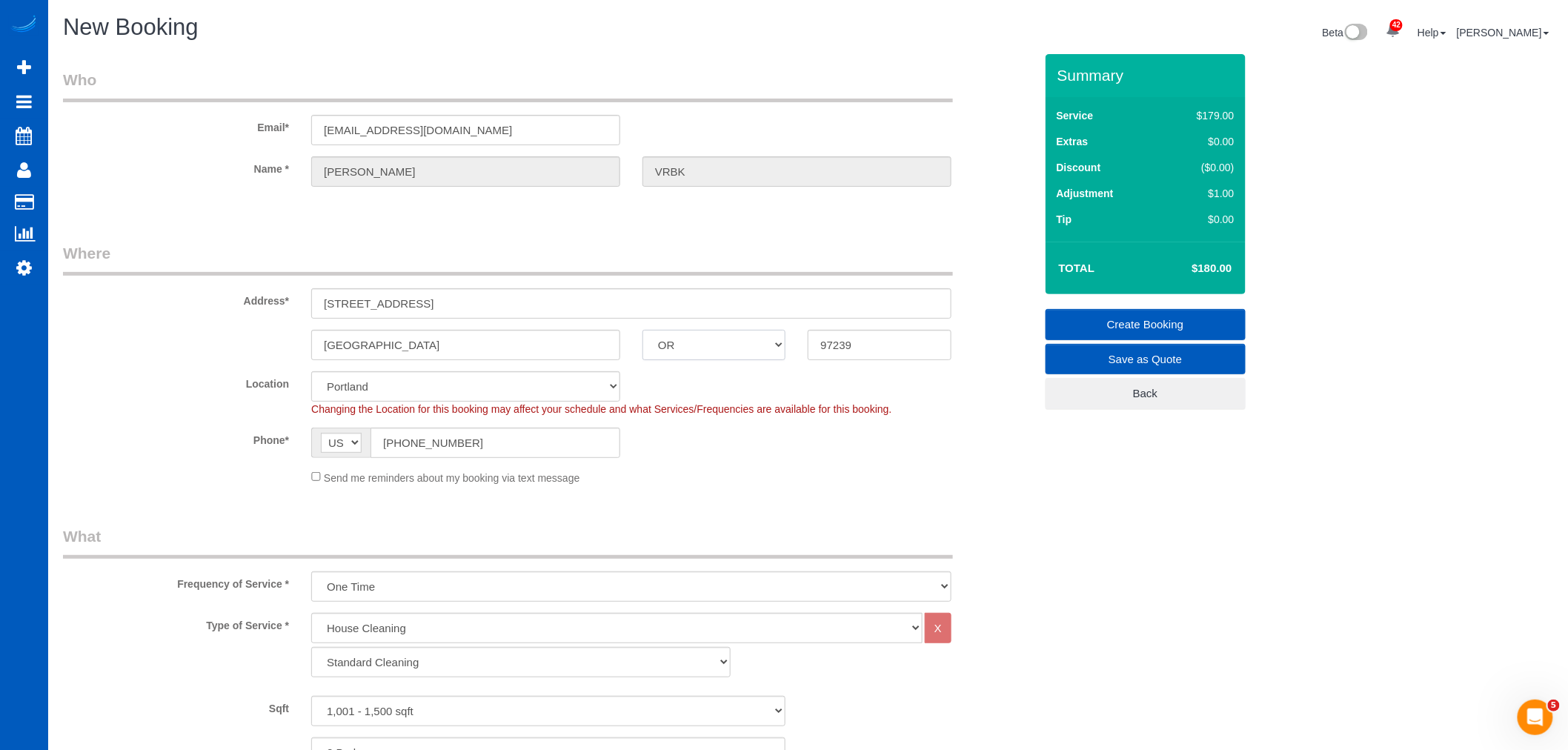
click at [643, 330] on select "AK AL AR AZ CA CO CT DC DE [GEOGRAPHIC_DATA] [GEOGRAPHIC_DATA] HI IA ID IL IN K…" at bounding box center [714, 345] width 143 height 30
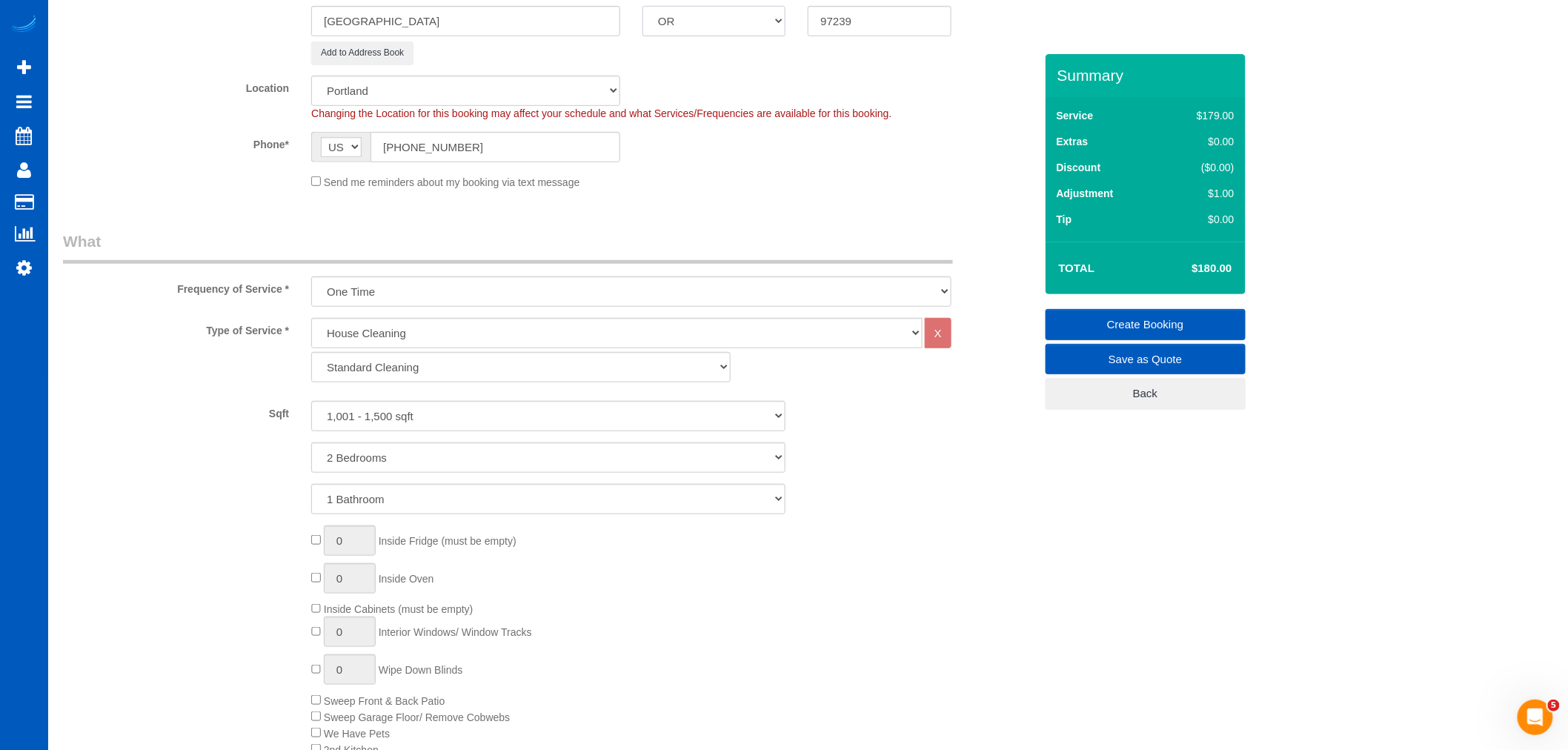
scroll to position [82, 0]
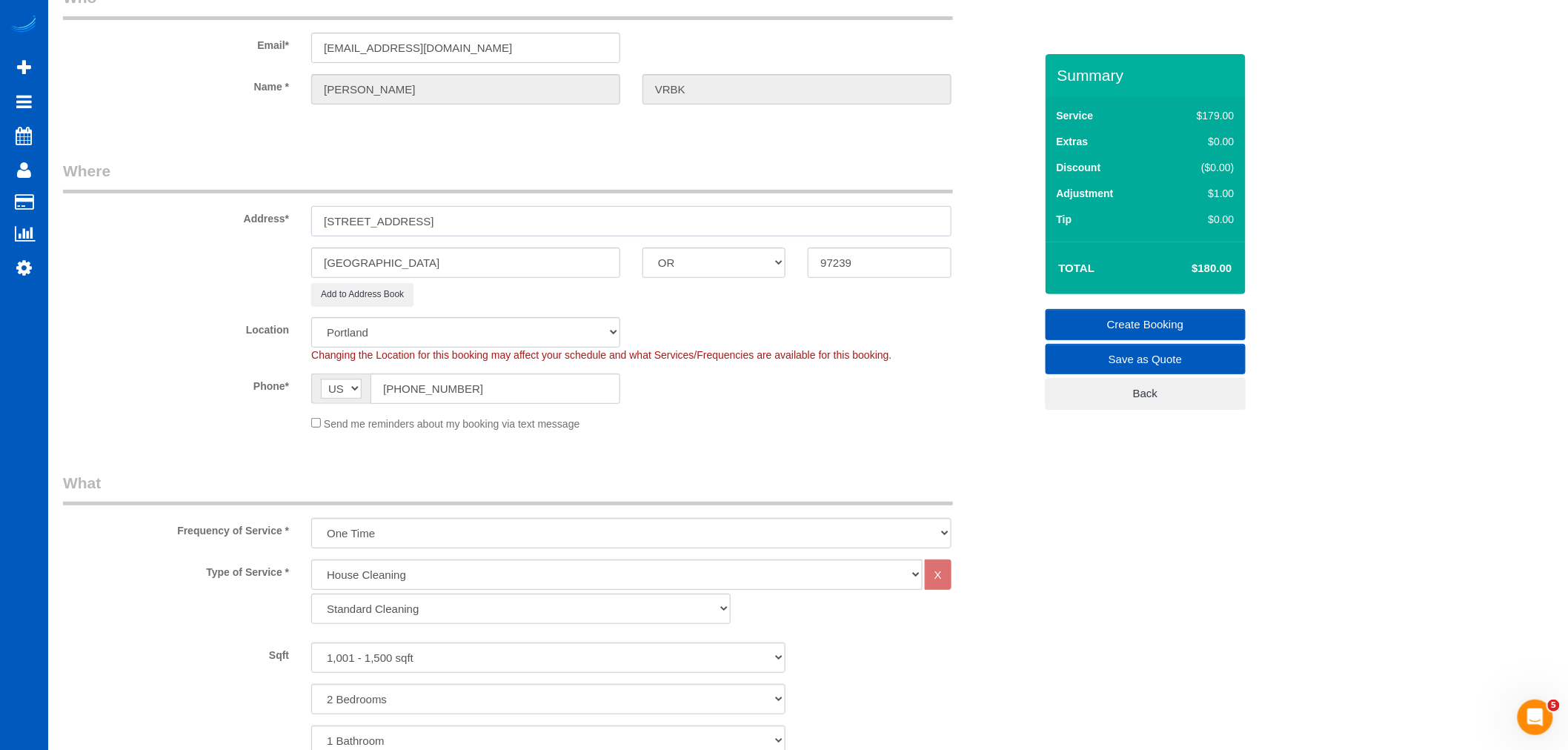
drag, startPoint x: 538, startPoint y: 224, endPoint x: 411, endPoint y: 231, distance: 127.2
click at [411, 231] on input "[STREET_ADDRESS]" at bounding box center [631, 221] width 640 height 30
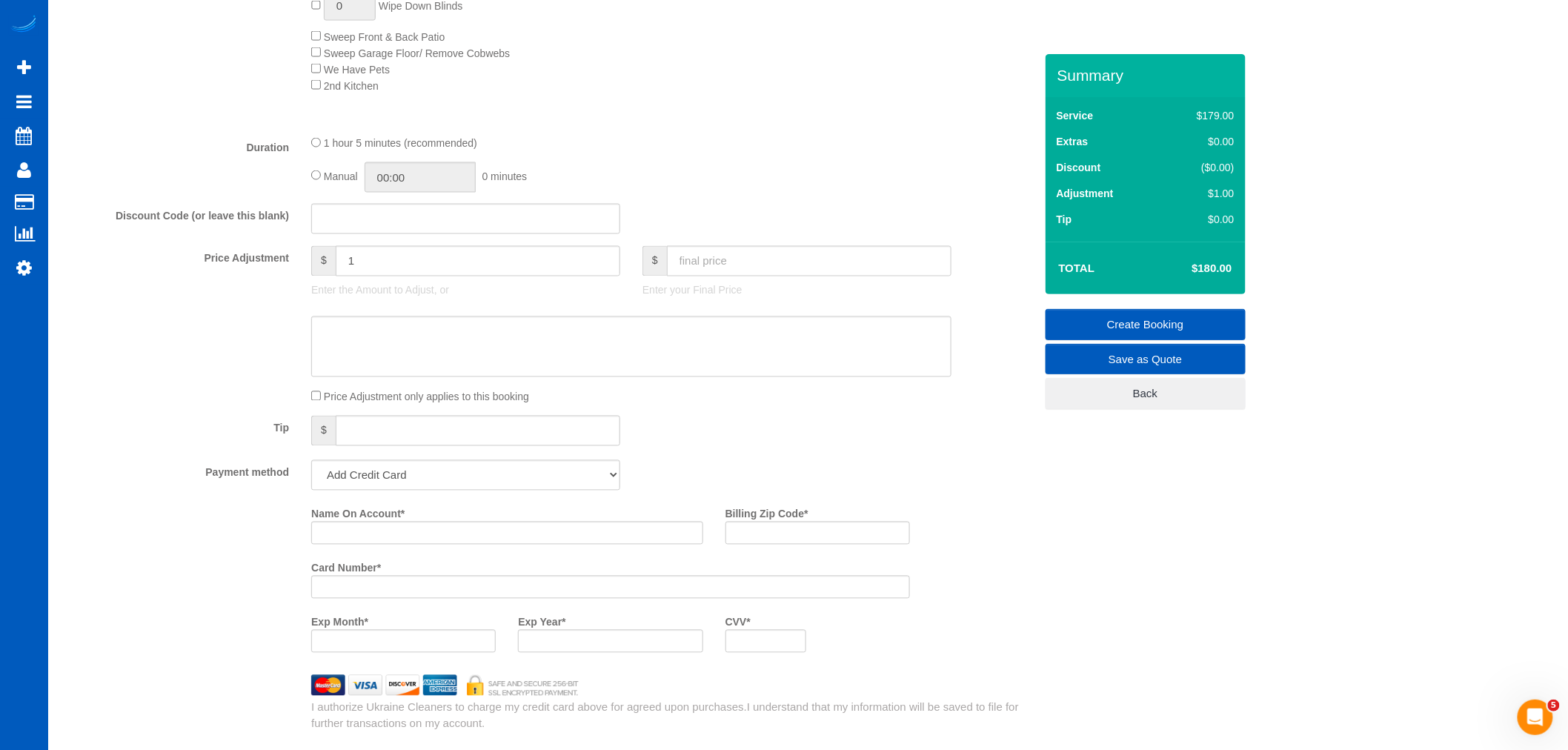
scroll to position [1152, 0]
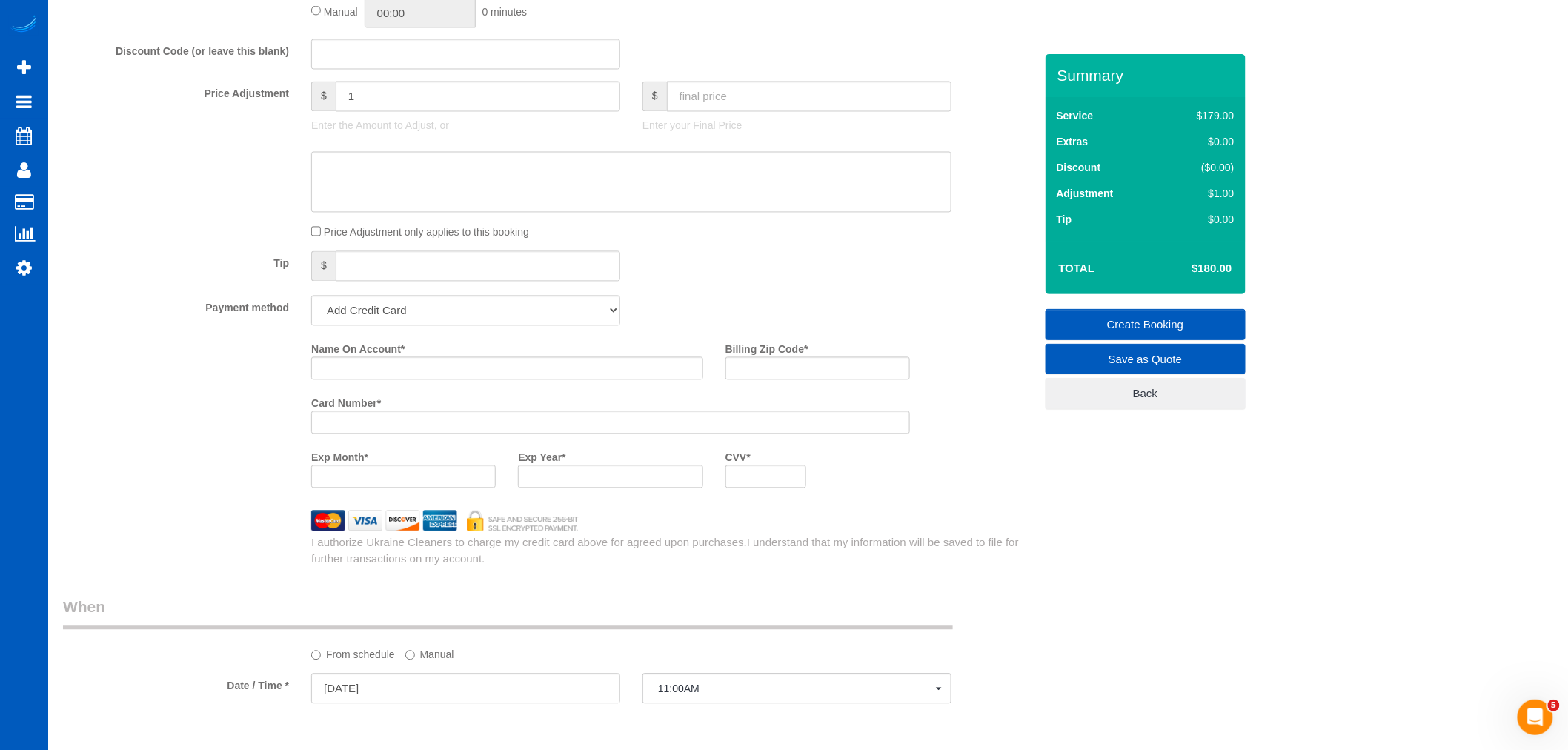
type input "[STREET_ADDRESS]"
click at [423, 320] on select "Add Credit Card Cash Check Paypal" at bounding box center [466, 311] width 309 height 30
select select "string:cash"
click at [311, 305] on select "Add Credit Card Cash Check Paypal" at bounding box center [466, 311] width 309 height 30
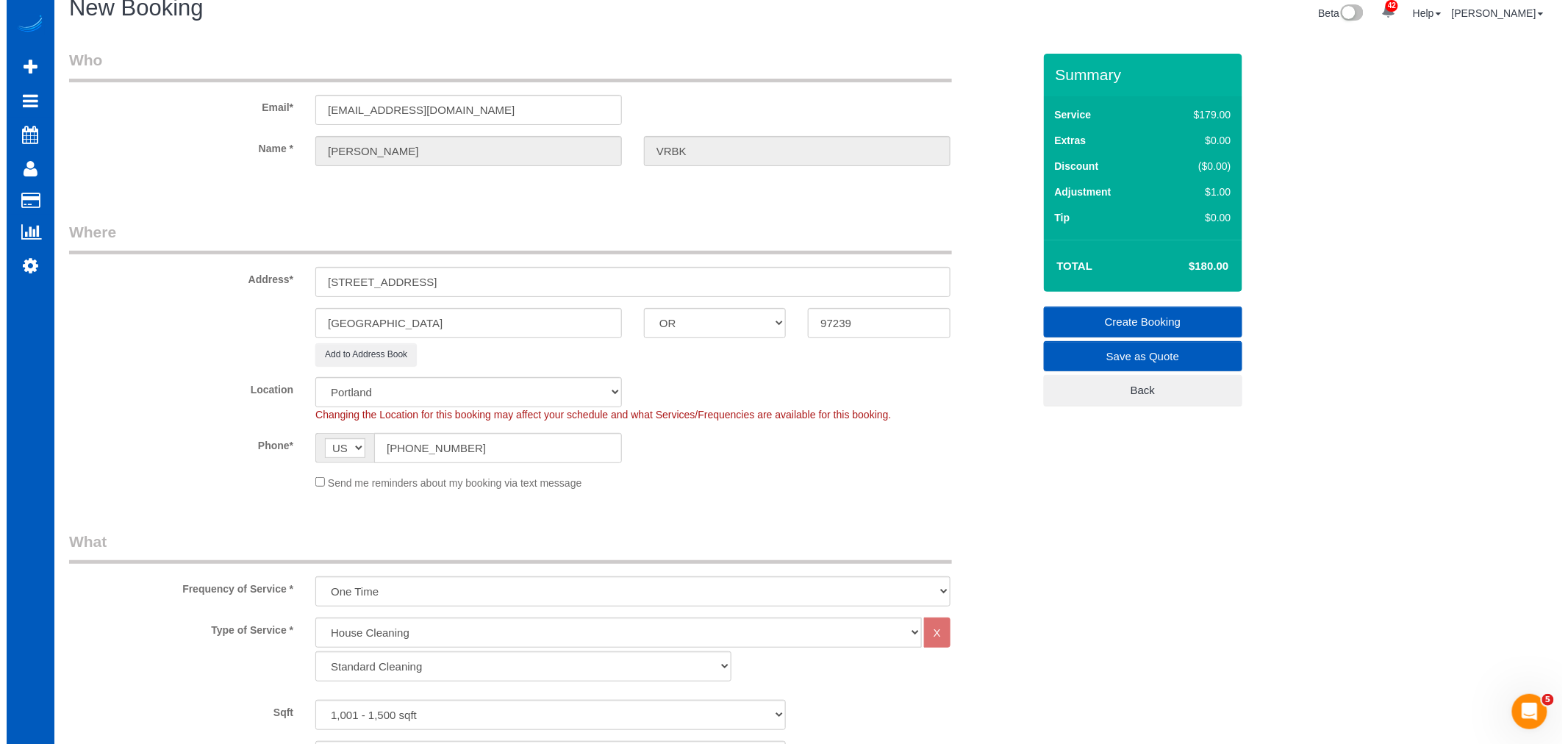
scroll to position [0, 0]
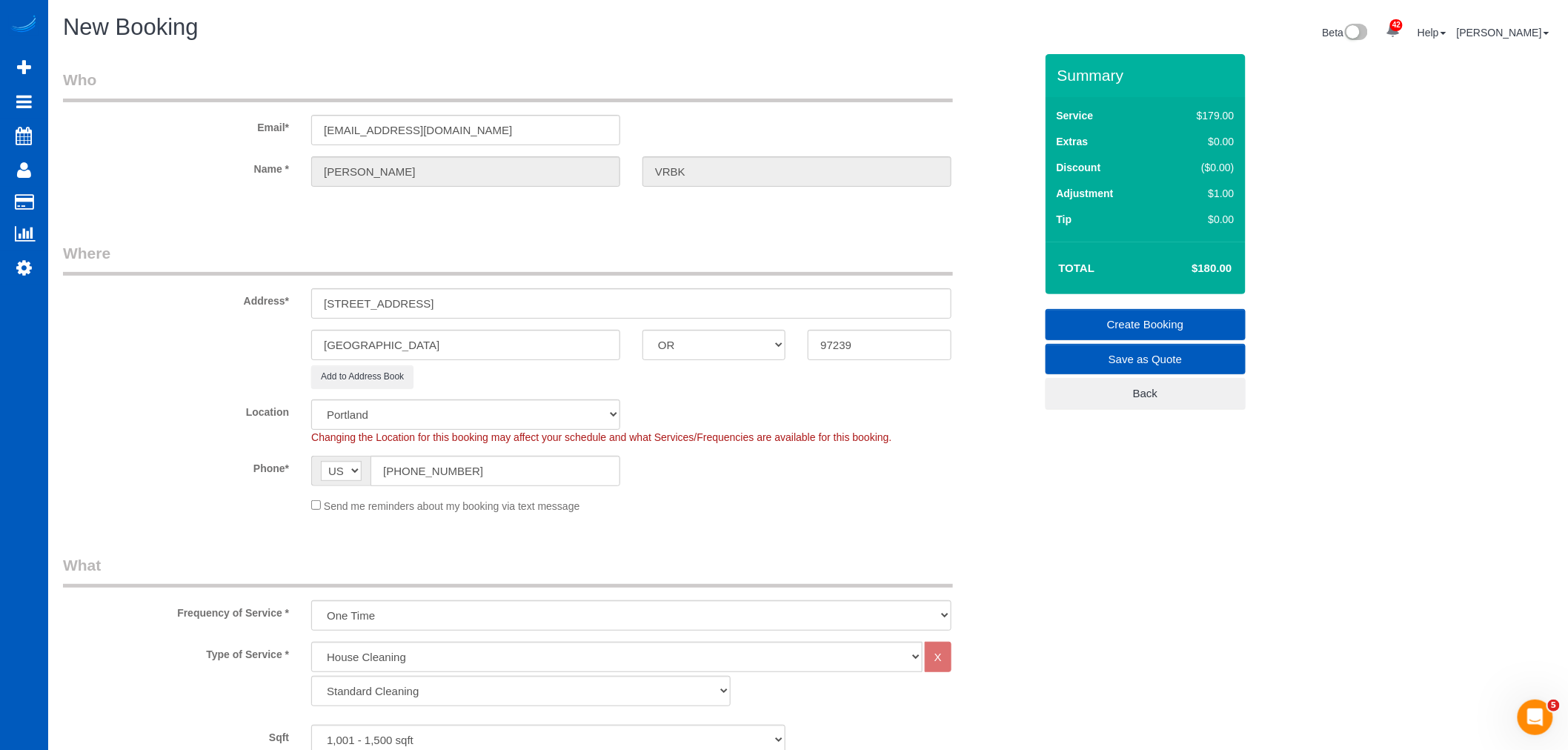
click at [1210, 321] on link "Create Booking" at bounding box center [1145, 324] width 200 height 31
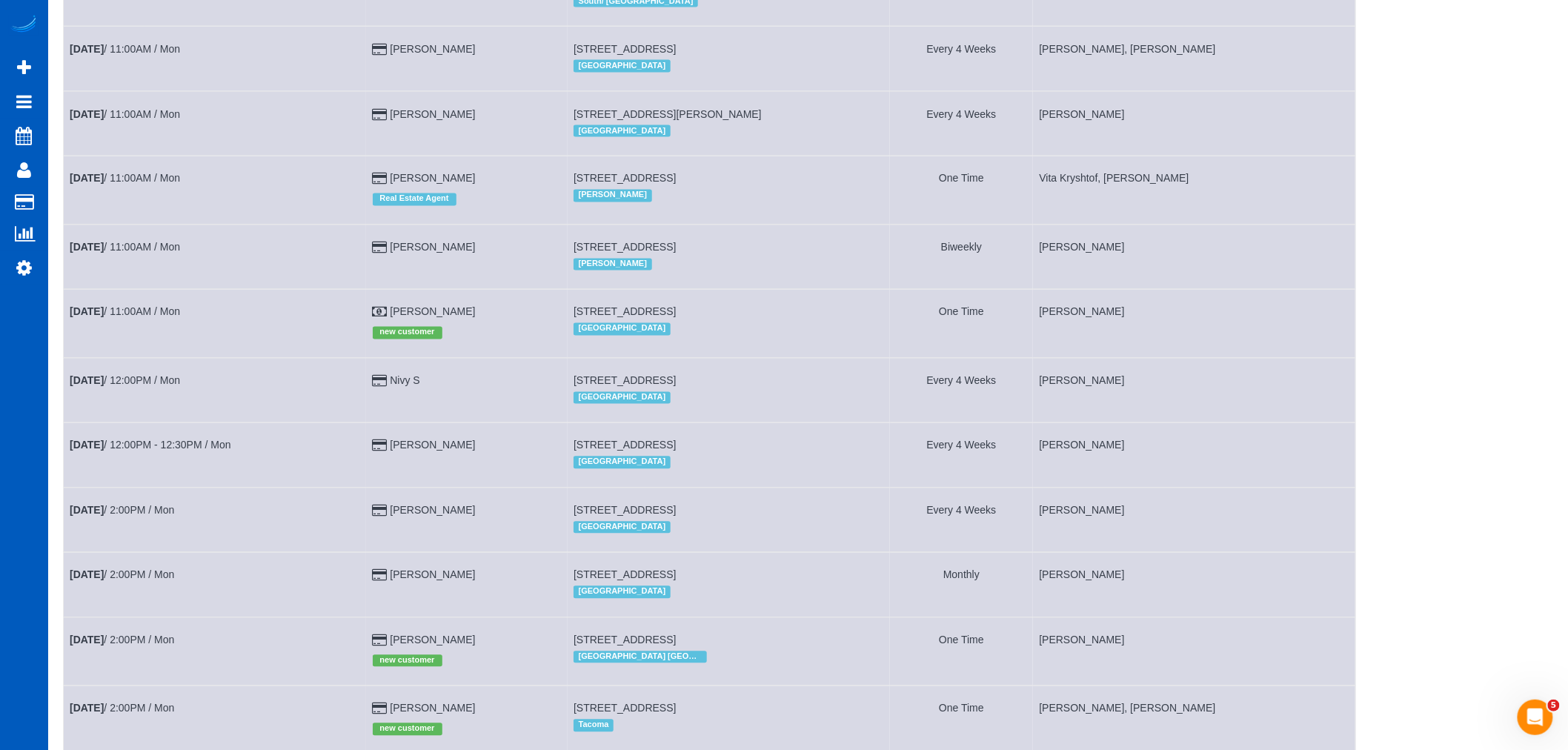
scroll to position [1070, 0]
